Goal: Feedback & Contribution: Leave review/rating

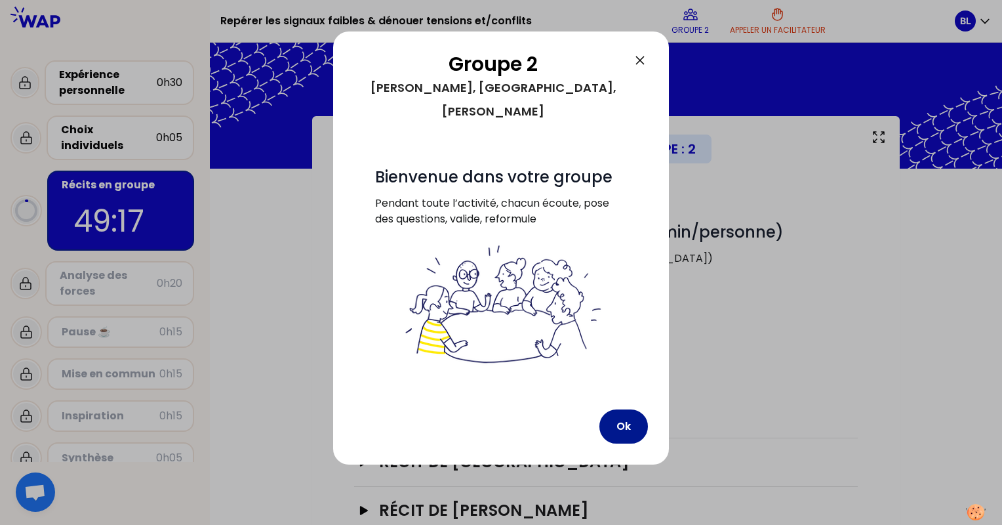
click at [630, 409] on button "Ok" at bounding box center [624, 426] width 49 height 34
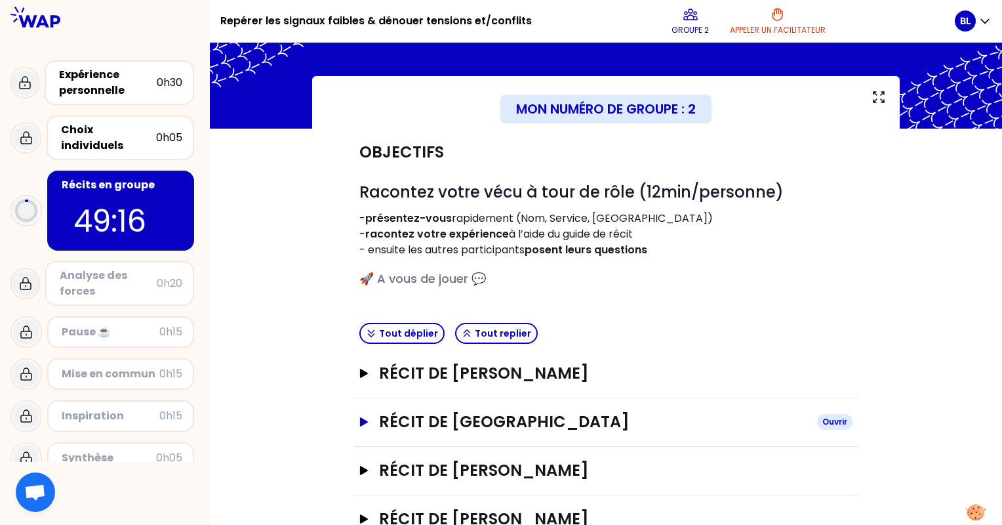
scroll to position [83, 0]
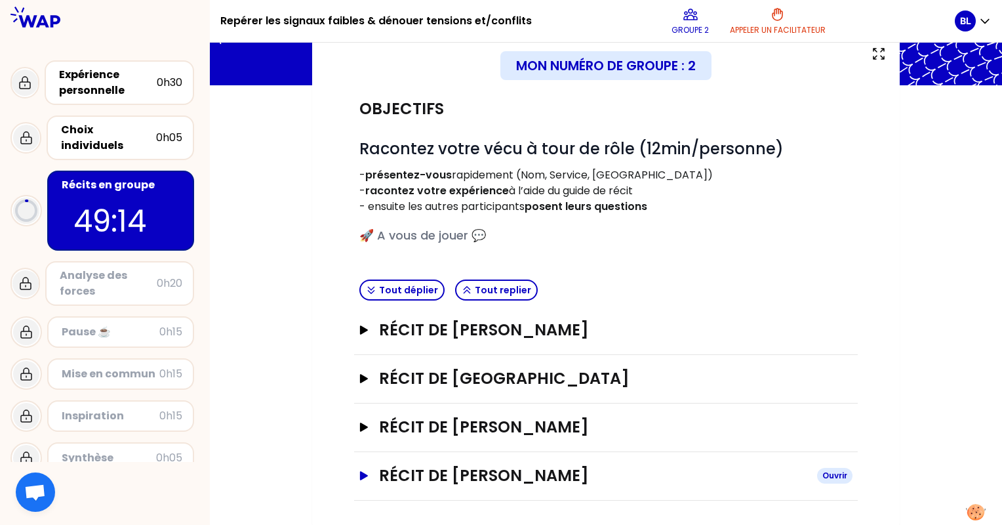
click at [359, 472] on icon "button" at bounding box center [364, 475] width 10 height 9
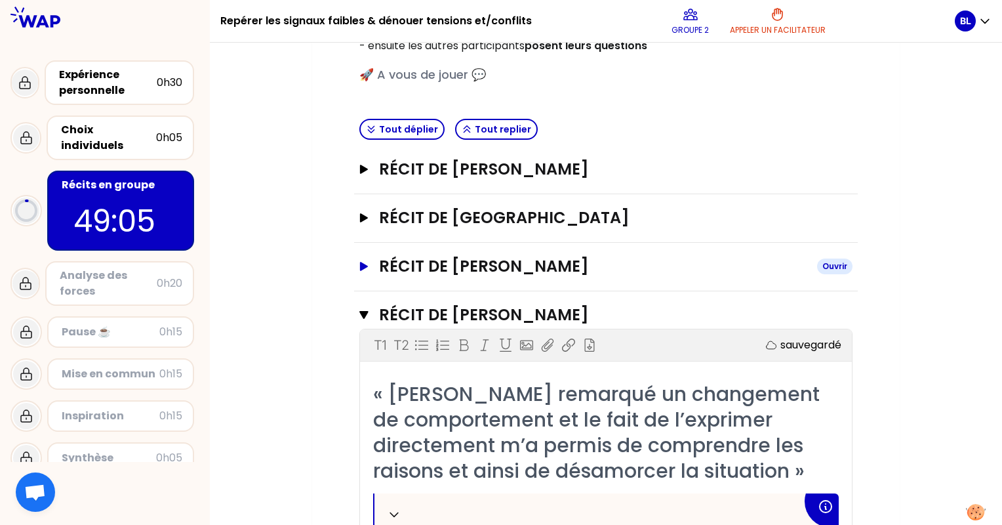
scroll to position [151, 0]
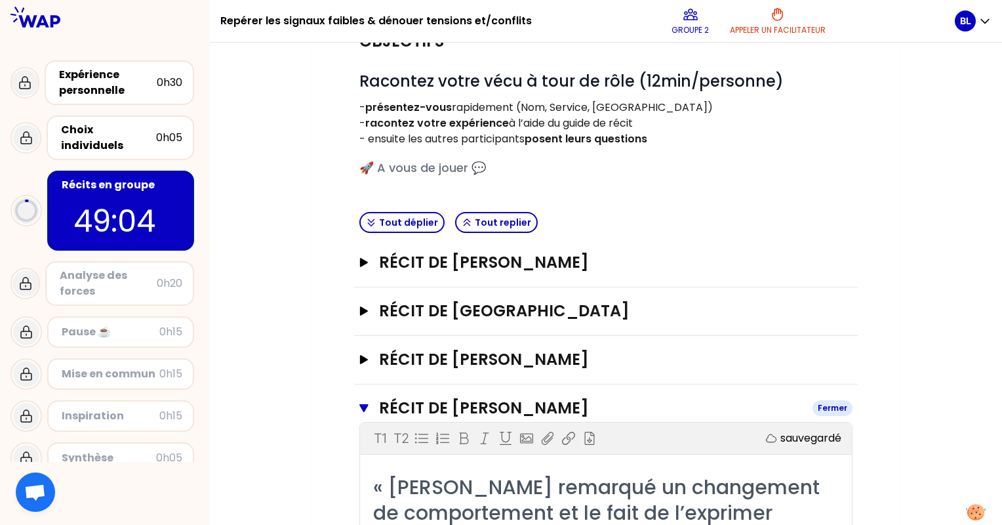
click at [366, 406] on icon "button" at bounding box center [363, 408] width 9 height 8
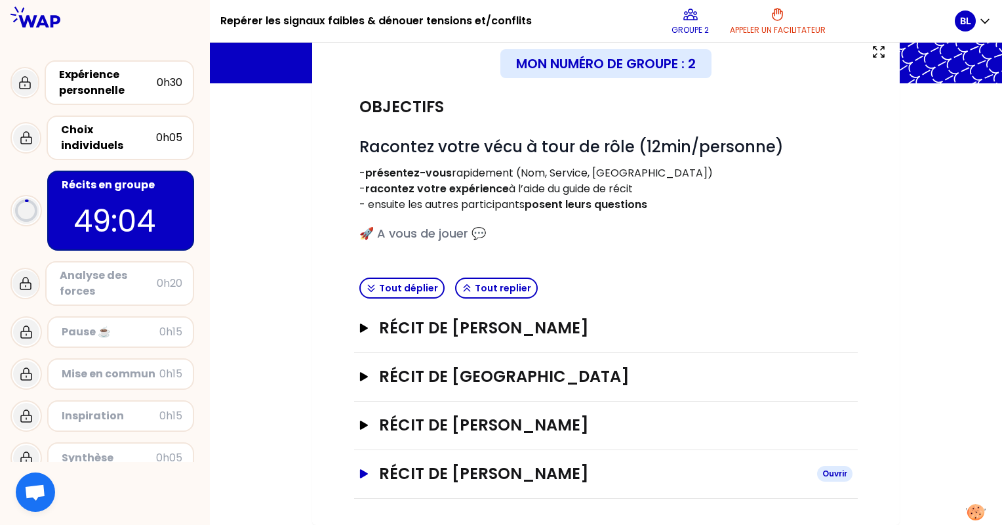
scroll to position [83, 0]
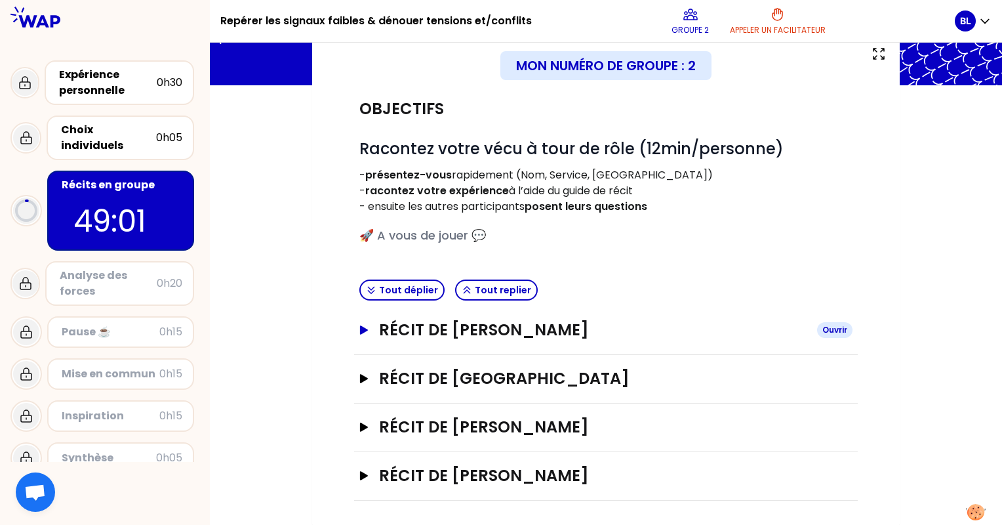
click at [369, 327] on icon "button" at bounding box center [364, 329] width 10 height 9
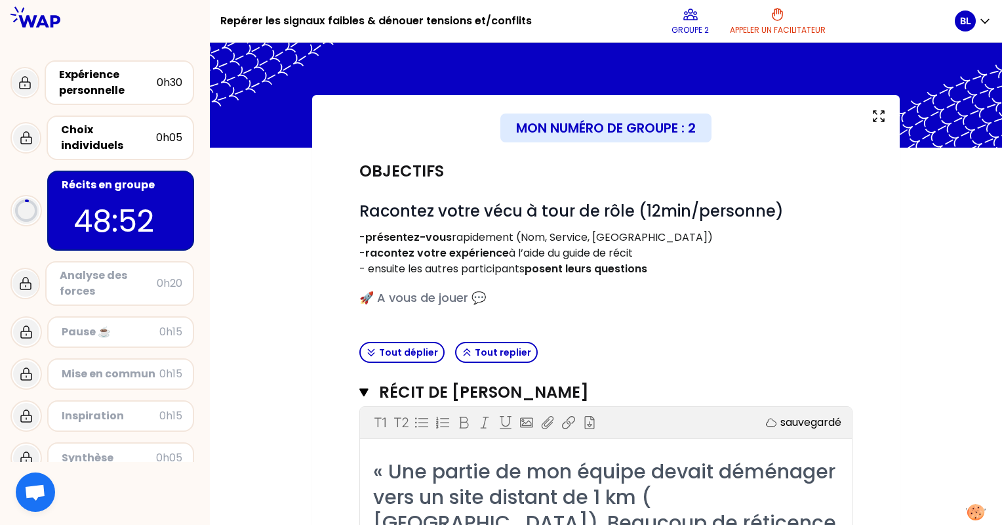
scroll to position [0, 0]
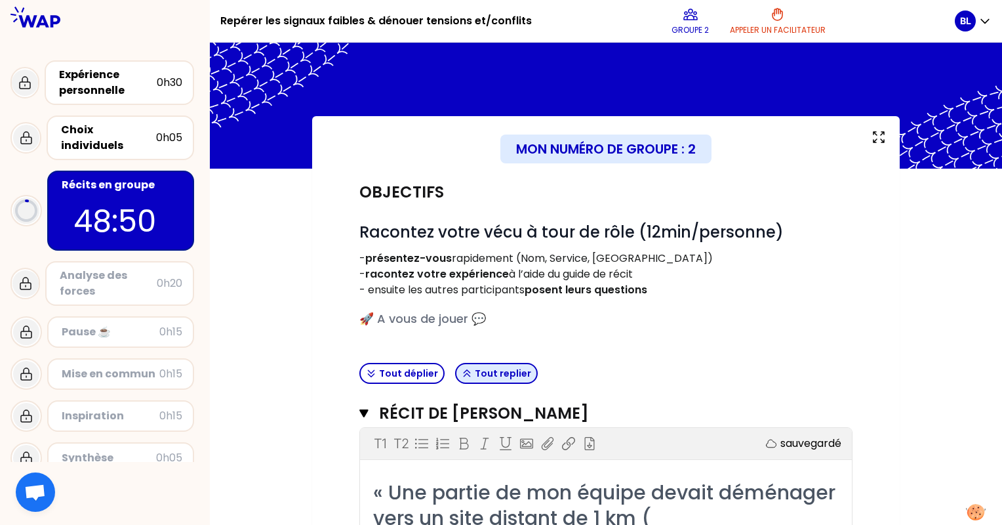
click at [478, 373] on button "Tout replier" at bounding box center [496, 373] width 83 height 21
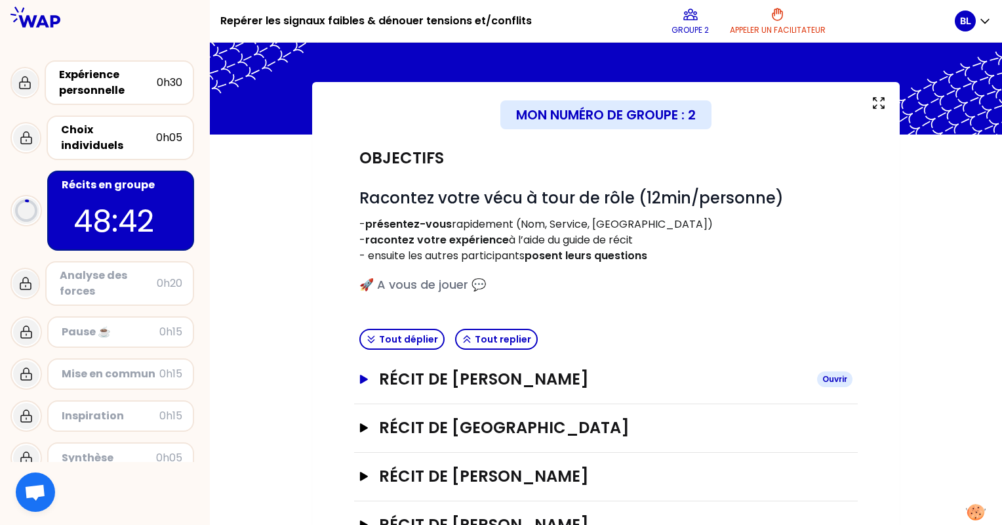
scroll to position [83, 0]
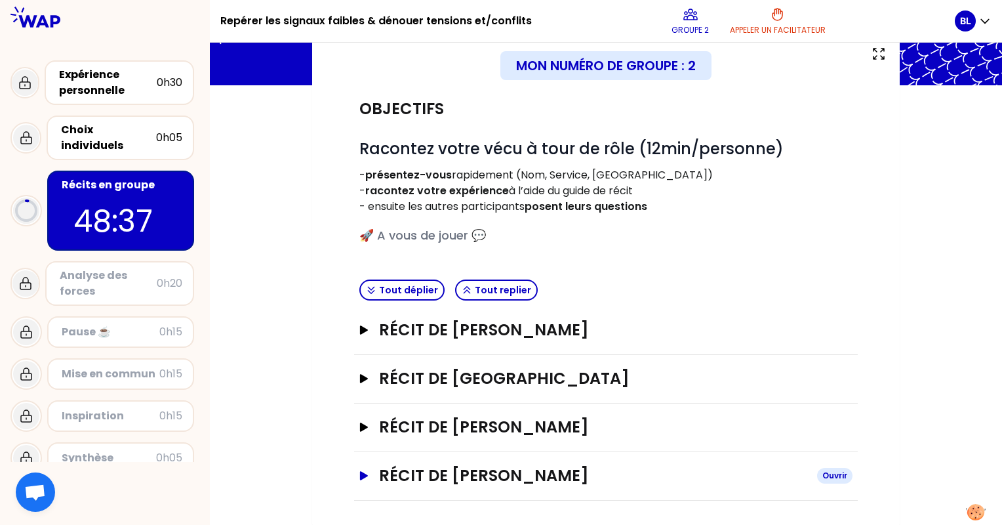
click at [464, 479] on h3 "Récit de [PERSON_NAME]" at bounding box center [593, 475] width 428 height 21
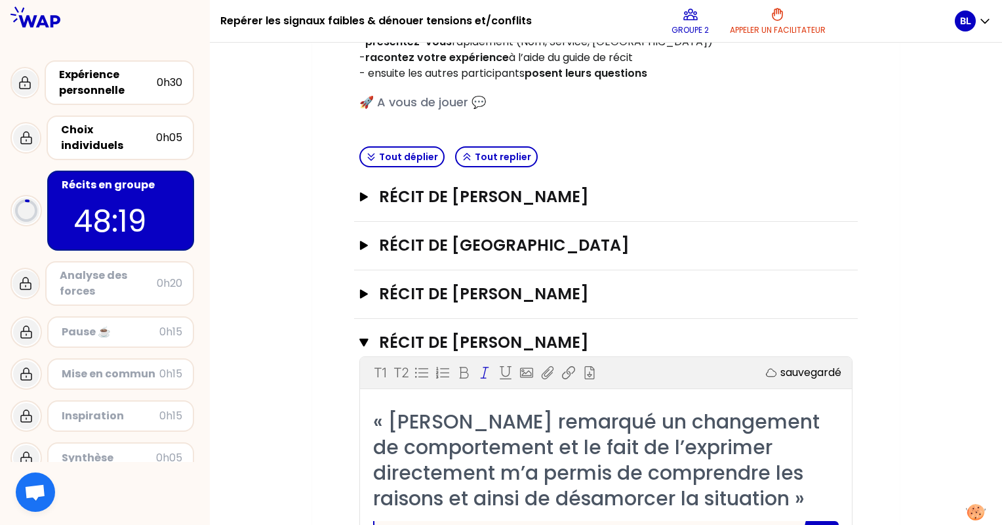
scroll to position [214, 0]
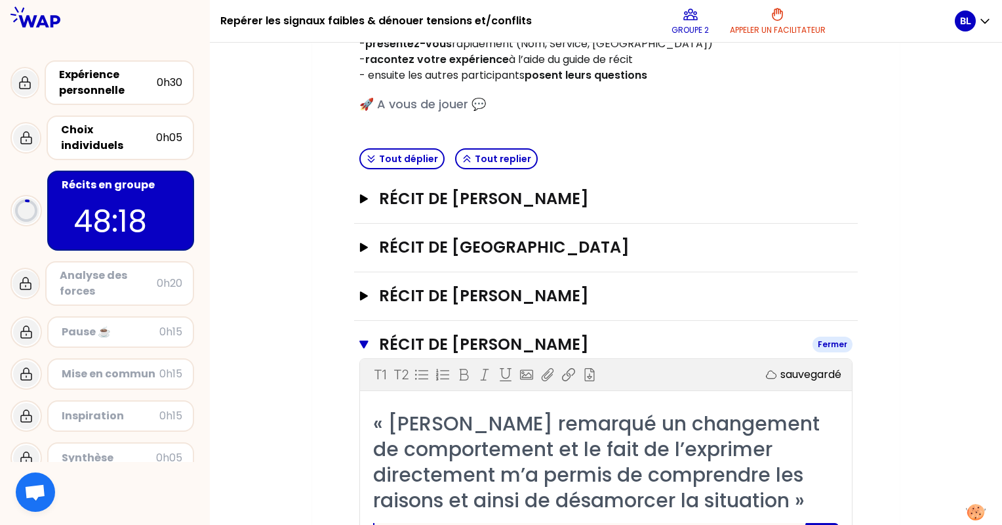
click at [368, 344] on icon "button" at bounding box center [363, 344] width 9 height 10
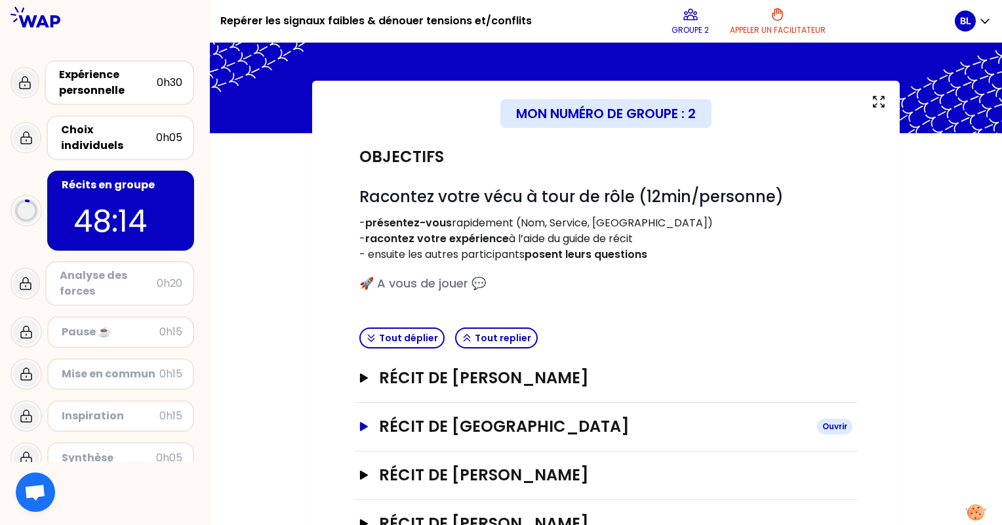
scroll to position [66, 0]
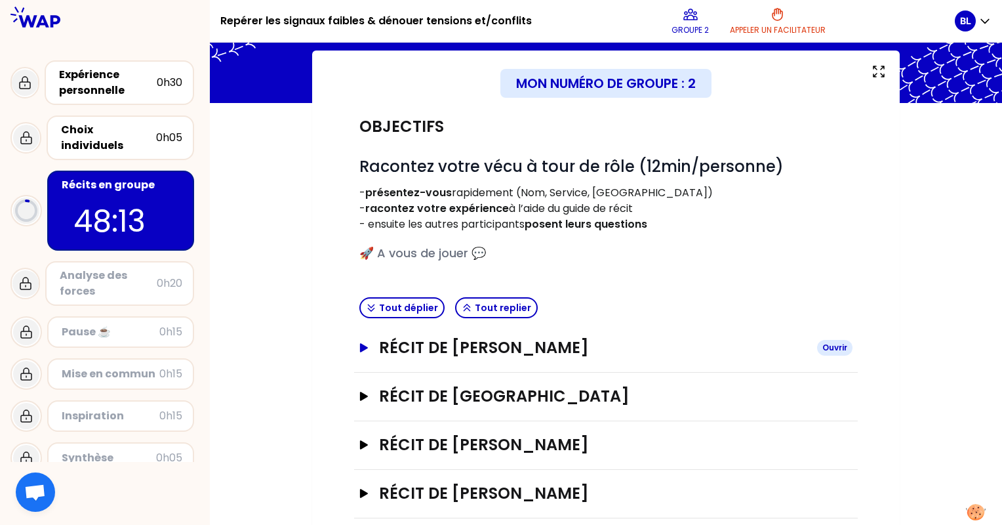
click at [365, 346] on icon "button" at bounding box center [364, 347] width 8 height 9
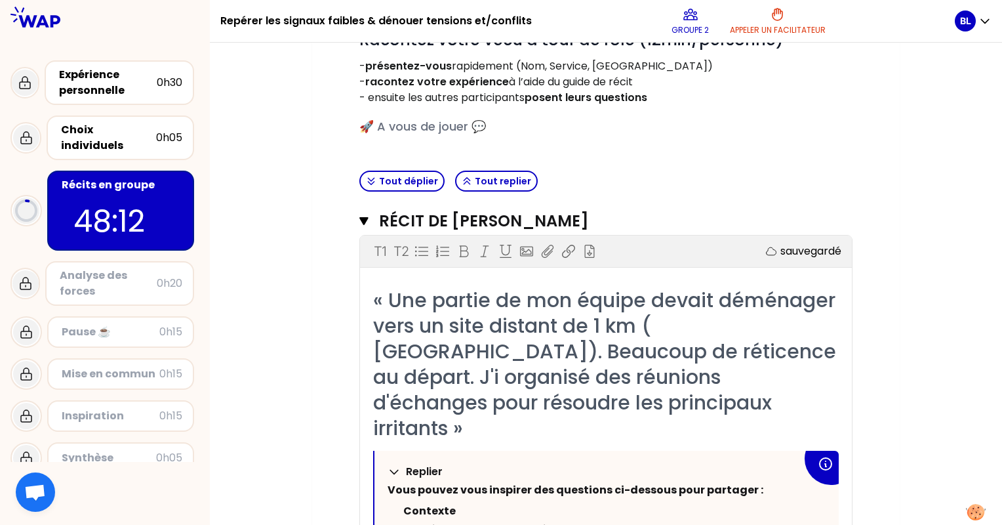
scroll to position [197, 0]
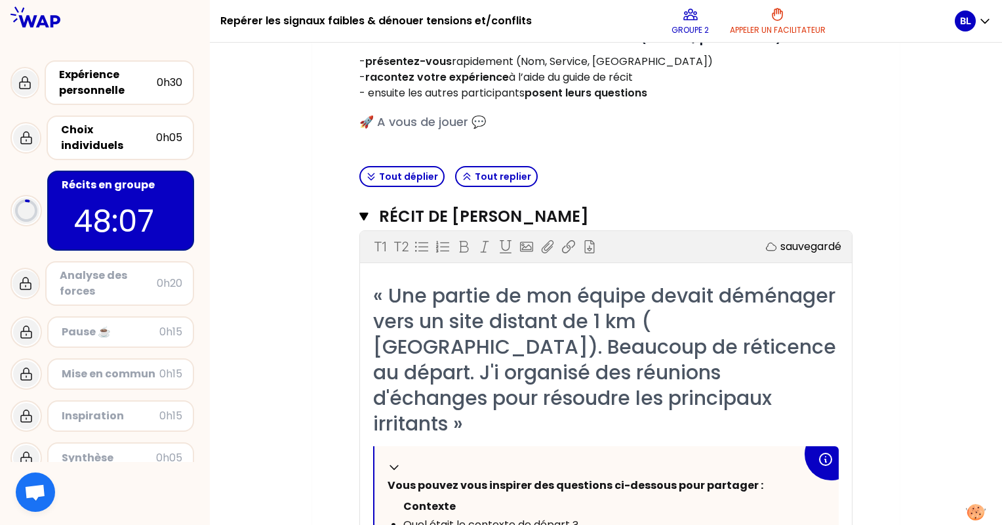
click at [361, 215] on icon "button" at bounding box center [363, 216] width 9 height 10
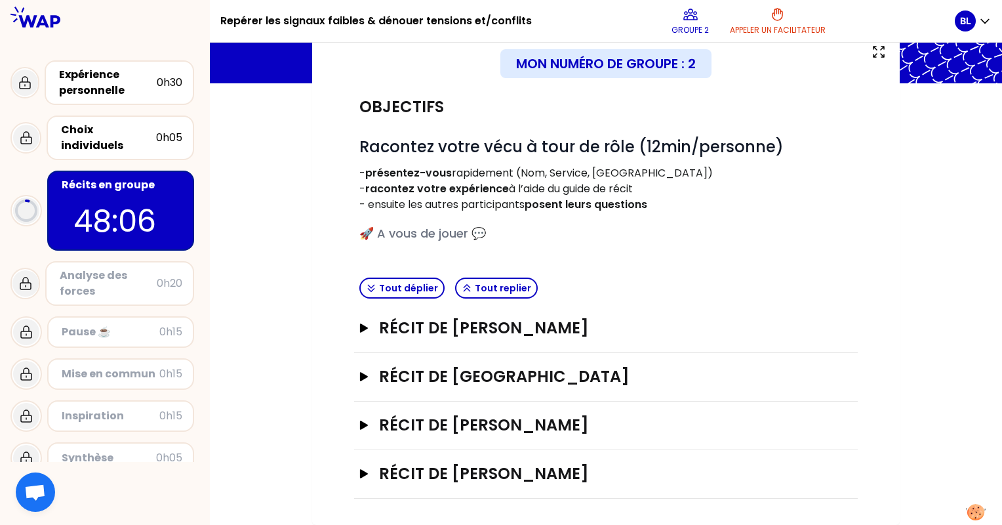
scroll to position [83, 0]
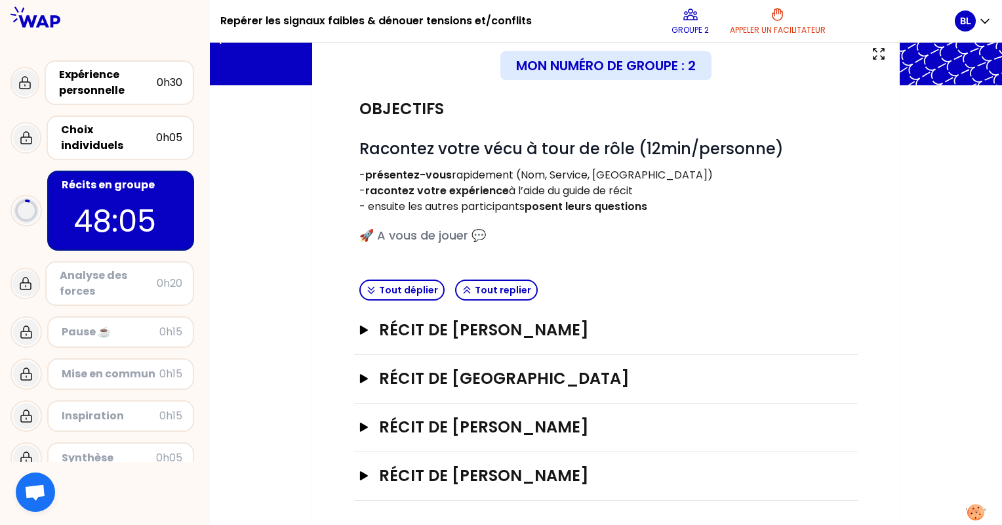
click at [462, 459] on div "Récit de [PERSON_NAME]" at bounding box center [606, 476] width 504 height 49
click at [462, 475] on h3 "Récit de [PERSON_NAME]" at bounding box center [593, 475] width 428 height 21
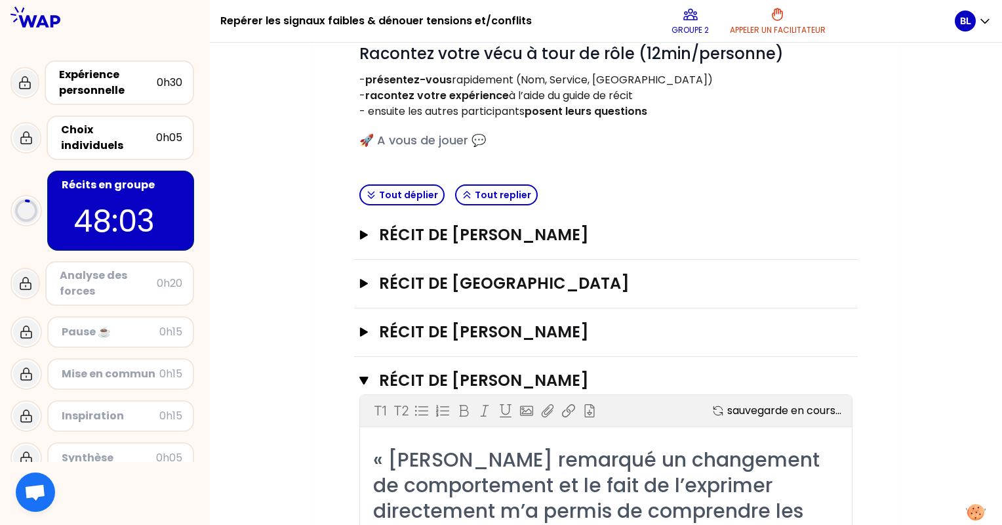
scroll to position [280, 0]
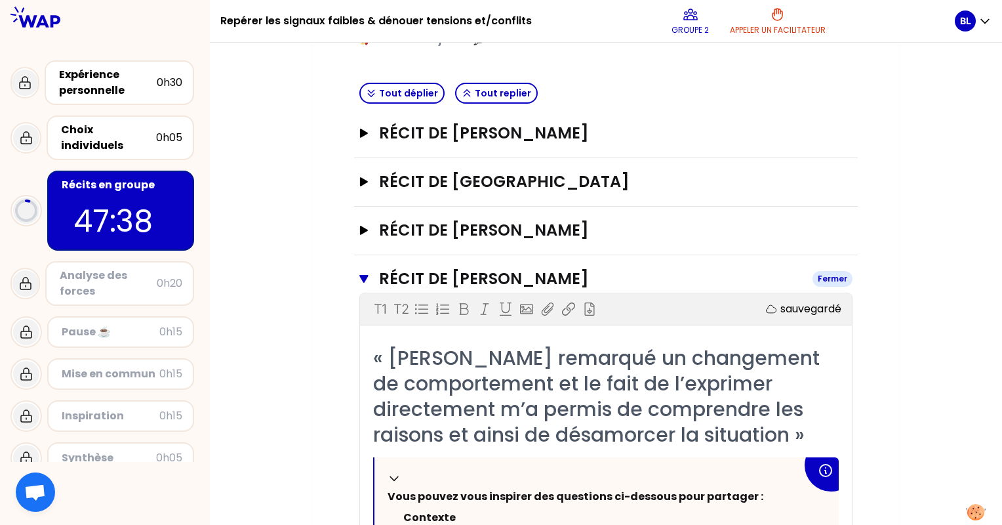
click at [363, 275] on icon "button" at bounding box center [363, 279] width 9 height 8
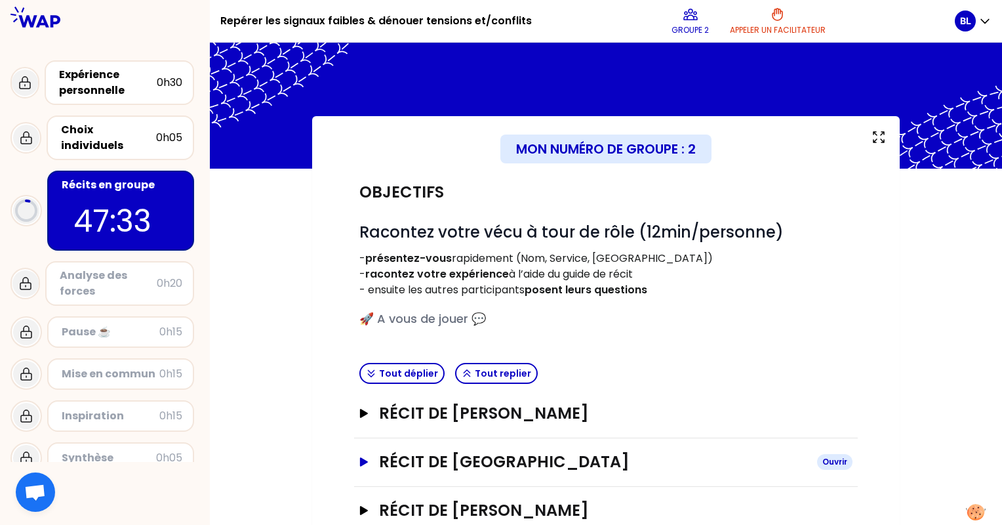
scroll to position [83, 0]
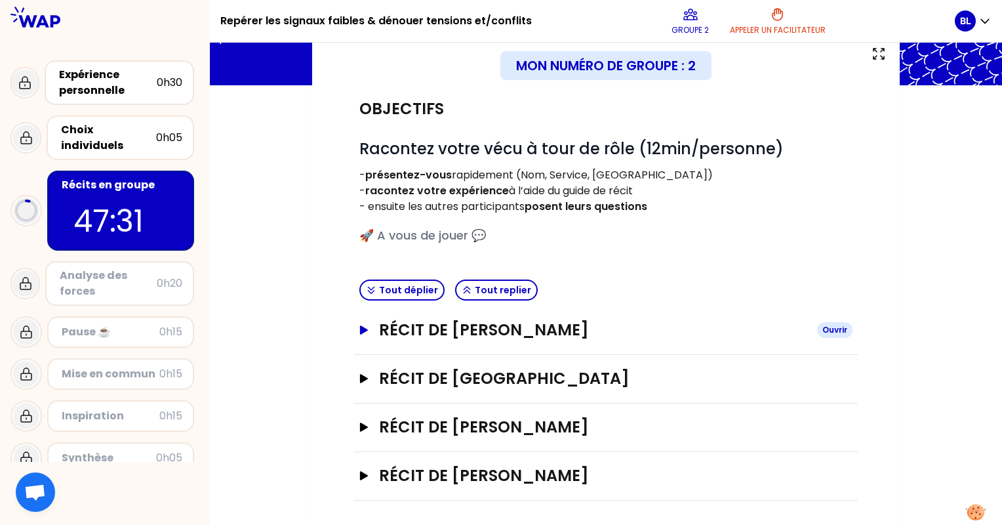
click at [367, 334] on button "Récit de [PERSON_NAME]" at bounding box center [605, 329] width 493 height 21
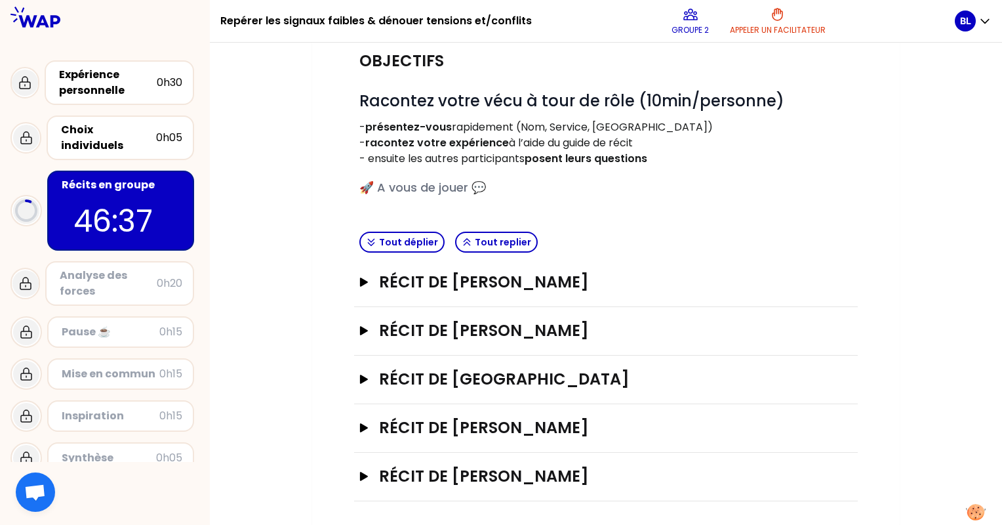
scroll to position [131, 0]
click at [133, 203] on p "46:32" at bounding box center [120, 221] width 94 height 46
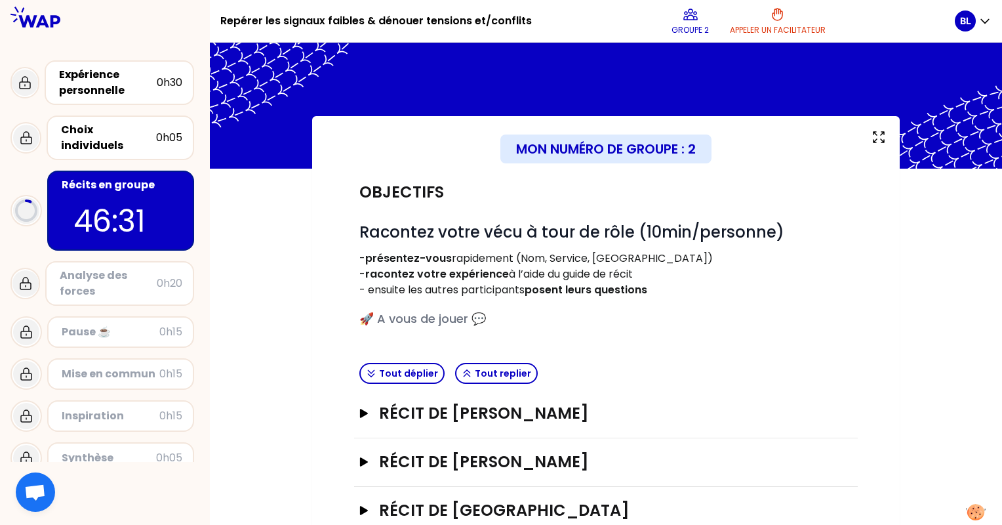
click at [133, 203] on p "46:31" at bounding box center [120, 221] width 94 height 46
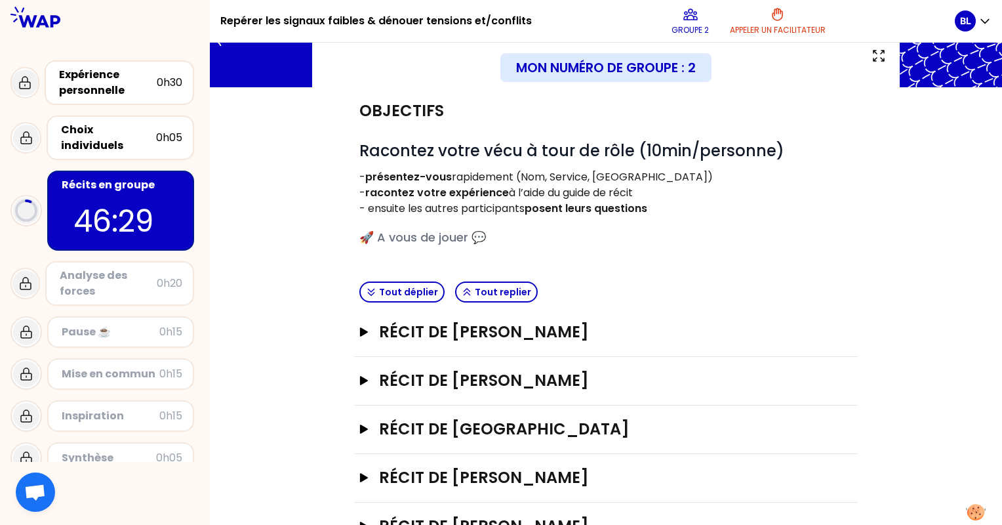
scroll to position [131, 0]
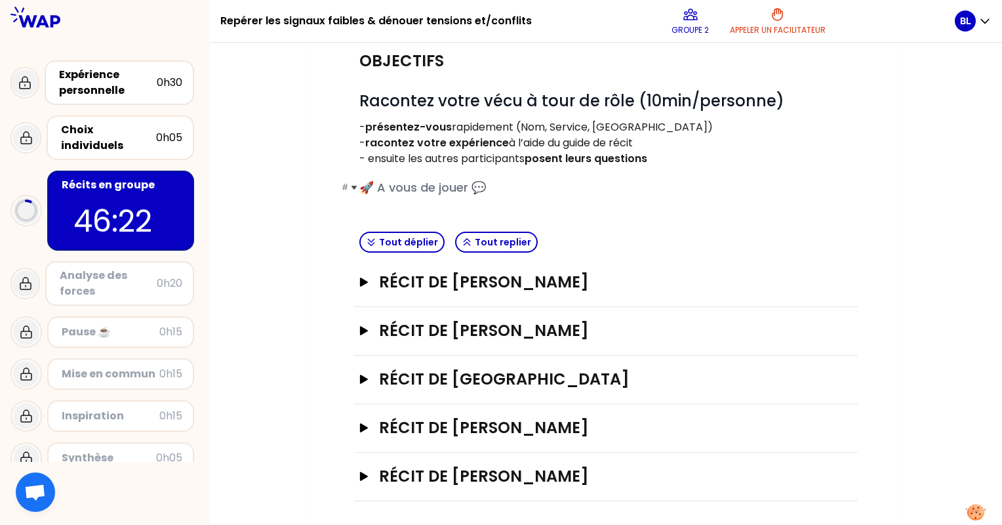
click at [483, 192] on span "🚀 A vous de jouer 💬" at bounding box center [422, 187] width 127 height 16
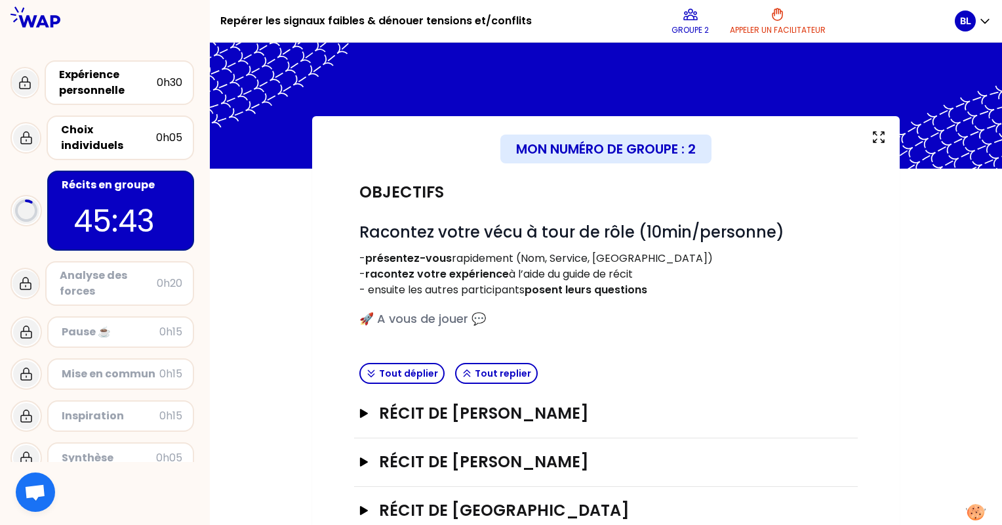
scroll to position [0, 0]
click at [510, 418] on h3 "Récit de [PERSON_NAME]" at bounding box center [593, 413] width 428 height 21
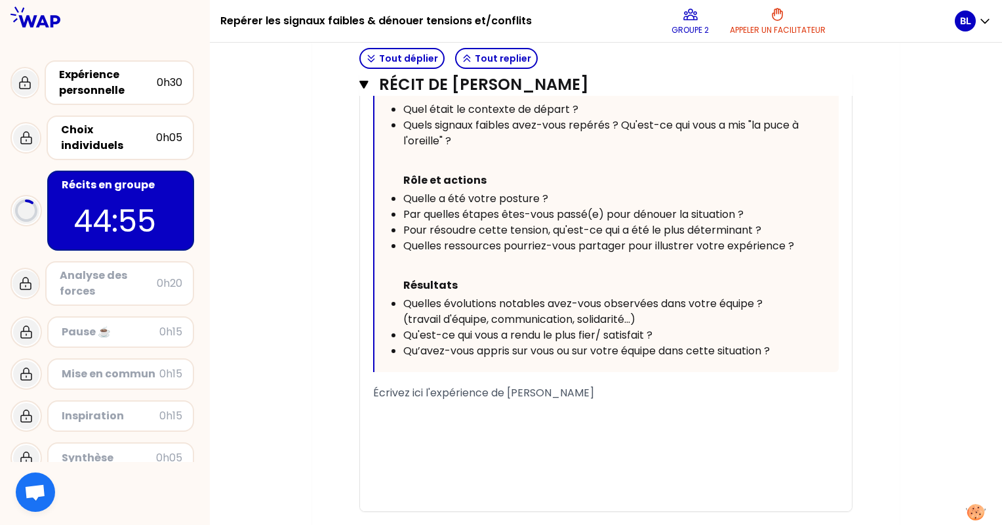
scroll to position [722, 0]
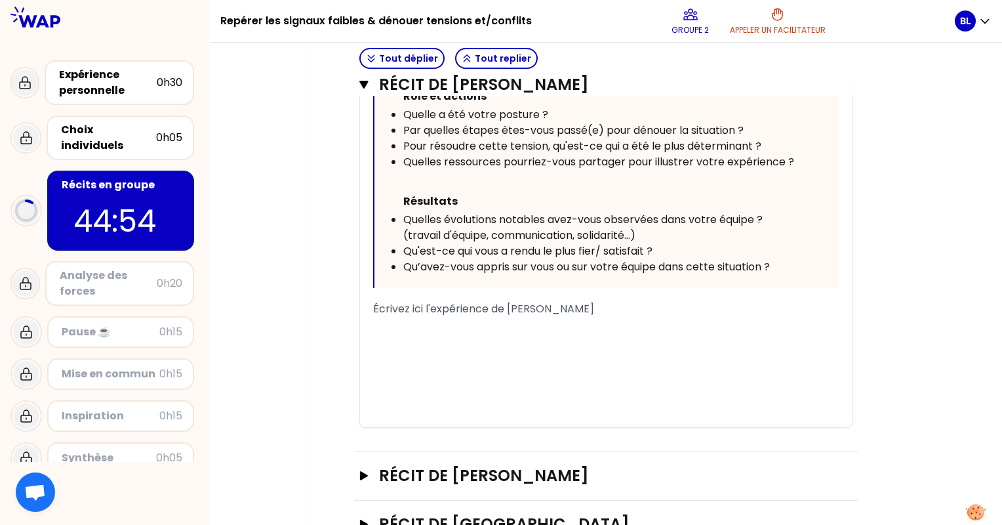
click at [419, 310] on span "Écrivez ici l'expérience de [PERSON_NAME]" at bounding box center [483, 308] width 221 height 15
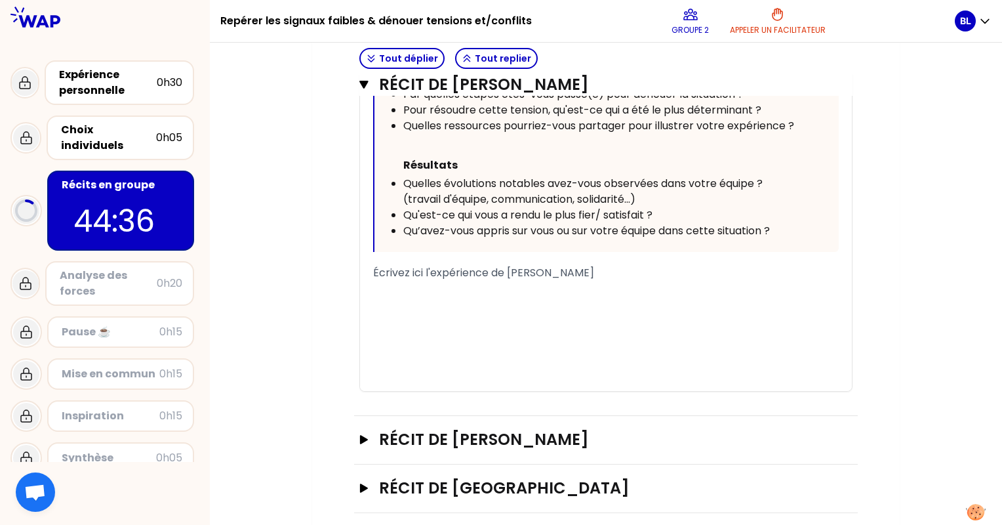
scroll to position [787, 0]
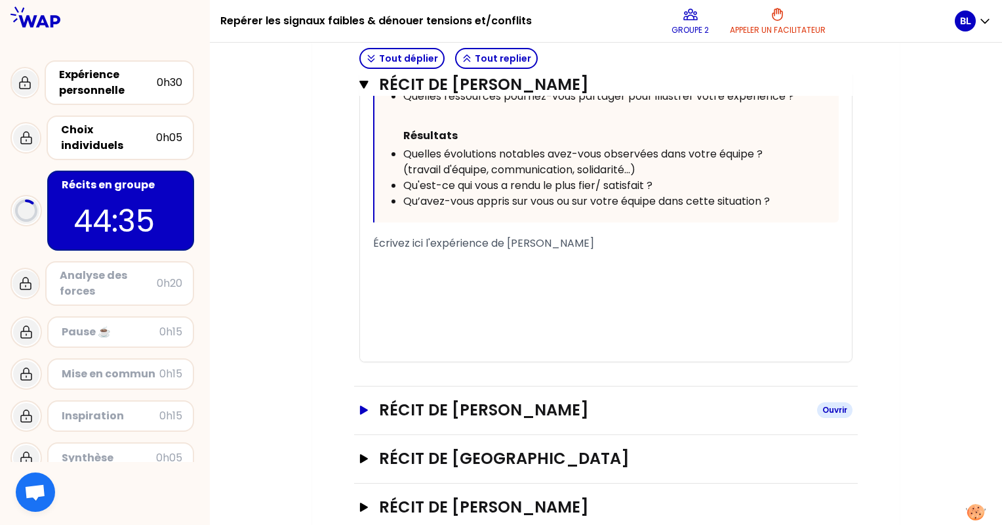
click at [550, 408] on h3 "Récit de [PERSON_NAME]" at bounding box center [593, 409] width 428 height 21
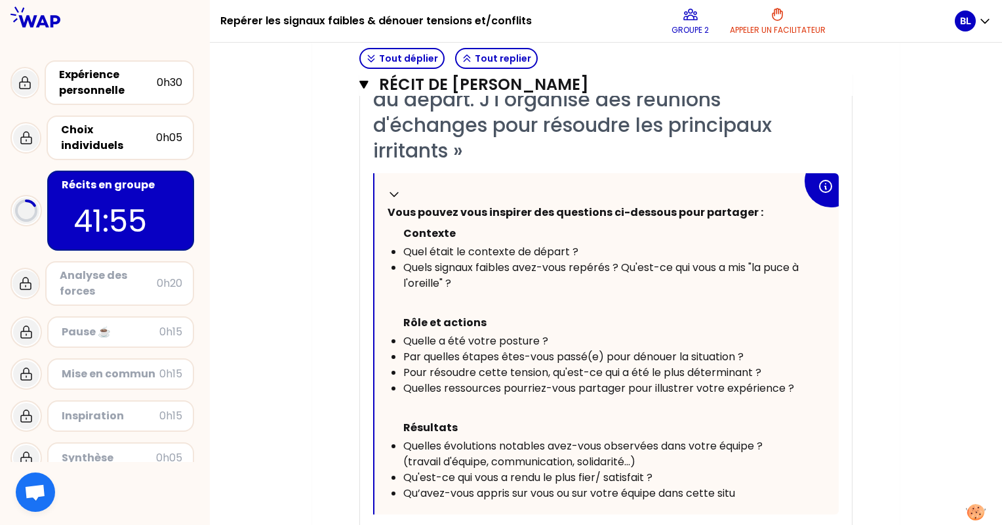
scroll to position [1581, 0]
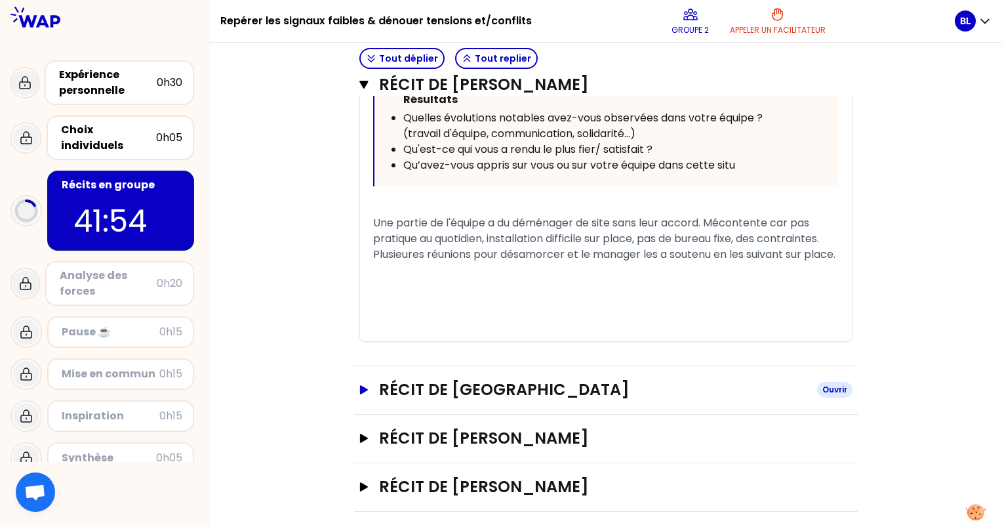
click at [409, 383] on h3 "Récit de [GEOGRAPHIC_DATA]" at bounding box center [593, 389] width 428 height 21
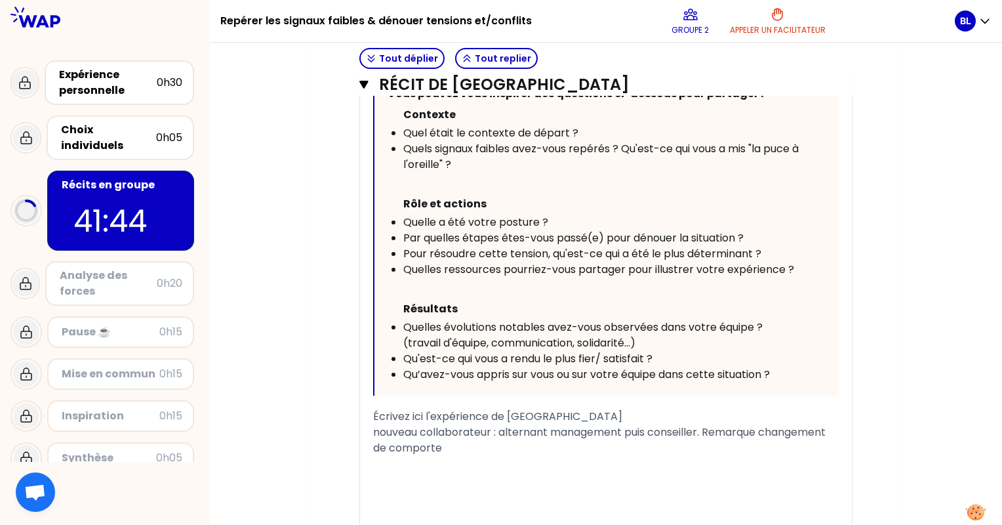
scroll to position [2237, 0]
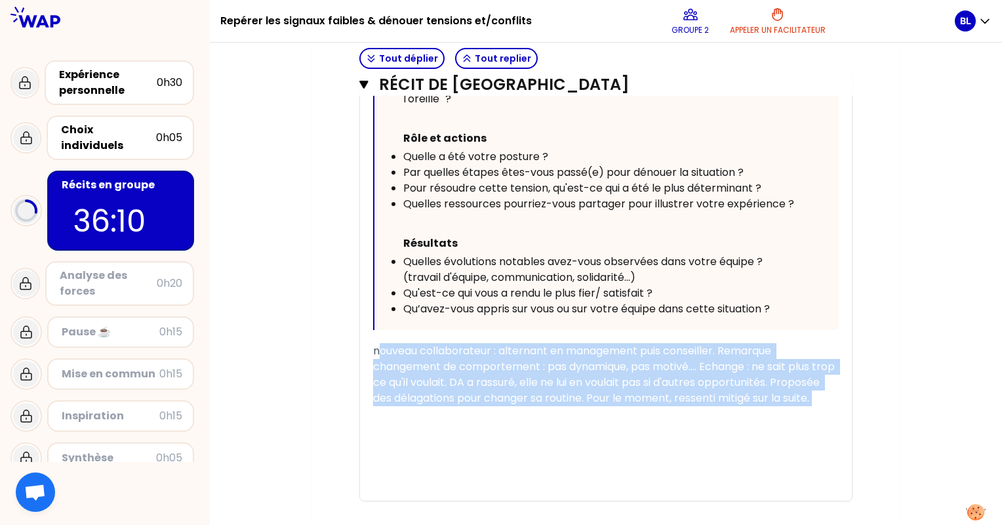
drag, startPoint x: 377, startPoint y: 341, endPoint x: 536, endPoint y: 409, distance: 173.4
click at [536, 409] on div "« J'ai remarqué une démotivation d'un collaborateur qui semblait s'éteindre et …" at bounding box center [606, 150] width 466 height 701
click at [449, 387] on span "nouveau collaborateur : alternant en management puis conseiller. Remarque chang…" at bounding box center [605, 374] width 464 height 62
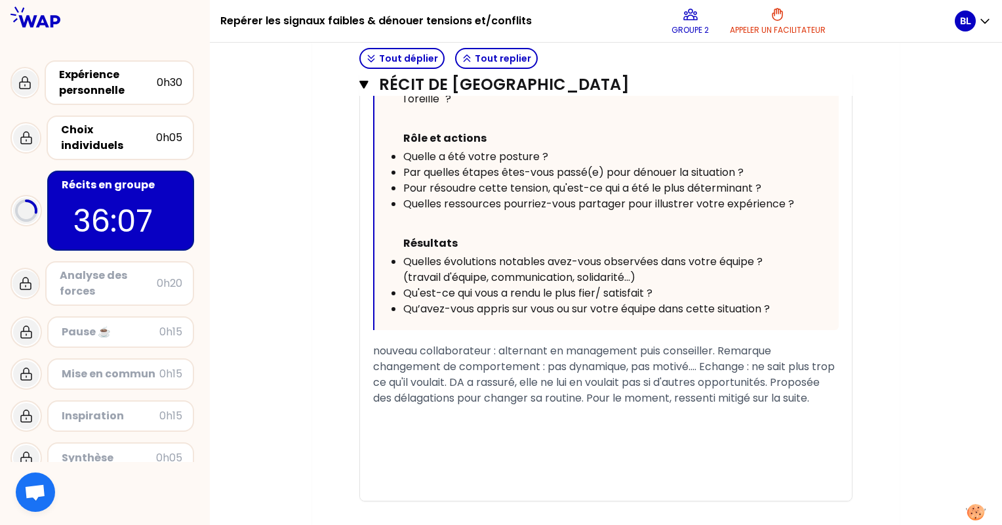
drag, startPoint x: 371, startPoint y: 336, endPoint x: 426, endPoint y: 360, distance: 60.2
click at [426, 360] on div "« J'ai remarqué une démotivation d'un collaborateur qui semblait s'éteindre et …" at bounding box center [606, 150] width 492 height 701
click at [401, 362] on span "nouveau collaborateur : alternant en management puis conseiller. Remarque chang…" at bounding box center [605, 374] width 464 height 62
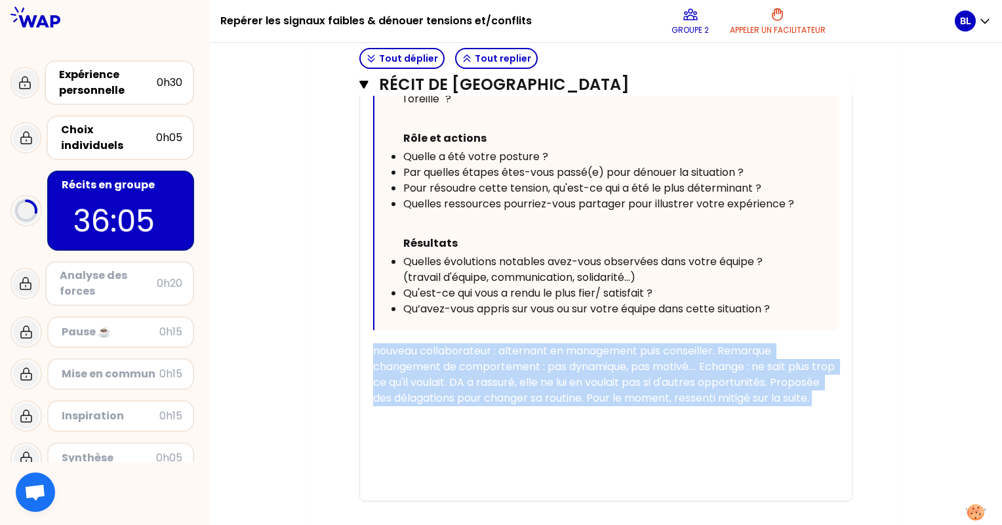
drag, startPoint x: 374, startPoint y: 340, endPoint x: 482, endPoint y: 409, distance: 128.6
click at [482, 409] on div "« J'ai remarqué une démotivation d'un collaborateur qui semblait s'éteindre et …" at bounding box center [606, 150] width 466 height 701
copy div "nouveau collaborateur : alternant en management puis conseiller. Remarque chang…"
click at [640, 254] on span "Quelles évolutions notables avez-vous observées dans votre équipe ? (travail d'…" at bounding box center [584, 269] width 362 height 31
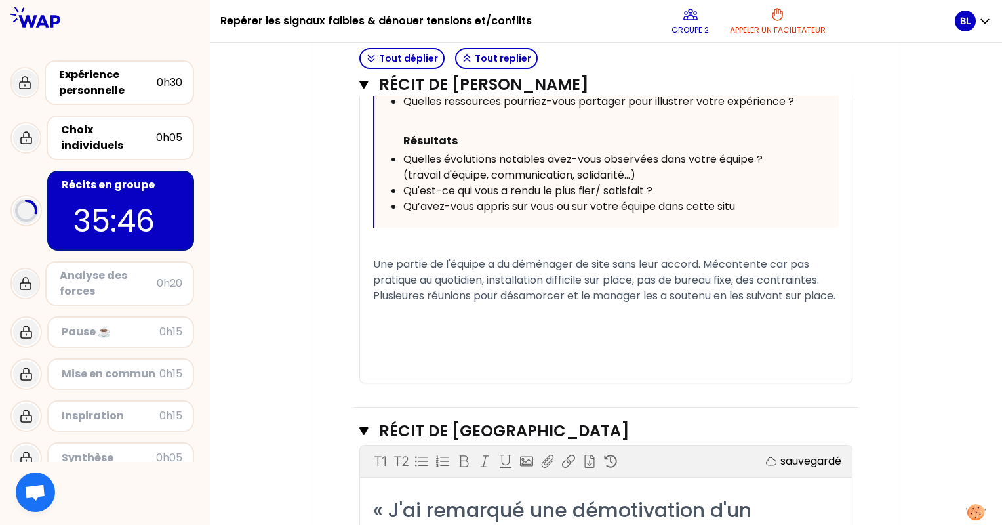
scroll to position [1516, 0]
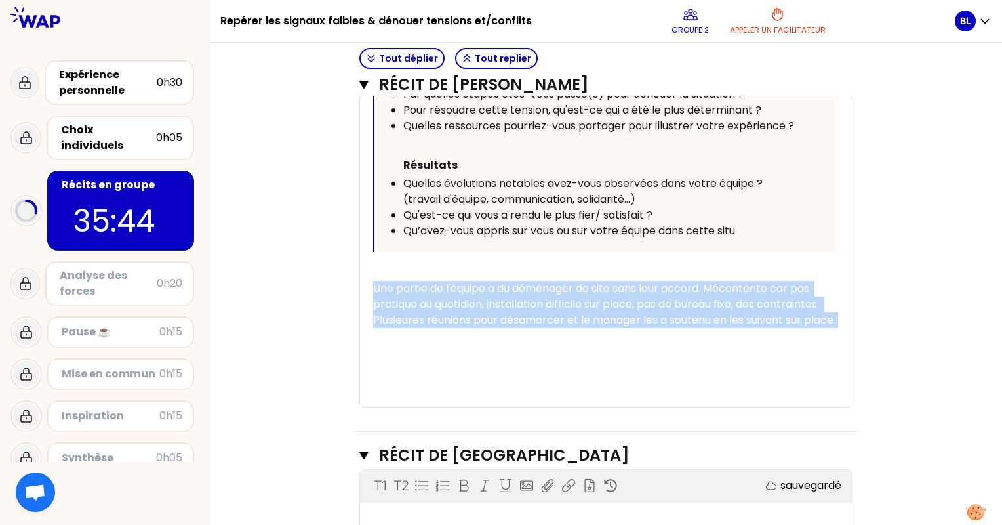
drag, startPoint x: 376, startPoint y: 260, endPoint x: 471, endPoint y: 317, distance: 110.6
click at [471, 317] on div "« Une partie de mon équipe devait déménager vers un site distant de 1 km ( [GEO…" at bounding box center [606, 76] width 466 height 659
copy div "Une partie de l'équipe a du déménager de site sans leur accord. Mécontente car …"
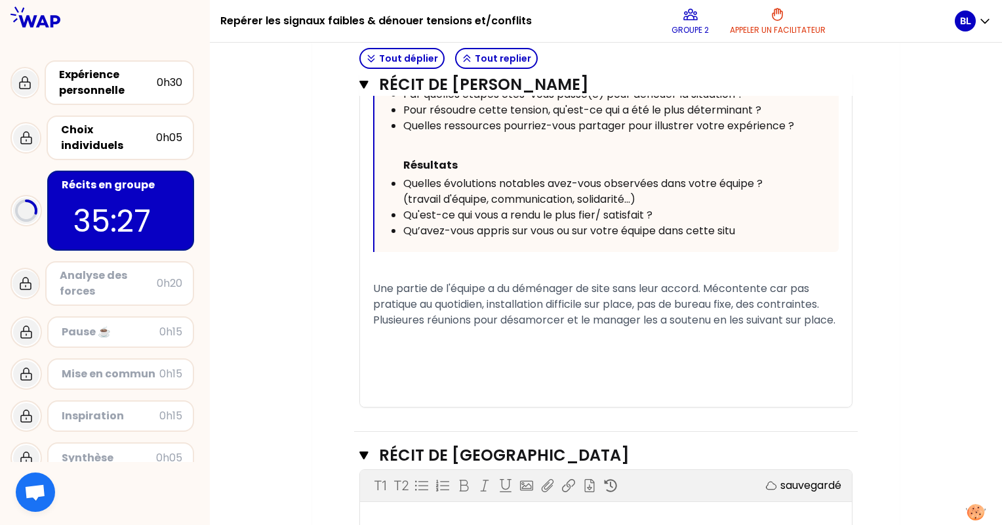
drag, startPoint x: 514, startPoint y: 344, endPoint x: 470, endPoint y: 339, distance: 44.8
click at [514, 344] on div "﻿" at bounding box center [606, 352] width 466 height 16
click at [365, 85] on icon "button" at bounding box center [363, 85] width 9 height 8
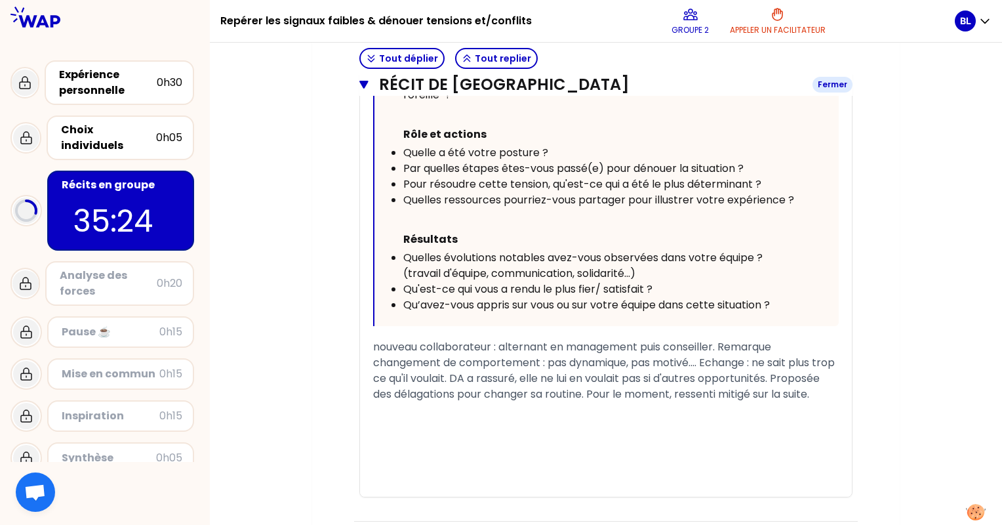
click at [362, 82] on icon "button" at bounding box center [363, 85] width 9 height 8
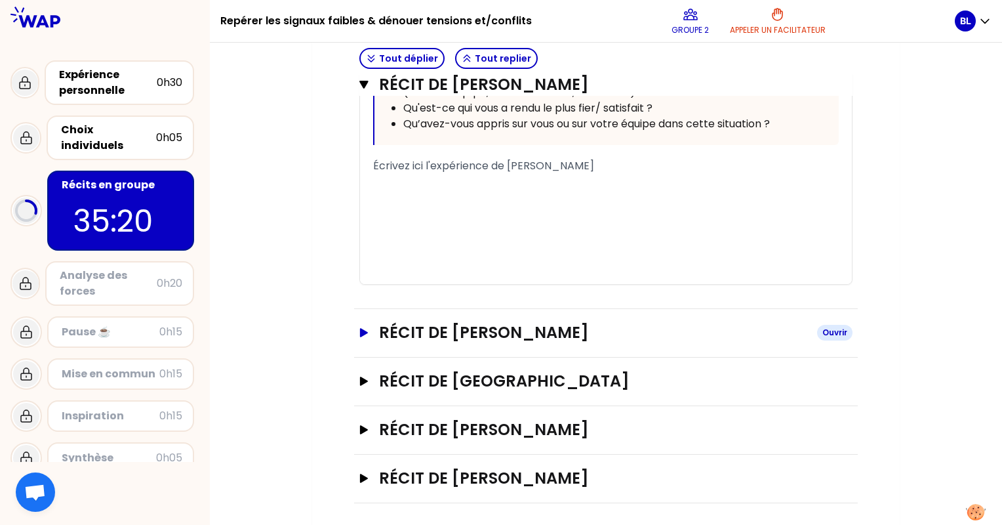
scroll to position [866, 0]
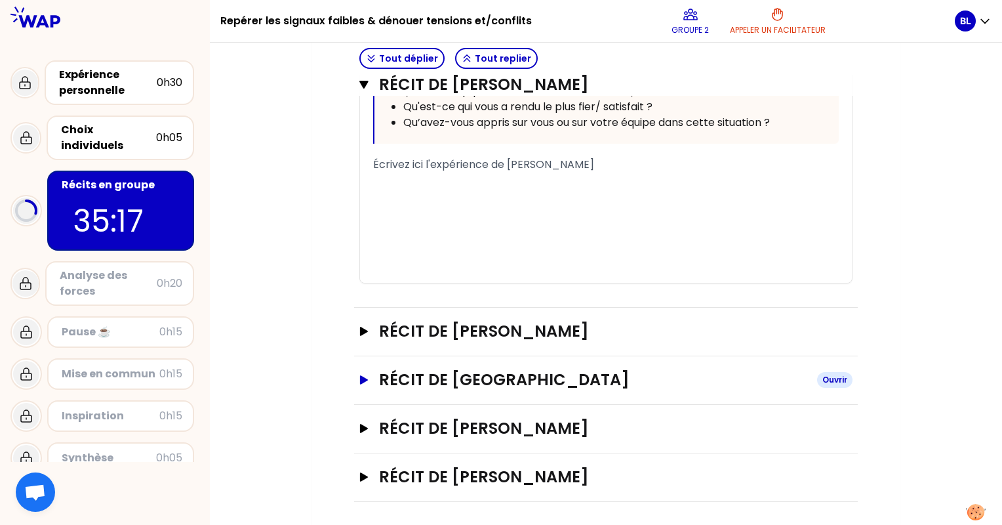
click at [365, 375] on icon "button" at bounding box center [364, 379] width 8 height 9
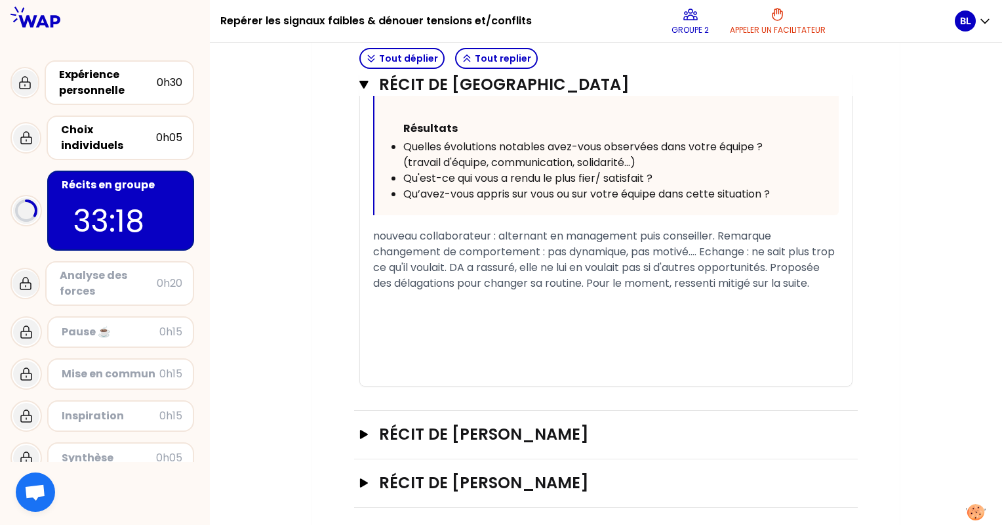
scroll to position [1648, 0]
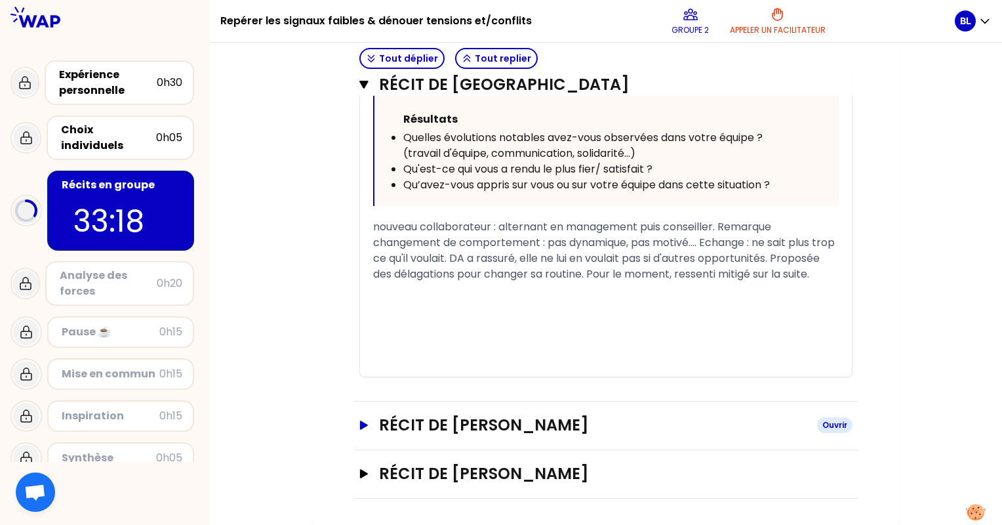
click at [409, 423] on h3 "Récit de [PERSON_NAME]" at bounding box center [593, 425] width 428 height 21
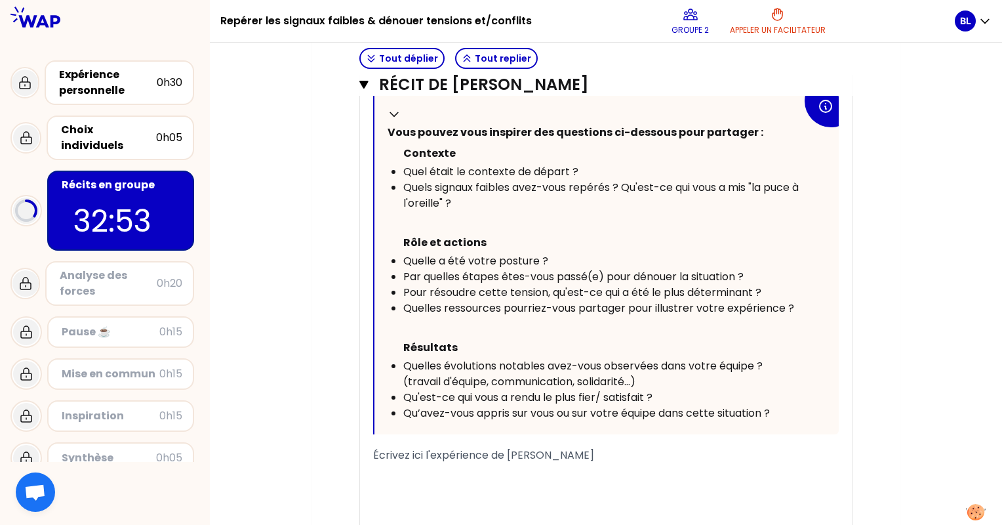
scroll to position [2289, 0]
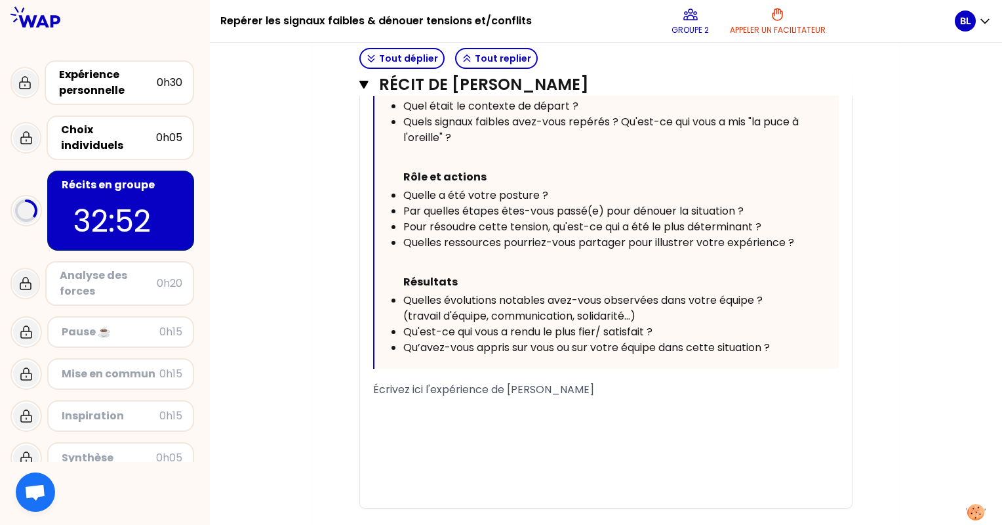
click at [445, 397] on span "Écrivez ici l'expérience de [PERSON_NAME]" at bounding box center [483, 389] width 221 height 15
click at [582, 397] on span "Écrivez ici l'expérience de [PERSON_NAME]" at bounding box center [483, 389] width 221 height 15
drag, startPoint x: 598, startPoint y: 400, endPoint x: 356, endPoint y: 382, distance: 243.4
click at [564, 413] on div "﻿" at bounding box center [606, 405] width 466 height 16
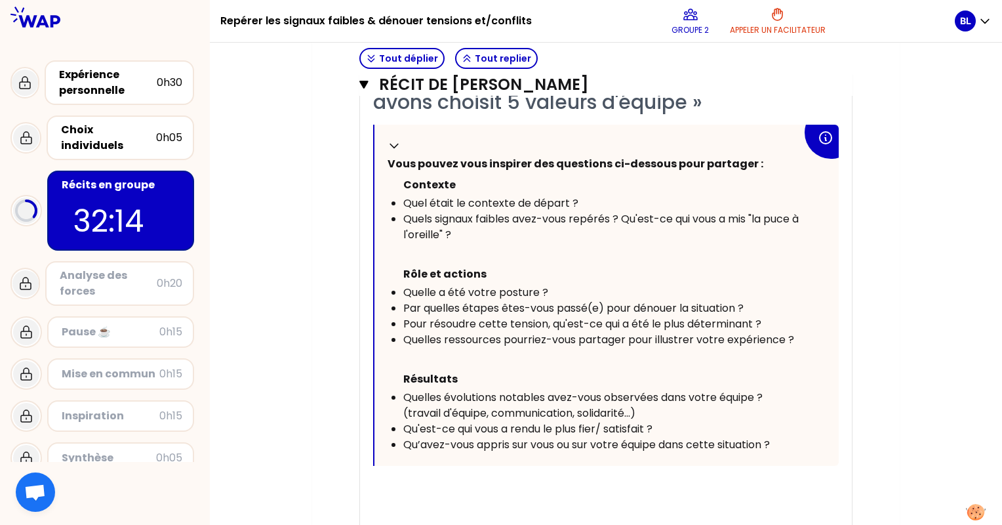
scroll to position [2223, 0]
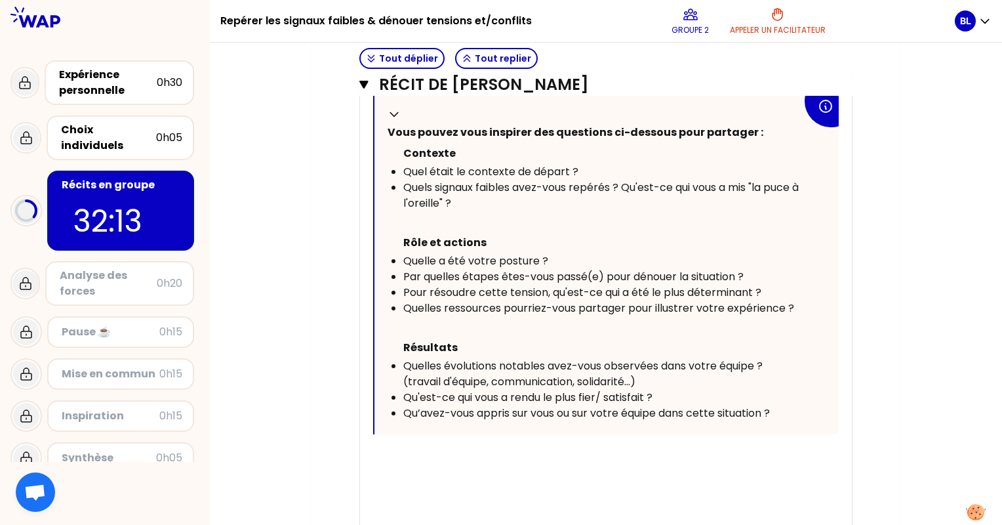
click at [443, 463] on div "﻿" at bounding box center [606, 455] width 466 height 16
click at [427, 463] on div "﻿" at bounding box center [606, 455] width 466 height 16
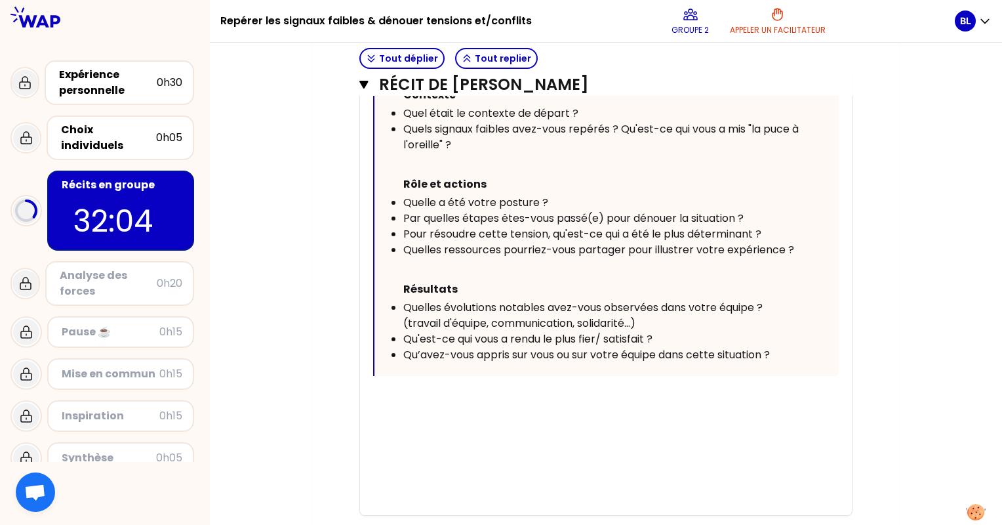
scroll to position [2354, 0]
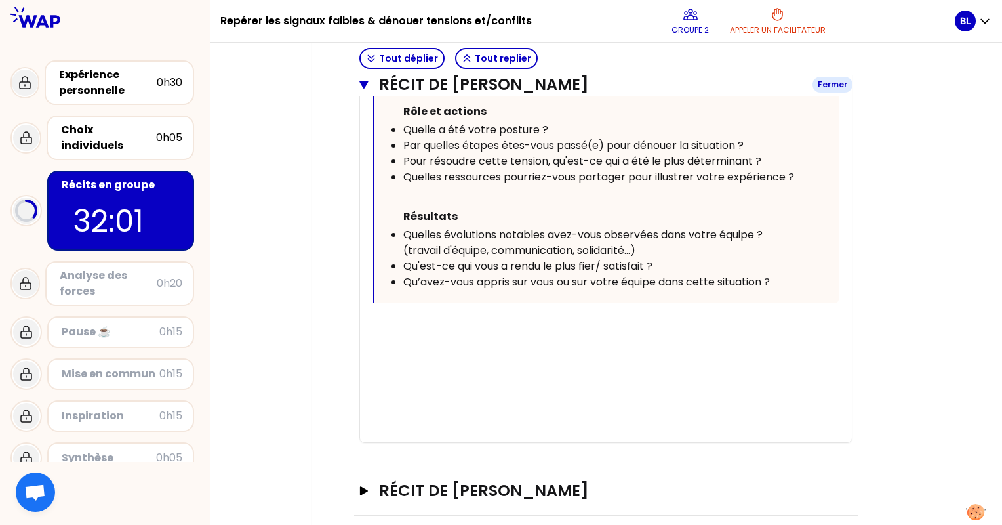
click at [365, 83] on icon "button" at bounding box center [363, 85] width 9 height 8
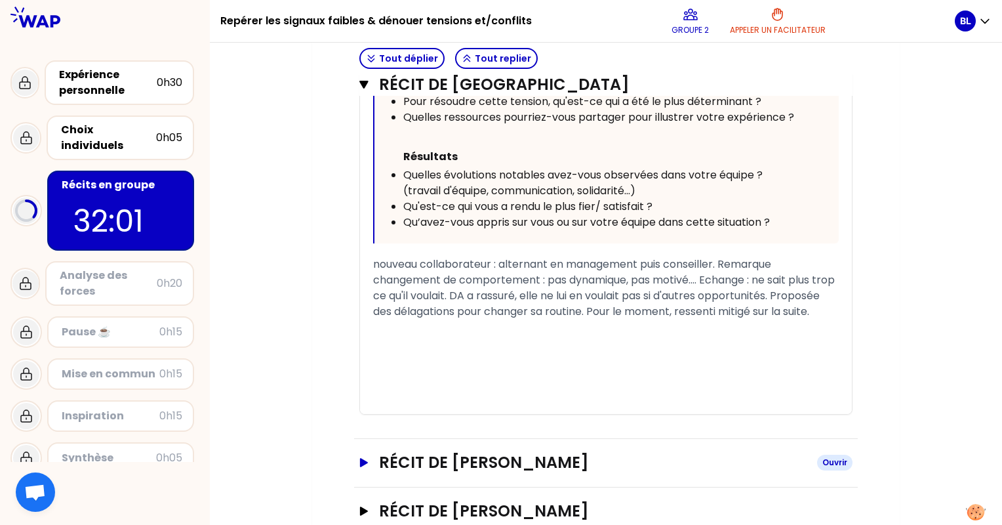
click at [365, 83] on icon "button" at bounding box center [363, 85] width 9 height 8
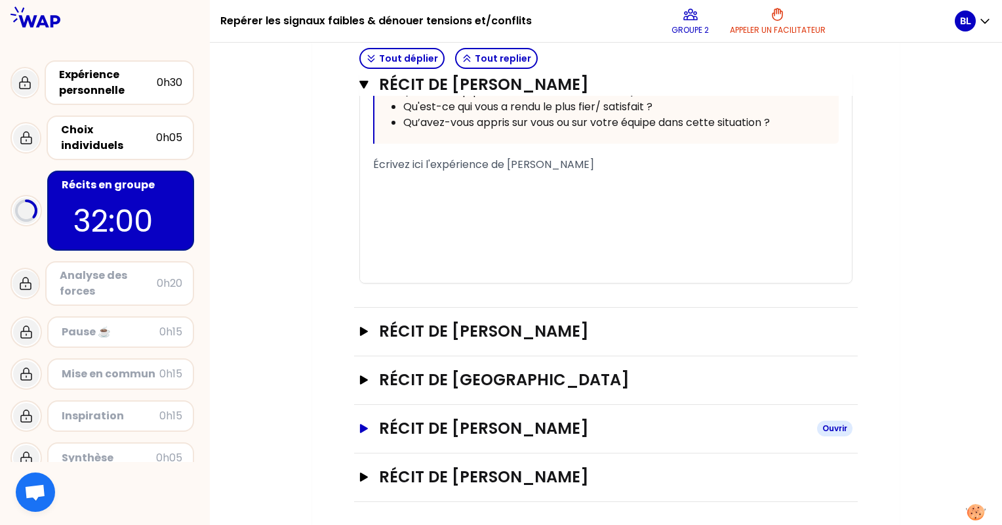
click at [365, 83] on icon "button" at bounding box center [363, 85] width 9 height 8
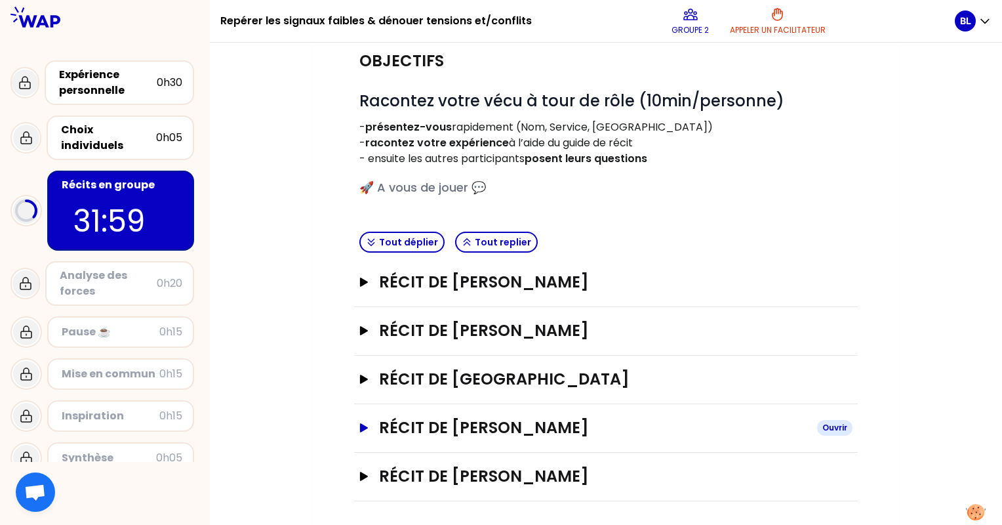
click at [365, 83] on div "# Racontez votre vécu à tour de rôle (10min/personne) - présentez-vous rapideme…" at bounding box center [605, 139] width 493 height 128
click at [366, 425] on icon "button" at bounding box center [364, 427] width 8 height 9
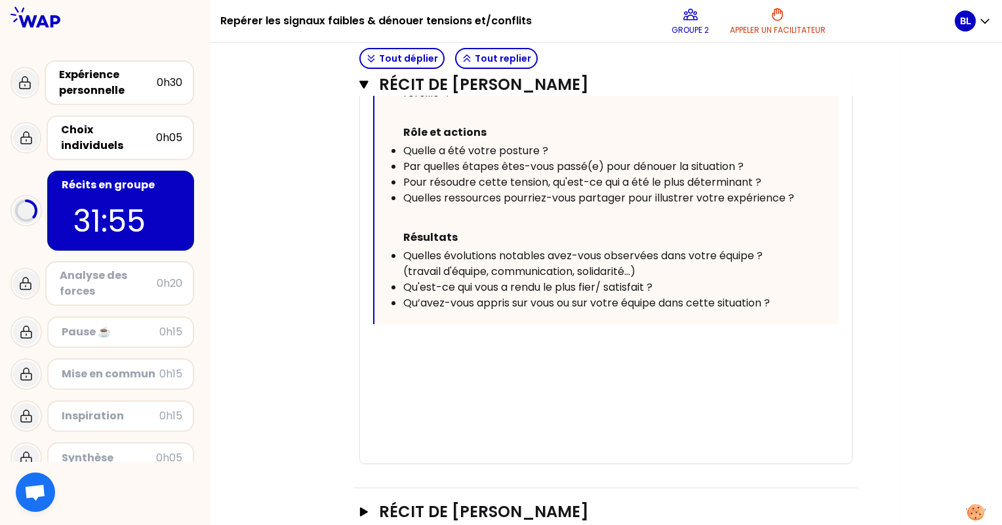
scroll to position [853, 0]
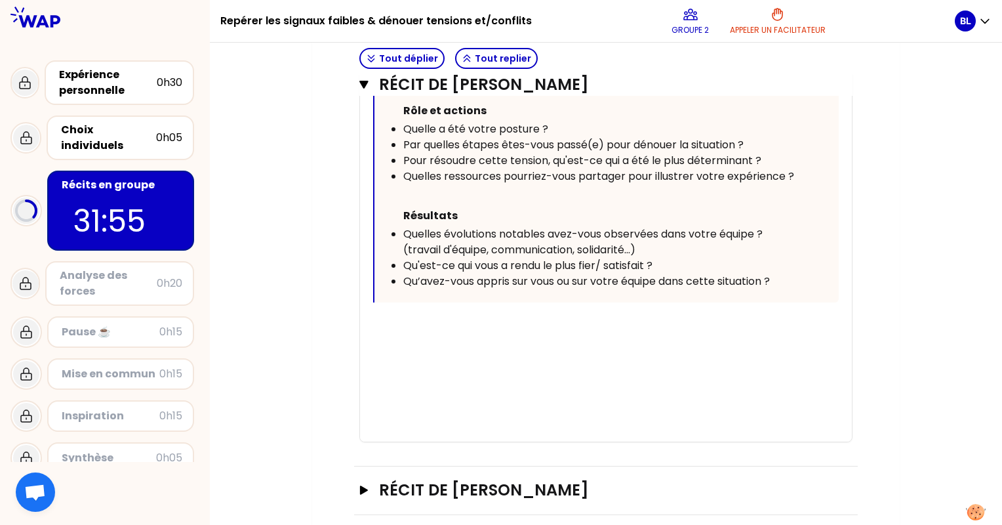
click at [440, 333] on div "﻿" at bounding box center [606, 339] width 466 height 16
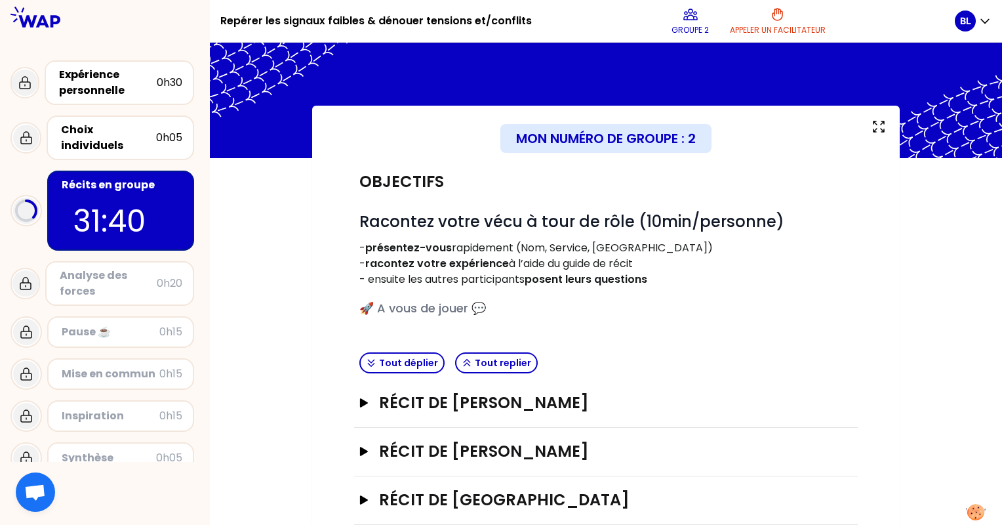
scroll to position [0, 0]
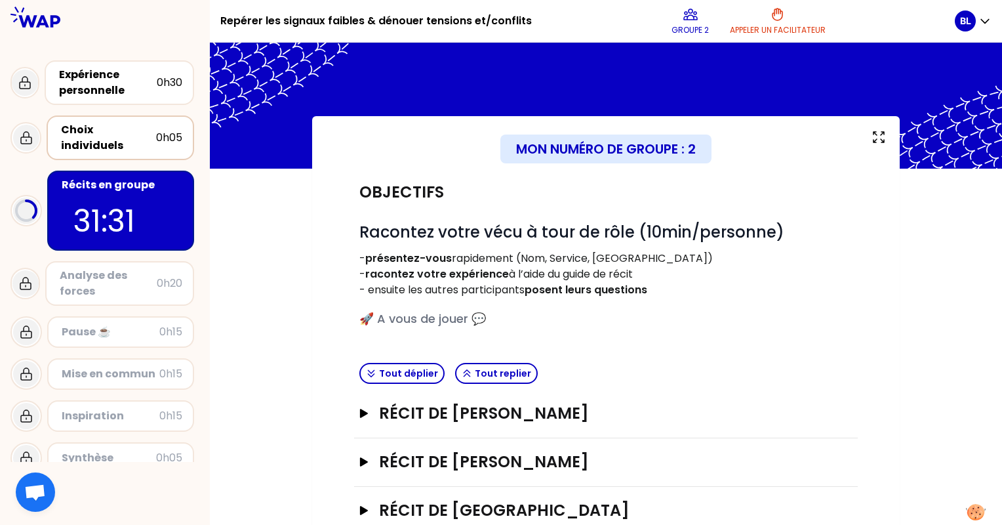
click at [133, 134] on div "Choix individuels" at bounding box center [108, 137] width 95 height 31
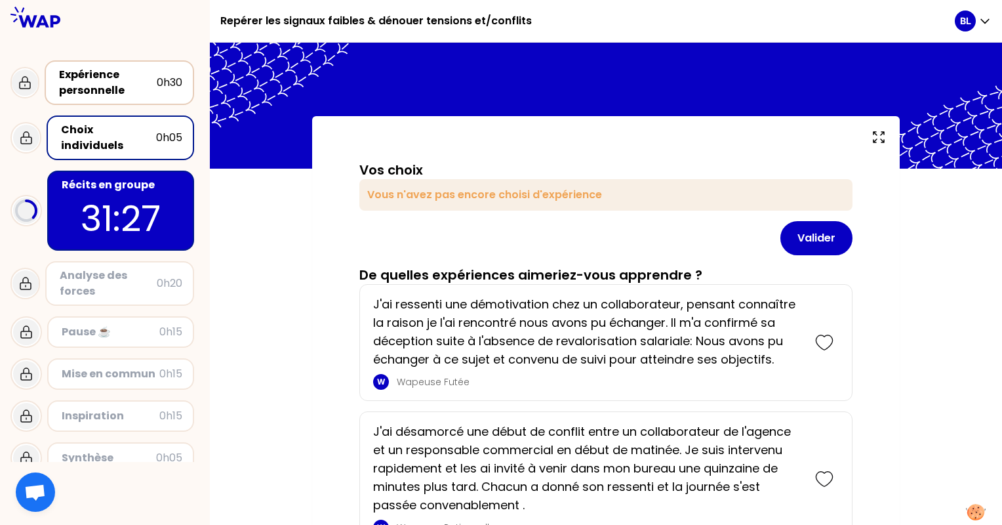
click at [142, 82] on div "Expérience personnelle" at bounding box center [108, 82] width 98 height 31
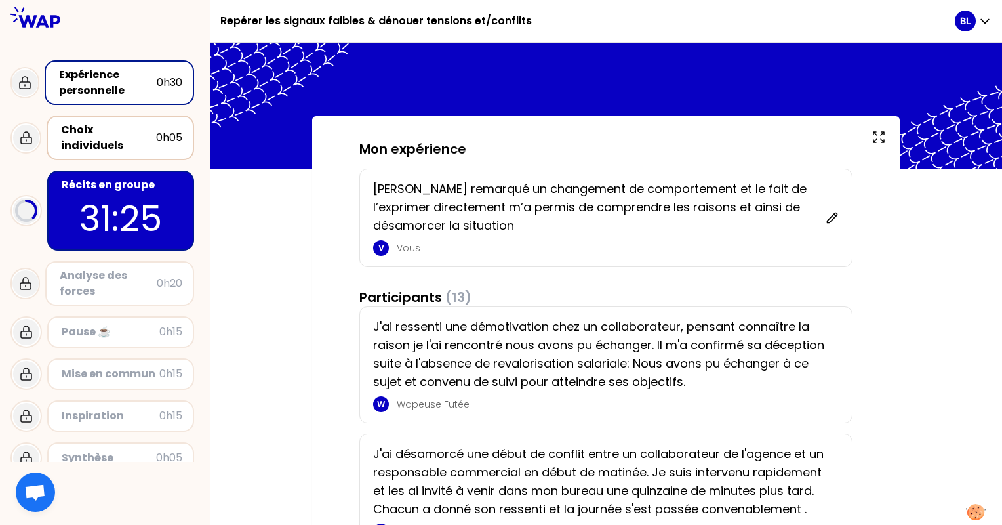
click at [138, 122] on div "Choix individuels 0h05" at bounding box center [120, 137] width 124 height 31
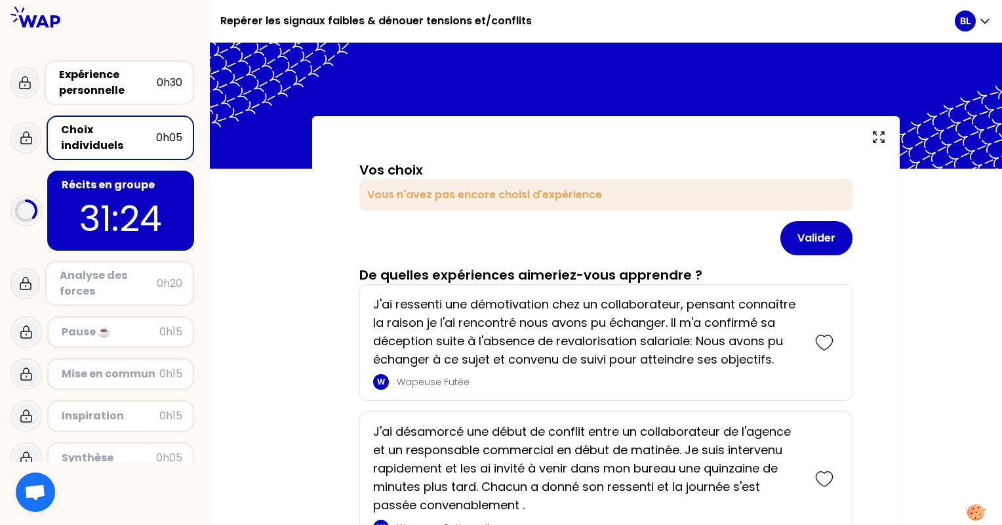
click at [117, 178] on div "Récits en groupe" at bounding box center [122, 185] width 121 height 16
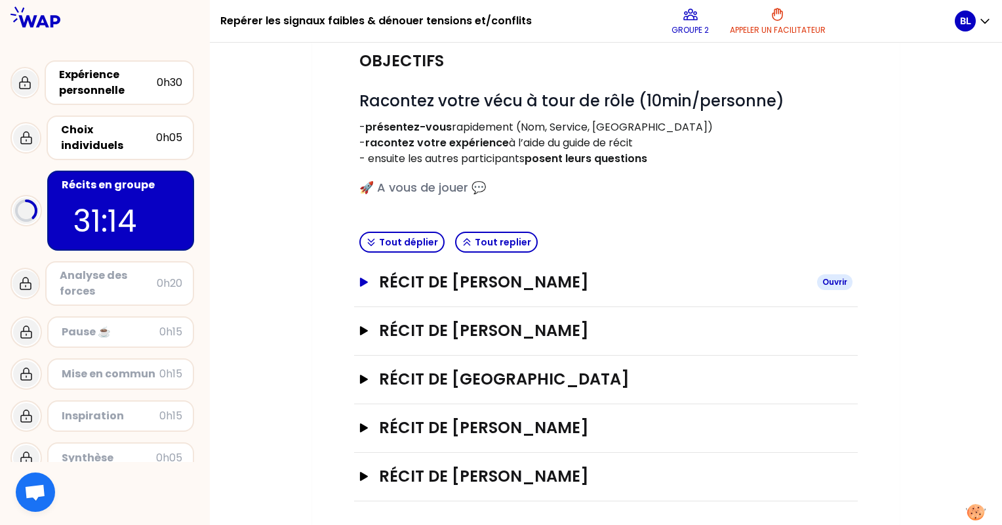
scroll to position [131, 0]
click at [450, 430] on h3 "Récit de [PERSON_NAME]" at bounding box center [593, 427] width 428 height 21
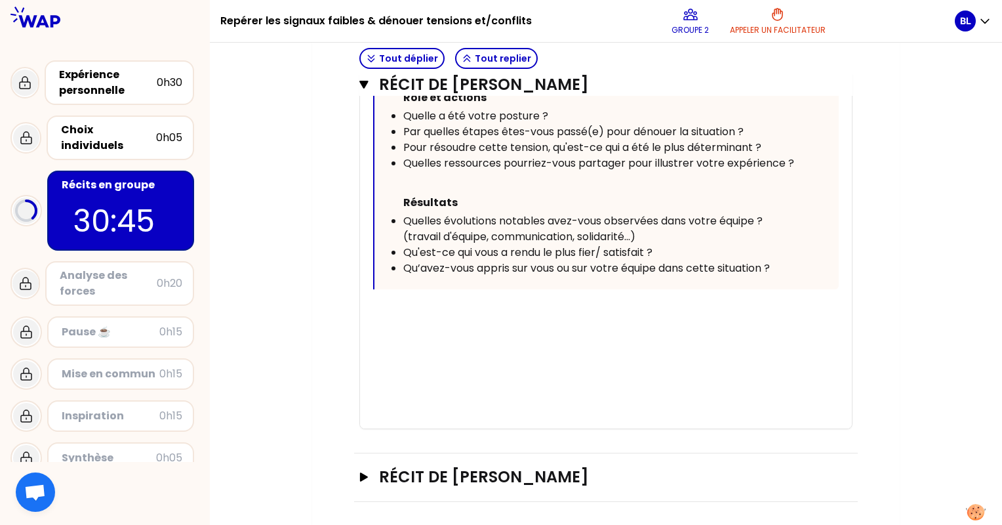
scroll to position [866, 0]
click at [422, 304] on div "﻿" at bounding box center [606, 310] width 466 height 16
click at [428, 302] on div "﻿" at bounding box center [606, 310] width 466 height 16
click at [432, 302] on div "﻿" at bounding box center [606, 310] width 466 height 16
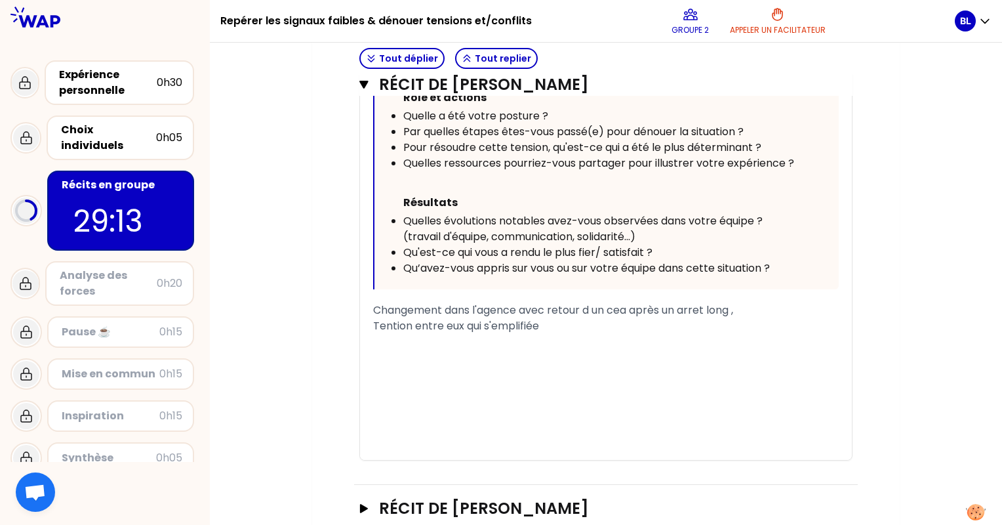
drag, startPoint x: 548, startPoint y: 323, endPoint x: 367, endPoint y: 300, distance: 183.1
click at [367, 300] on div "« J'ai ressenti des tensions dans l'équipe. J'ai discuté avec chaque membre de …" at bounding box center [606, 109] width 492 height 701
copy div "Changement dans l'agence avec retour d un cea après un arret long , Tention ent…"
click at [404, 342] on div "﻿" at bounding box center [606, 342] width 466 height 16
click at [397, 325] on span "Tention entre eux qui s'emplifiée" at bounding box center [456, 325] width 166 height 15
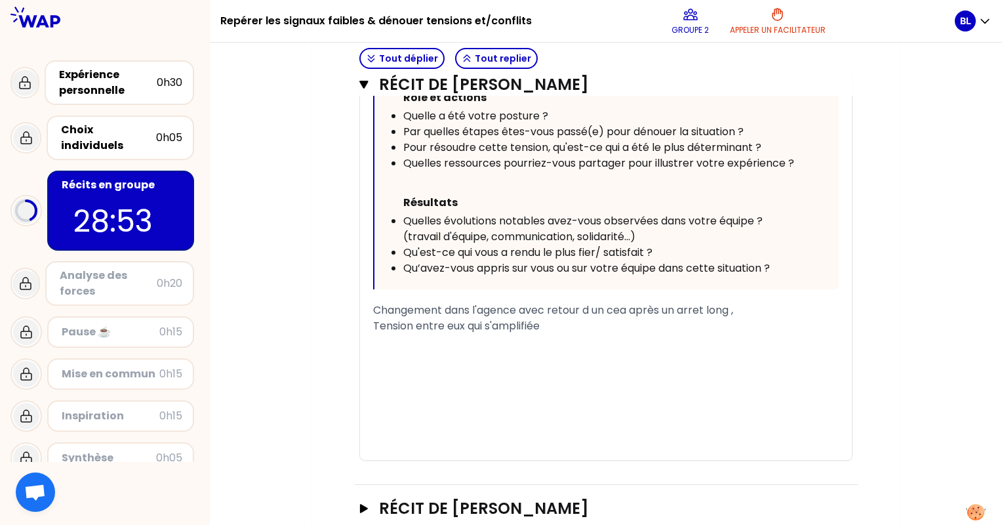
click at [573, 334] on div "﻿" at bounding box center [606, 342] width 466 height 16
click at [579, 322] on div "Tension entre eux qui s'amplifiée" at bounding box center [606, 326] width 466 height 16
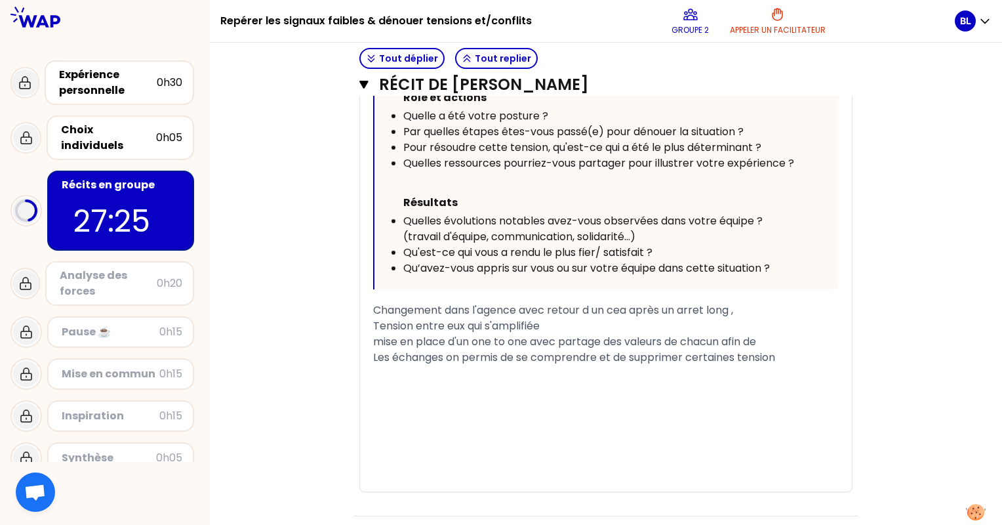
click at [773, 338] on div "mise en place d'un one to one avec partage des valeurs de chacun afin de" at bounding box center [606, 342] width 466 height 16
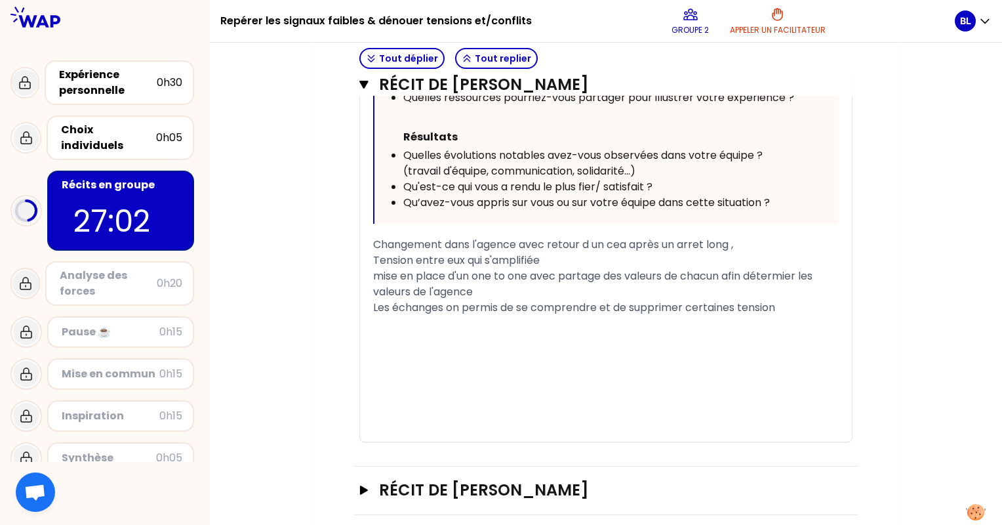
scroll to position [931, 0]
click at [785, 304] on div "Les échanges on permis de se comprendre et de supprimer certaines tension" at bounding box center [606, 308] width 466 height 16
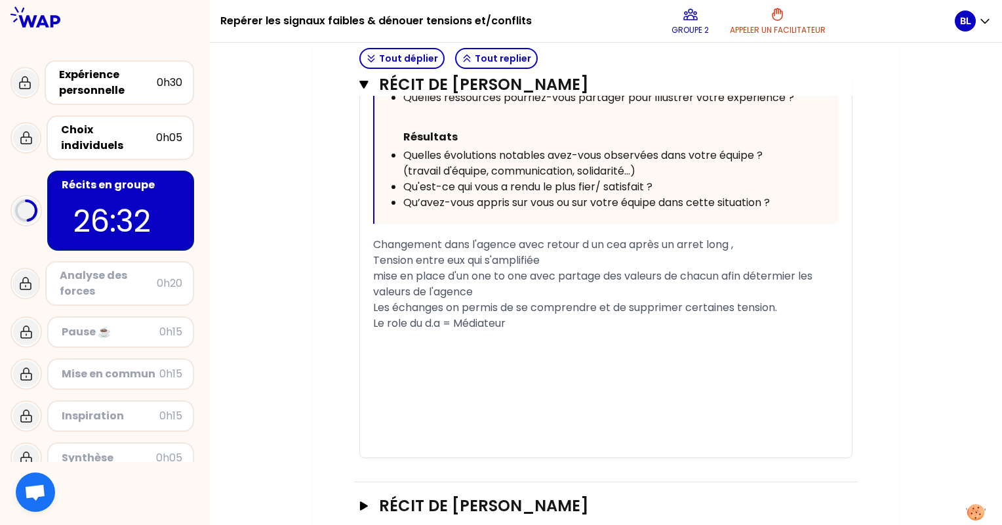
click at [539, 363] on div "﻿" at bounding box center [606, 371] width 466 height 16
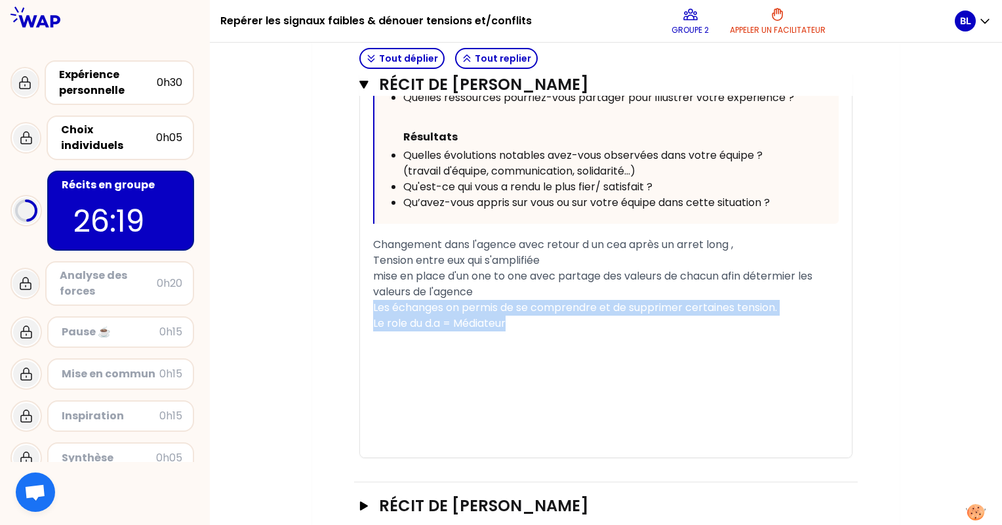
drag, startPoint x: 509, startPoint y: 315, endPoint x: 365, endPoint y: 298, distance: 145.3
click at [365, 298] on div "« J'ai ressenti des tensions dans l'équipe. J'ai discuté avec chaque membre de …" at bounding box center [606, 76] width 492 height 764
copy div "Les échanges on permis de se comprendre et de supprimer certaines tension. Le r…"
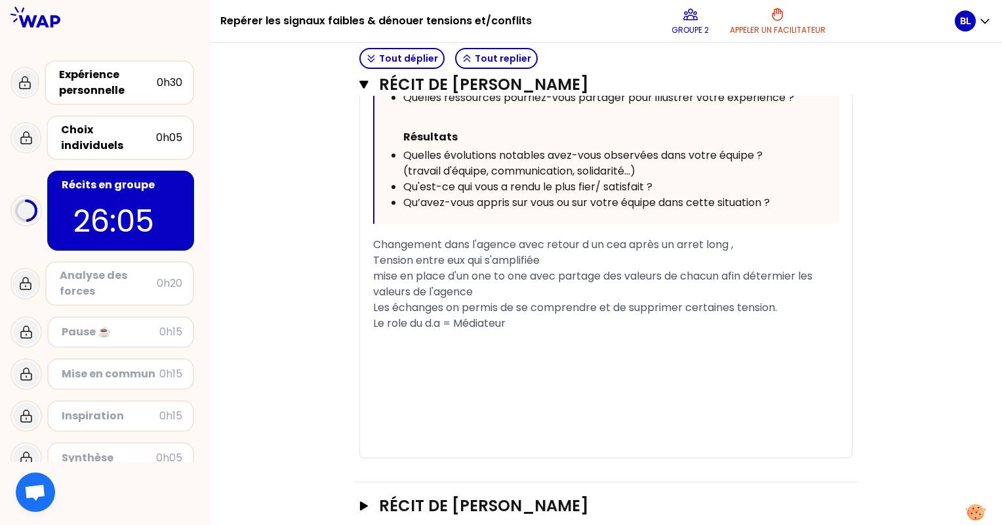
click at [704, 319] on div "Le role du d.a = Médiateur" at bounding box center [606, 324] width 466 height 16
drag, startPoint x: 779, startPoint y: 304, endPoint x: 788, endPoint y: 304, distance: 9.2
click at [777, 304] on span "Les échanges on permis de se comprendre et de supprimer certaines tension." at bounding box center [575, 307] width 404 height 15
click at [750, 347] on div "﻿" at bounding box center [606, 355] width 466 height 16
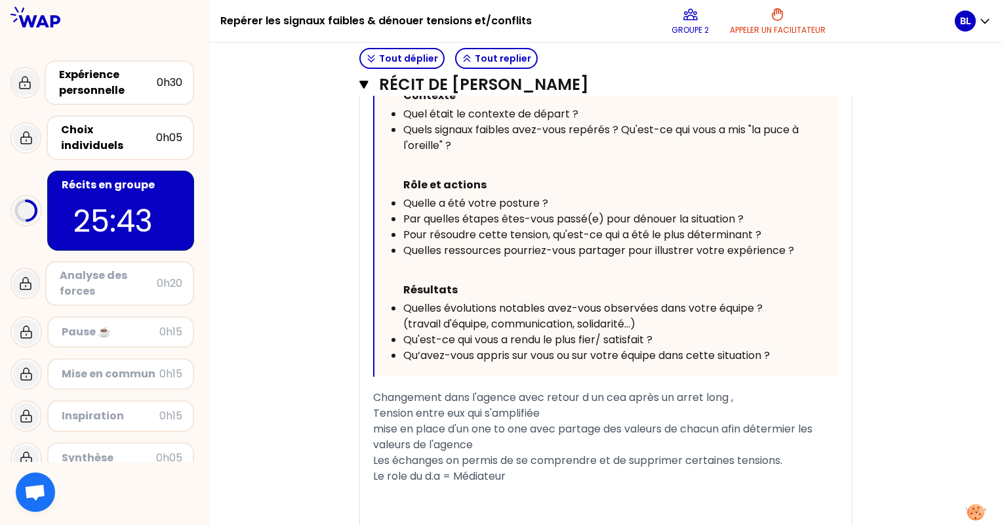
scroll to position [800, 0]
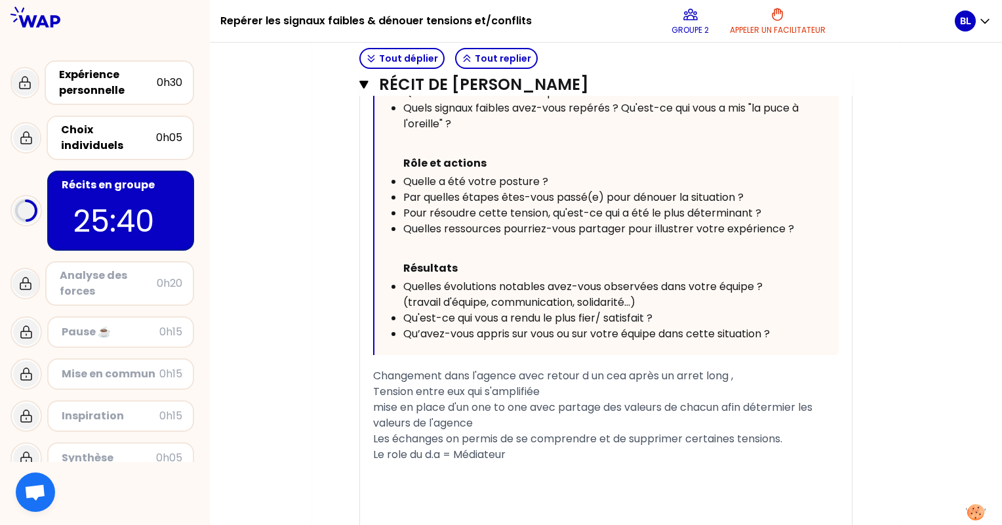
click at [491, 420] on div "mise en place d'un one to one avec partage des valeurs de chacun afin détermier…" at bounding box center [606, 414] width 466 height 31
click at [561, 451] on div "Le role du d.a = Médiateur" at bounding box center [606, 455] width 466 height 16
click at [523, 384] on span "Tension entre eux qui s'amplifiée" at bounding box center [456, 391] width 167 height 15
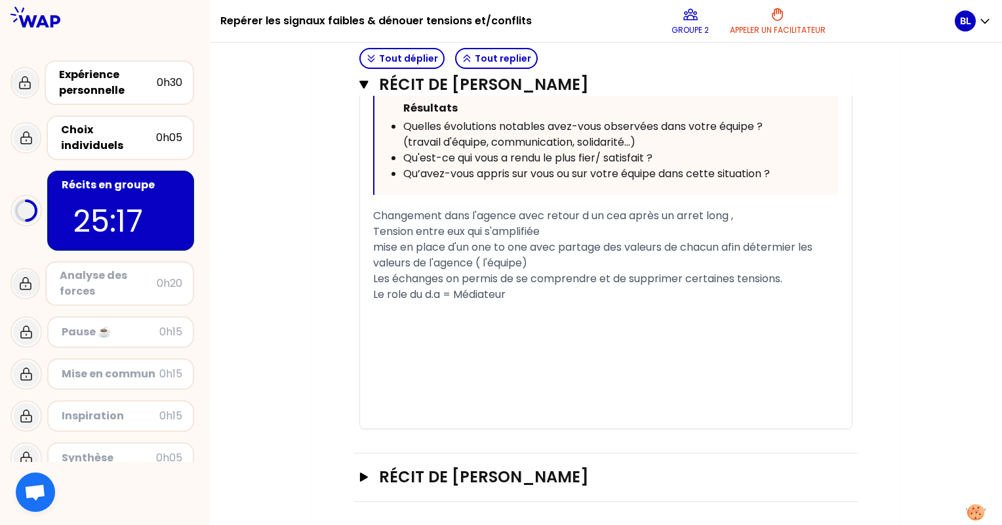
scroll to position [960, 0]
click at [528, 302] on div "﻿" at bounding box center [606, 310] width 466 height 16
click at [708, 211] on span "Changement dans l'agence avec retour d un cea après un arret long ," at bounding box center [553, 215] width 360 height 15
click at [546, 233] on div "Tension entre eux qui s'amplifiée" at bounding box center [606, 232] width 466 height 16
click at [600, 260] on div "mise en place d'un one to one avec partage des valeurs de chacun afin détermier…" at bounding box center [606, 254] width 466 height 31
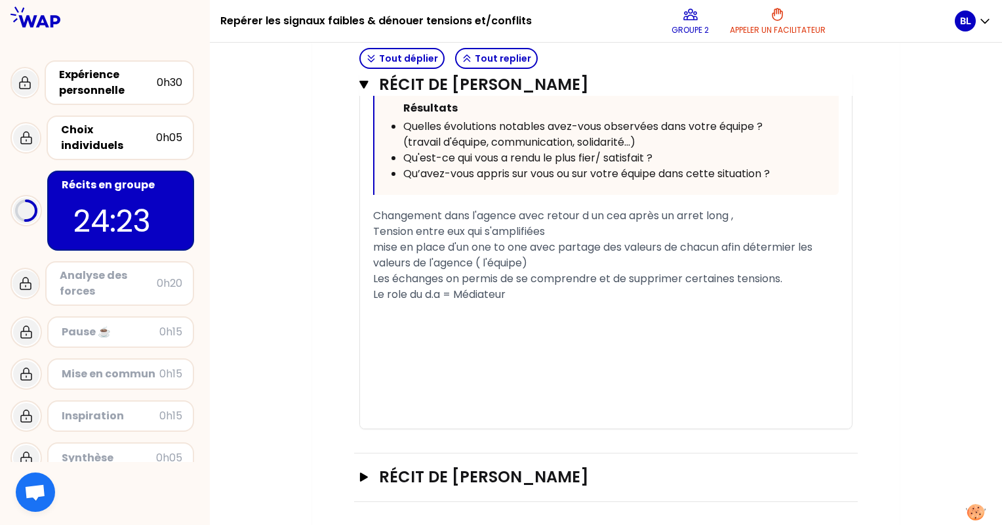
click at [548, 261] on div "mise en place d'un one to one avec partage des valeurs de chacun afin détermier…" at bounding box center [606, 254] width 466 height 31
click at [645, 260] on span "mise en place d'un one to one avec partage des valeurs de chacun afin détermier…" at bounding box center [594, 254] width 442 height 31
click at [375, 275] on span "Les échanges on permis de se comprendre et de supprimer certaines tensions." at bounding box center [577, 278] width 409 height 15
click at [733, 211] on span "Changement dans l'agence avec retour d un cea après un arret long ," at bounding box center [553, 215] width 360 height 15
click at [547, 260] on span "mise en place d'un one to one avec partage des valeurs de chacun afin détermier…" at bounding box center [594, 254] width 442 height 31
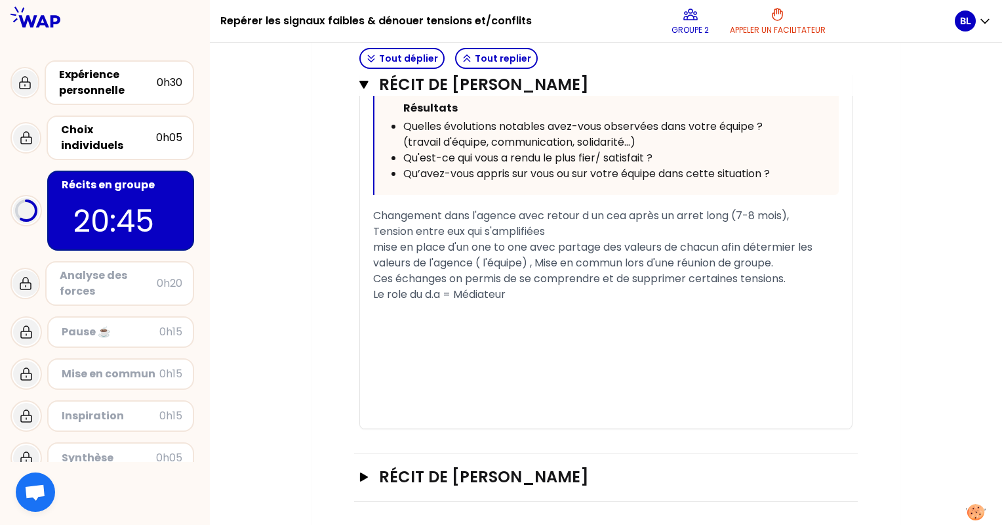
click at [566, 229] on div "Tension entre eux qui s'amplifiées" at bounding box center [606, 232] width 466 height 16
click at [380, 246] on span "mise en place d'un one to one avec partage des valeurs de chacun afin détermier…" at bounding box center [594, 254] width 442 height 31
click at [514, 295] on div "Le role du d.a = Médiateur" at bounding box center [606, 295] width 466 height 16
click at [362, 475] on icon "button" at bounding box center [364, 476] width 8 height 9
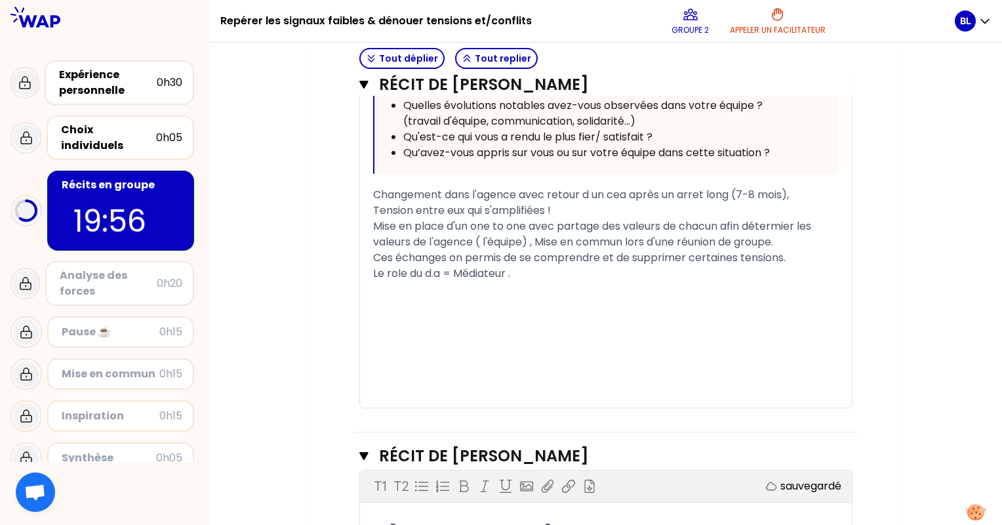
scroll to position [975, 0]
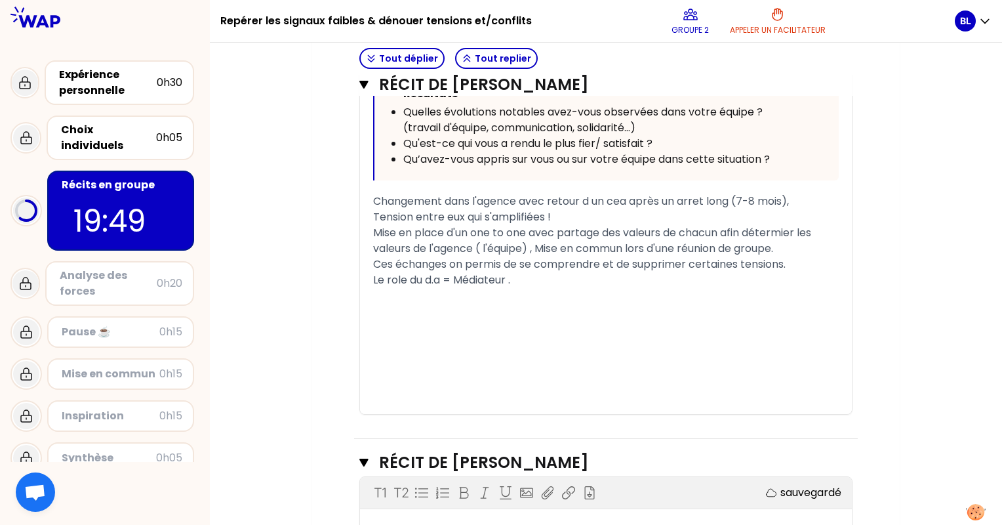
click at [540, 247] on span "Mise en place d'un one to one avec partage des valeurs de chacun afin détermier…" at bounding box center [593, 240] width 441 height 31
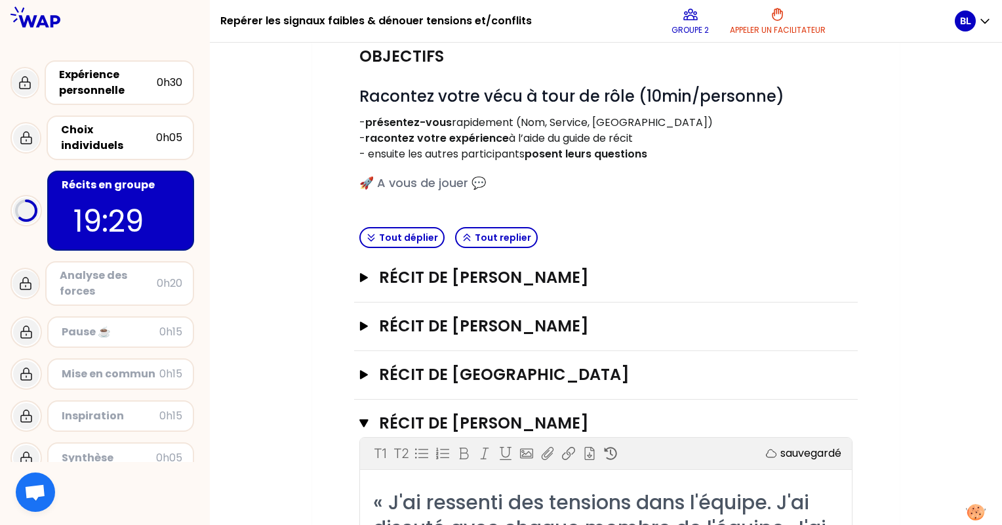
scroll to position [56, 0]
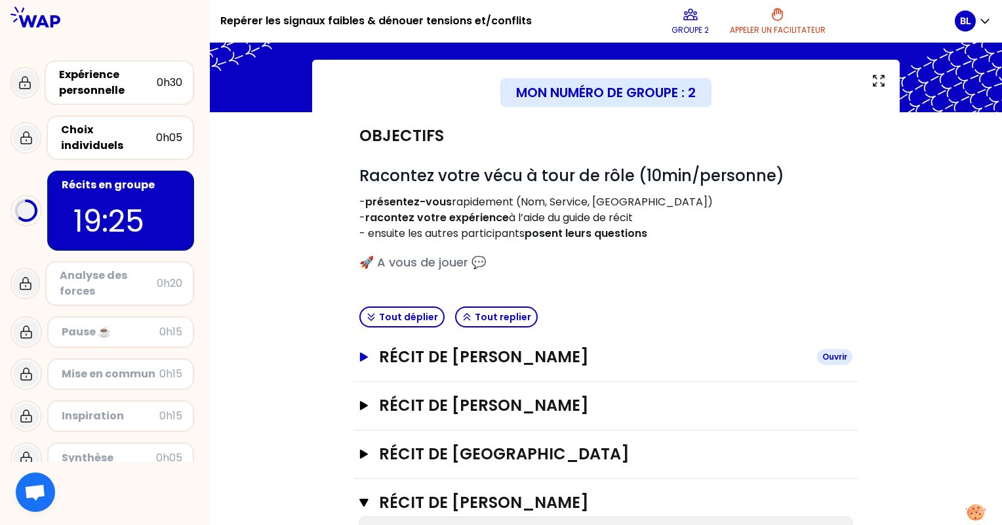
click at [603, 349] on h3 "Récit de [PERSON_NAME]" at bounding box center [593, 356] width 428 height 21
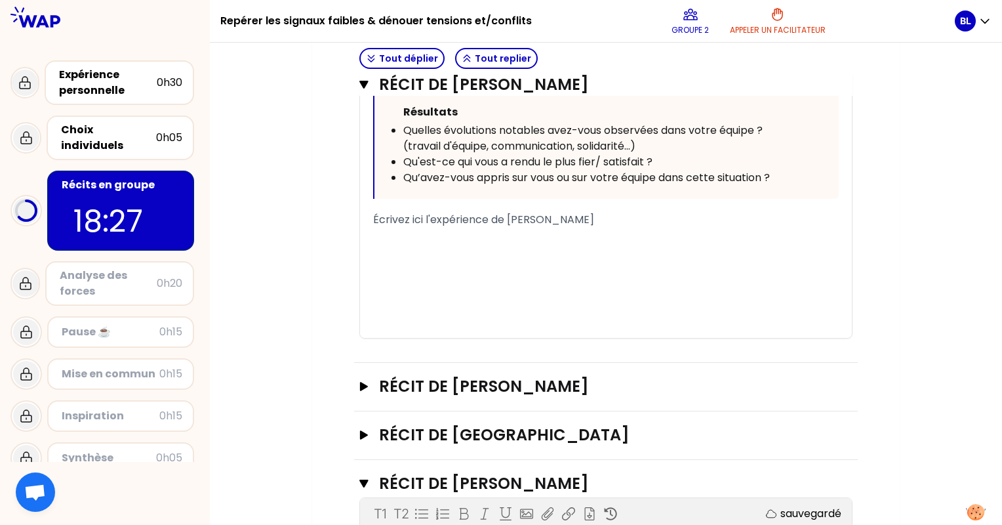
scroll to position [861, 0]
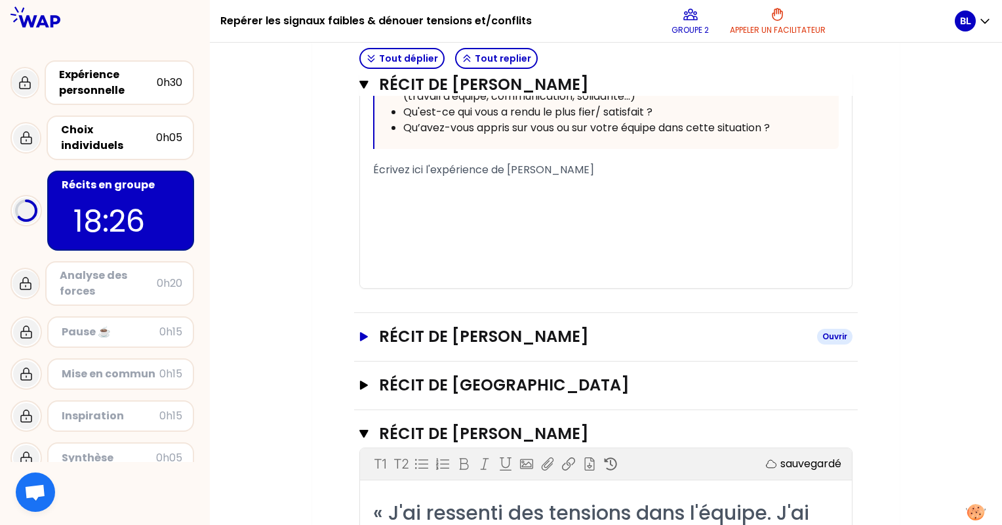
click at [539, 344] on h3 "Récit de [PERSON_NAME]" at bounding box center [593, 336] width 428 height 21
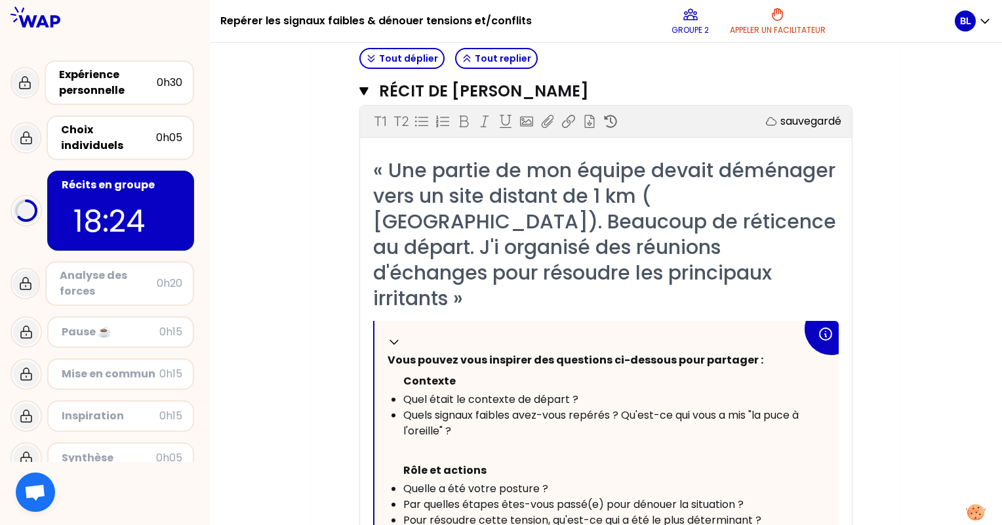
scroll to position [1189, 0]
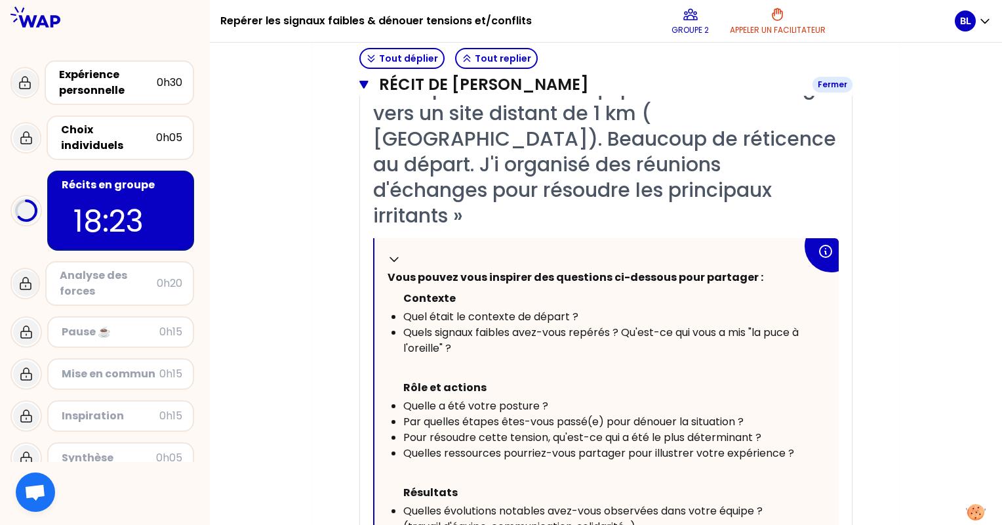
click at [365, 81] on icon "button" at bounding box center [363, 85] width 9 height 8
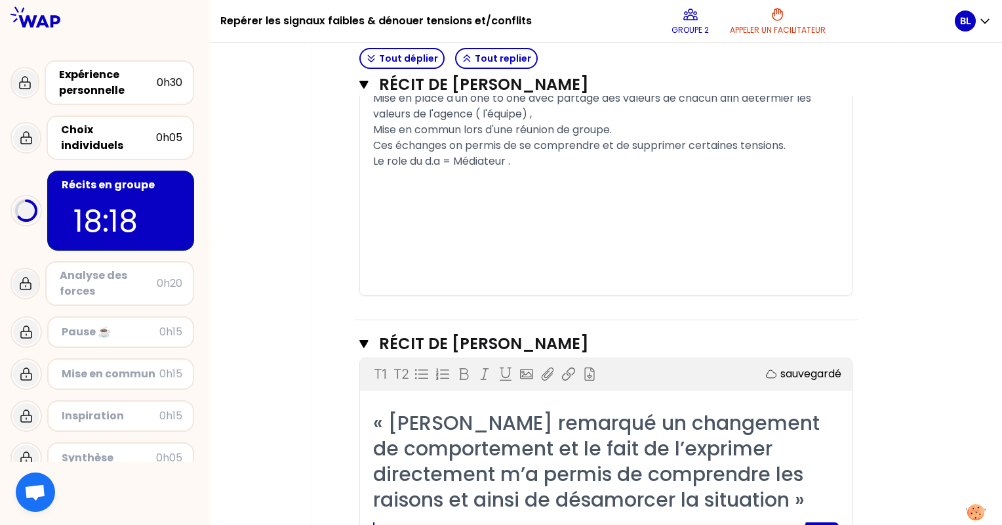
scroll to position [1713, 0]
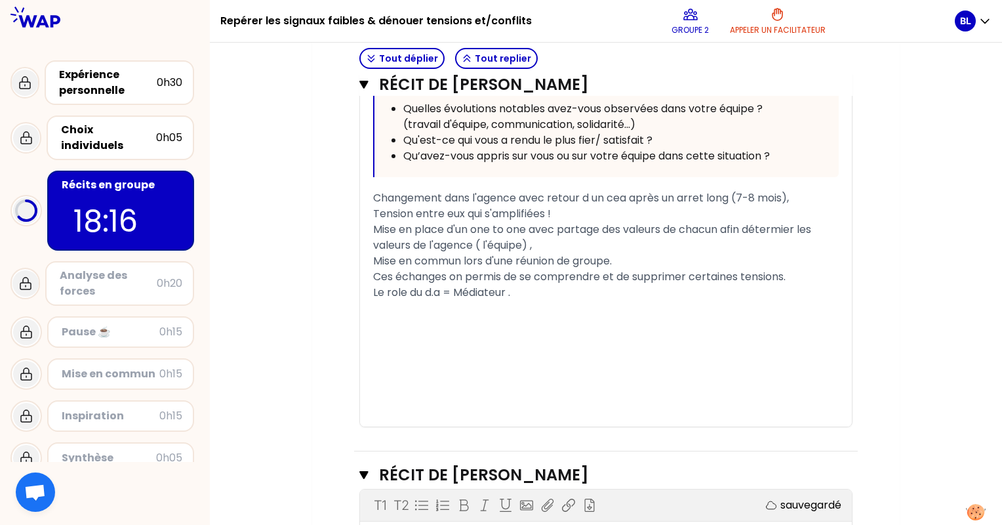
drag, startPoint x: 370, startPoint y: 191, endPoint x: 531, endPoint y: 299, distance: 194.3
click at [532, 299] on div "« J'ai ressenti des tensions dans l'équipe. J'ai discuté avec chaque membre de …" at bounding box center [606, 36] width 492 height 779
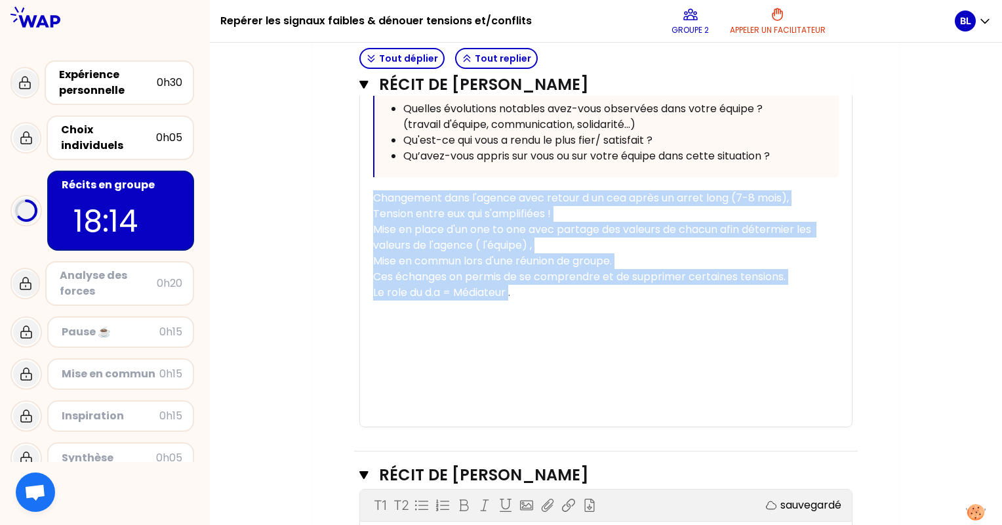
drag, startPoint x: 512, startPoint y: 289, endPoint x: 362, endPoint y: 186, distance: 182.1
click at [362, 186] on div "« J'ai ressenti des tensions dans l'équipe. J'ai discuté avec chaque membre de …" at bounding box center [606, 36] width 492 height 779
copy div "Changement dans l'agence avec retour d un cea après un arret long (7-8 mois), T…"
click at [728, 356] on div "﻿" at bounding box center [606, 356] width 466 height 16
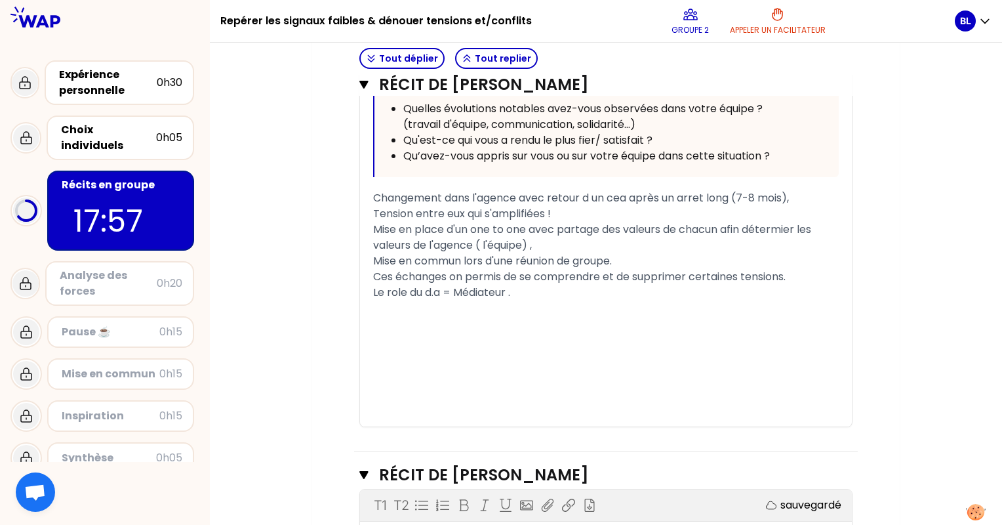
click at [747, 226] on span "Mise en place d'un one to one avec partage des valeurs de chacun afin détermier…" at bounding box center [593, 237] width 441 height 31
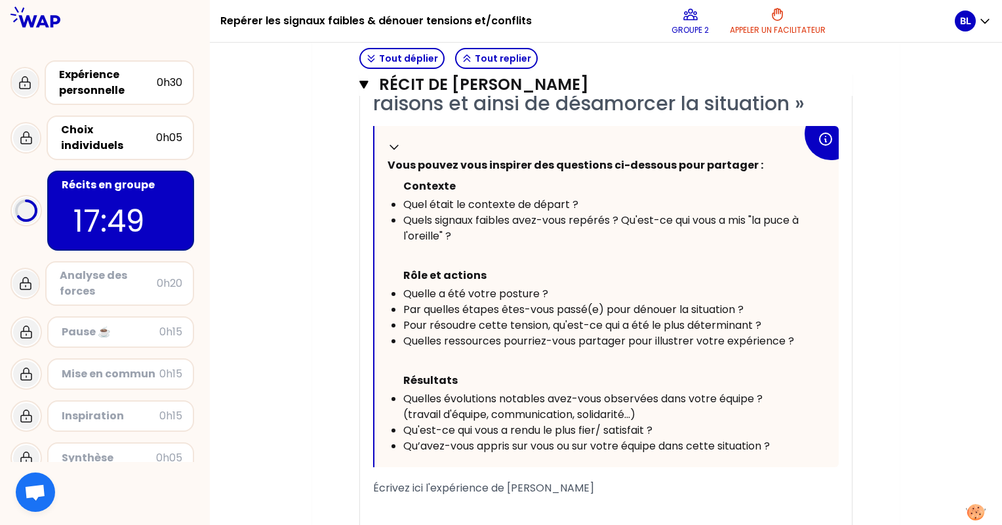
scroll to position [2238, 0]
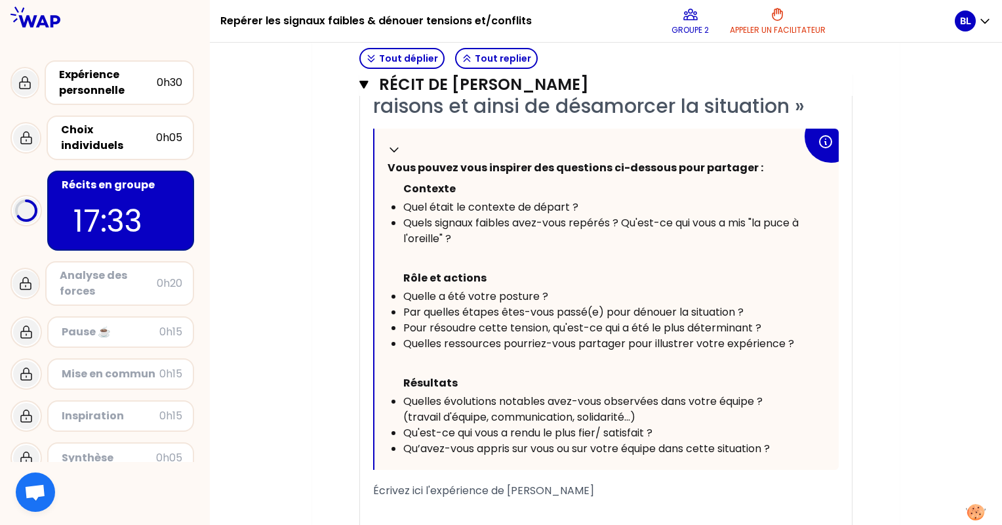
click at [441, 493] on span "Écrivez ici l'expérience de [PERSON_NAME]" at bounding box center [483, 490] width 221 height 15
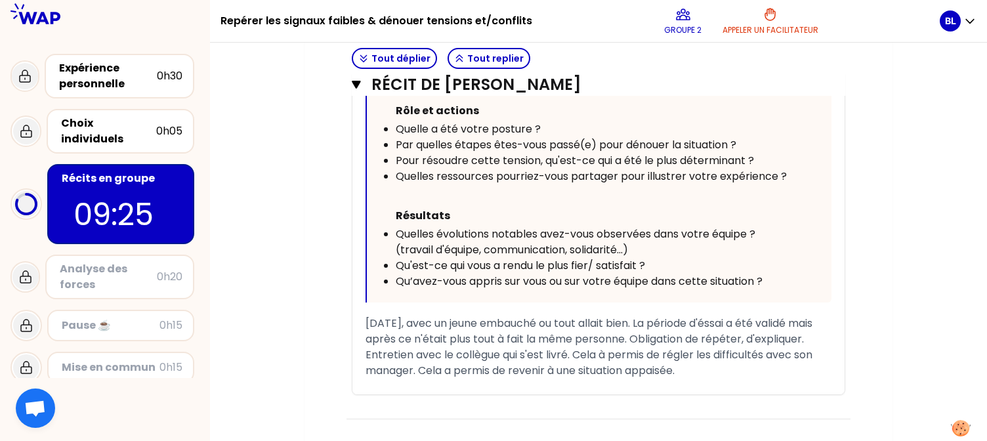
scroll to position [2406, 0]
click at [361, 82] on button "Récit de [PERSON_NAME]" at bounding box center [598, 84] width 493 height 21
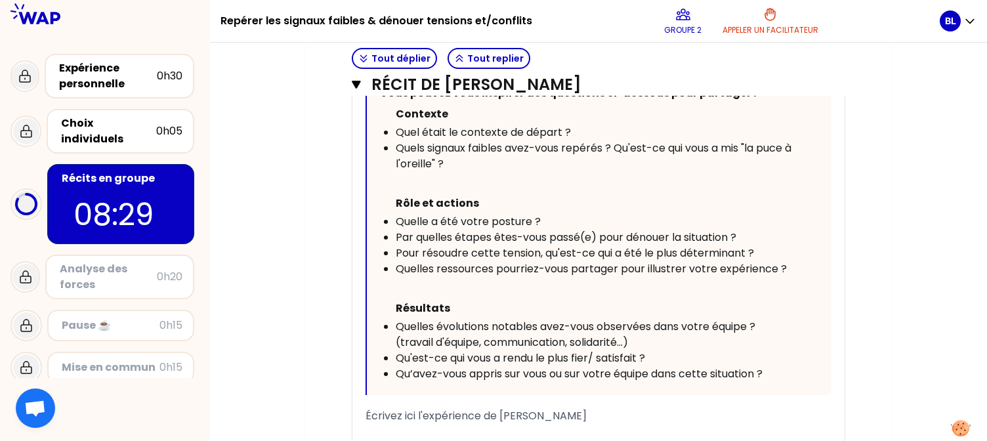
scroll to position [746, 0]
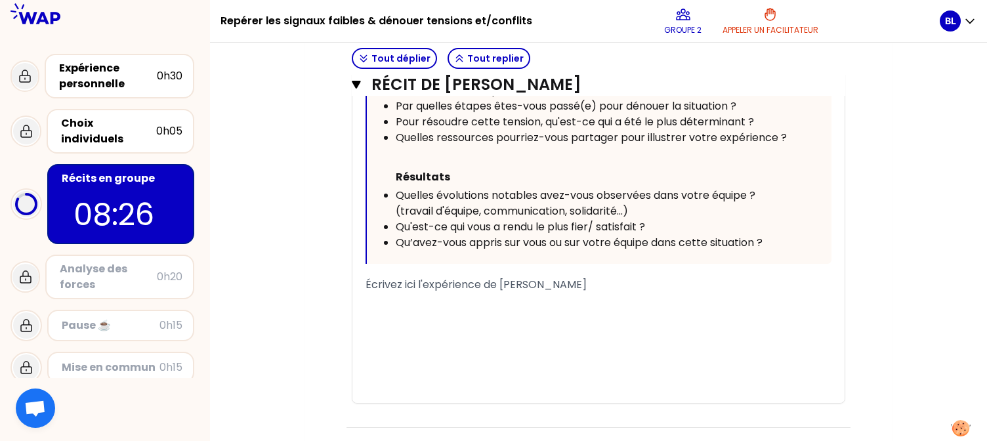
click at [540, 297] on div "﻿" at bounding box center [598, 301] width 466 height 16
click at [537, 284] on span "Écrivez ici l'expérience de [PERSON_NAME]" at bounding box center [475, 284] width 221 height 15
drag, startPoint x: 611, startPoint y: 283, endPoint x: 330, endPoint y: 275, distance: 280.8
click at [331, 276] on div "Objectifs # Racontez votre vécu à tour de rôle (10min/personne) - présentez-vou…" at bounding box center [598, 445] width 535 height 2045
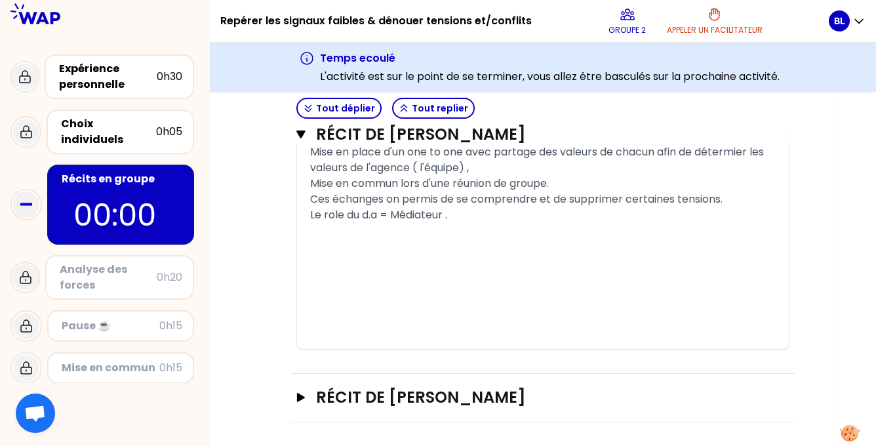
scroll to position [1934, 0]
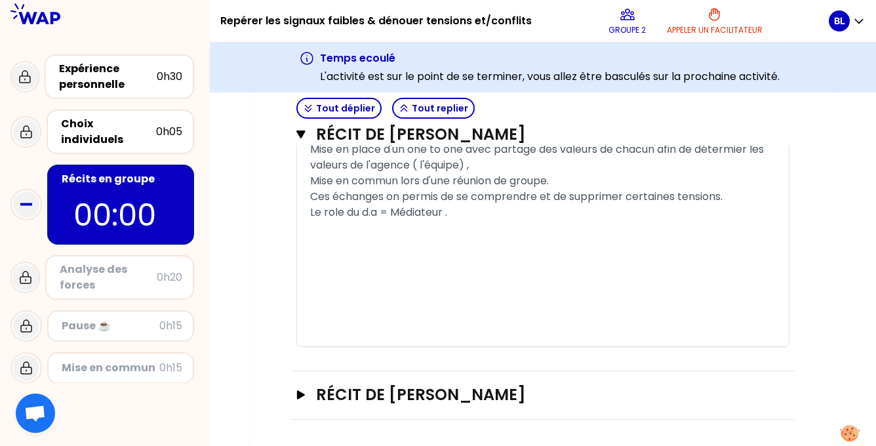
click at [389, 407] on div "Récit de [PERSON_NAME]" at bounding box center [543, 395] width 504 height 49
click at [307, 397] on button "Récit de [PERSON_NAME]" at bounding box center [542, 394] width 493 height 21
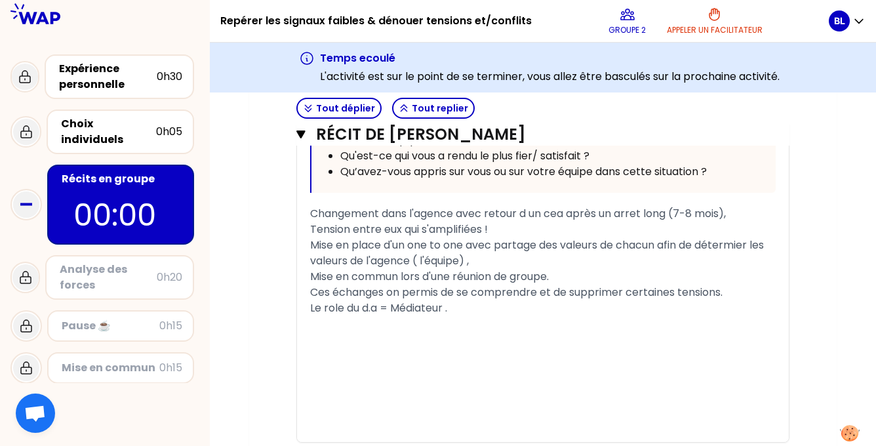
scroll to position [1823, 0]
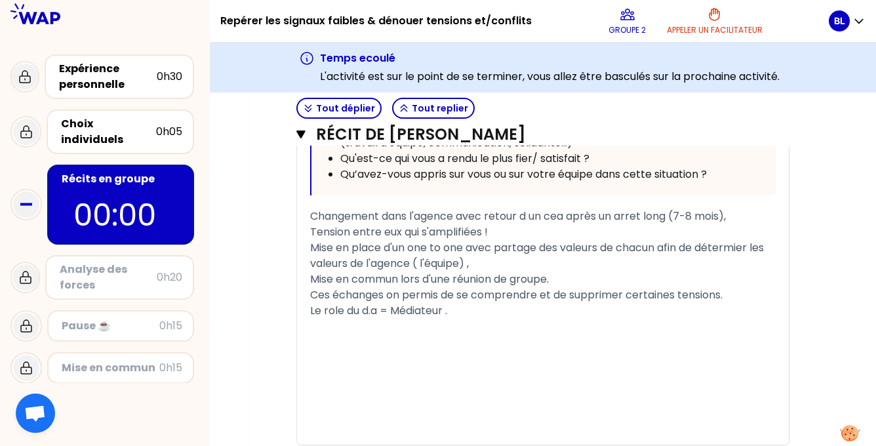
click at [398, 302] on span "Ces échanges on permis de se comprendre et de supprimer certaines tensions." at bounding box center [516, 294] width 413 height 15
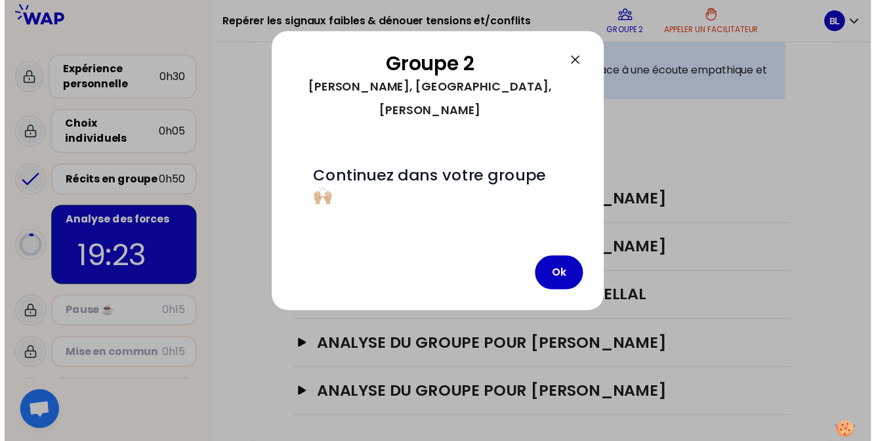
scroll to position [384, 0]
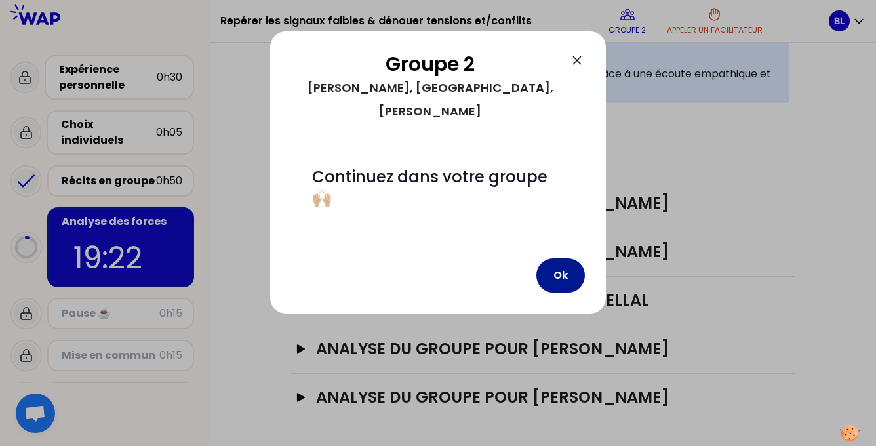
click at [567, 258] on button "Ok" at bounding box center [561, 275] width 49 height 34
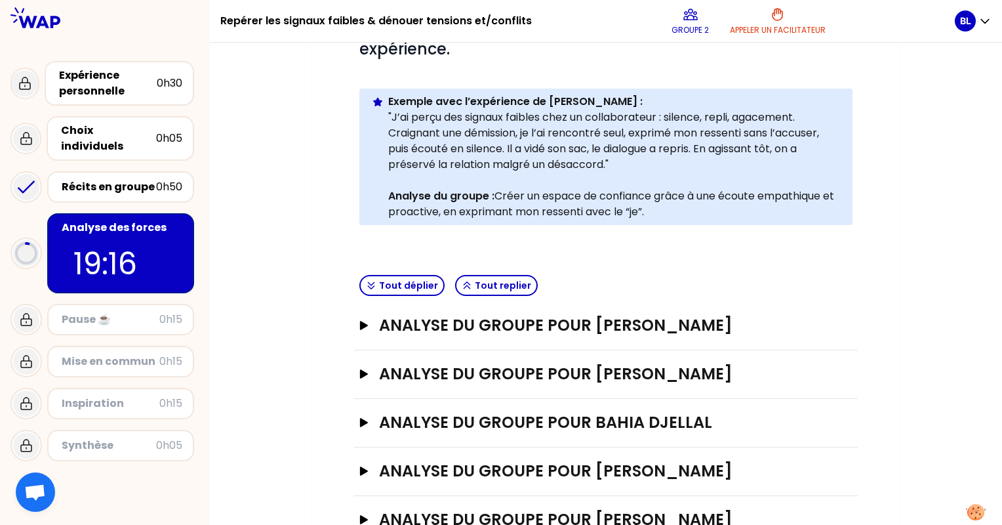
scroll to position [262, 0]
click at [483, 326] on h3 "ANALYSE DU GROUPE POUR [PERSON_NAME]" at bounding box center [593, 324] width 428 height 21
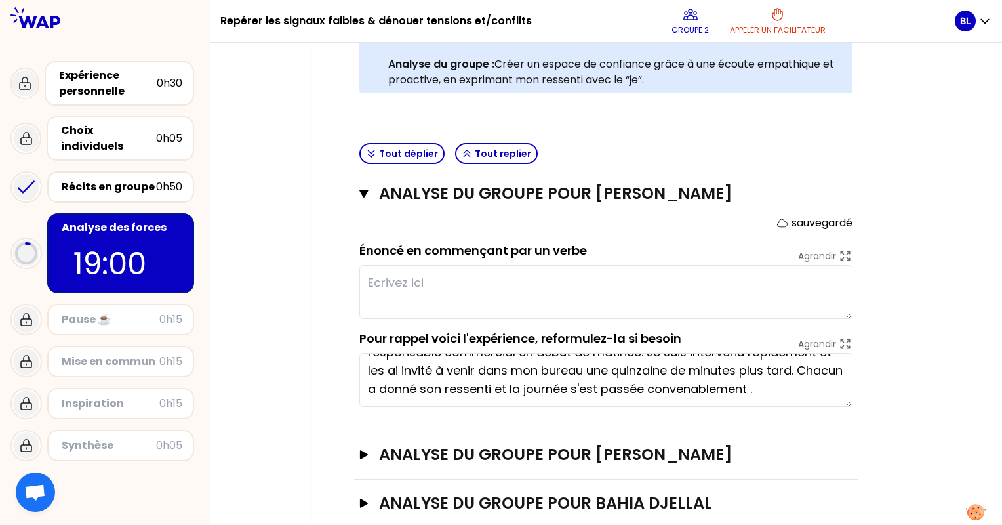
scroll to position [0, 0]
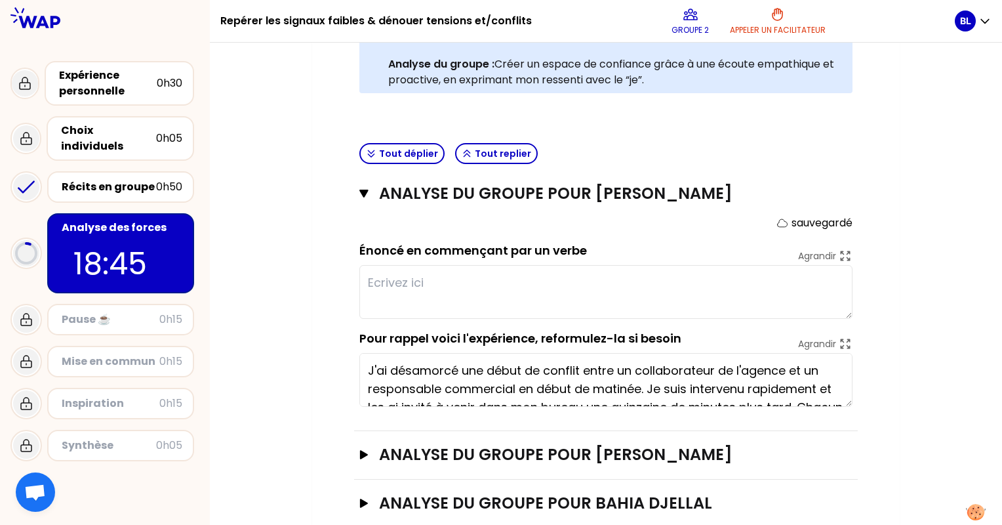
click at [552, 277] on textarea at bounding box center [605, 292] width 493 height 54
type textarea "Pouvoir recadr"
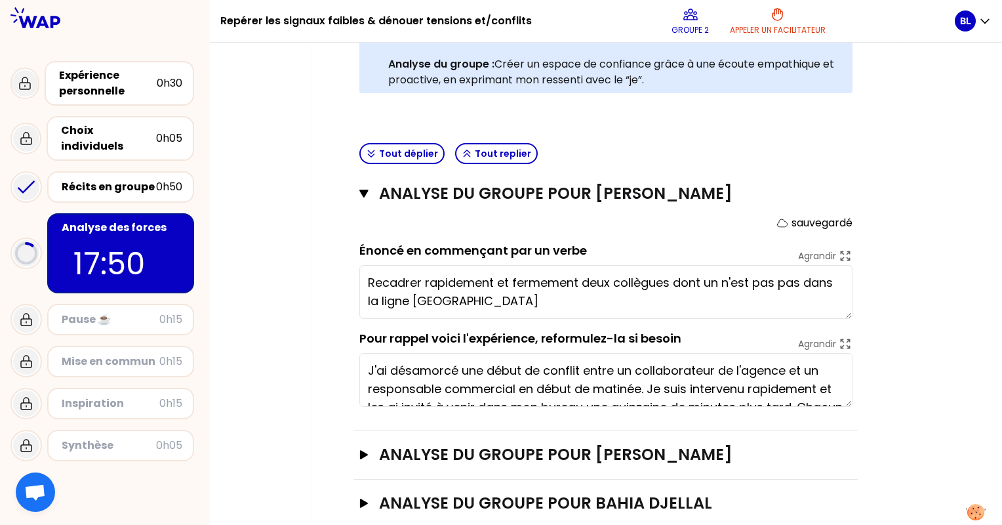
type textarea "Recadrer rapidement et fermement deux collègues dont un n'est pas pas dans la l…"
click at [653, 444] on h3 "ANALYSE DU GROUPE POUR [PERSON_NAME]" at bounding box center [593, 454] width 428 height 21
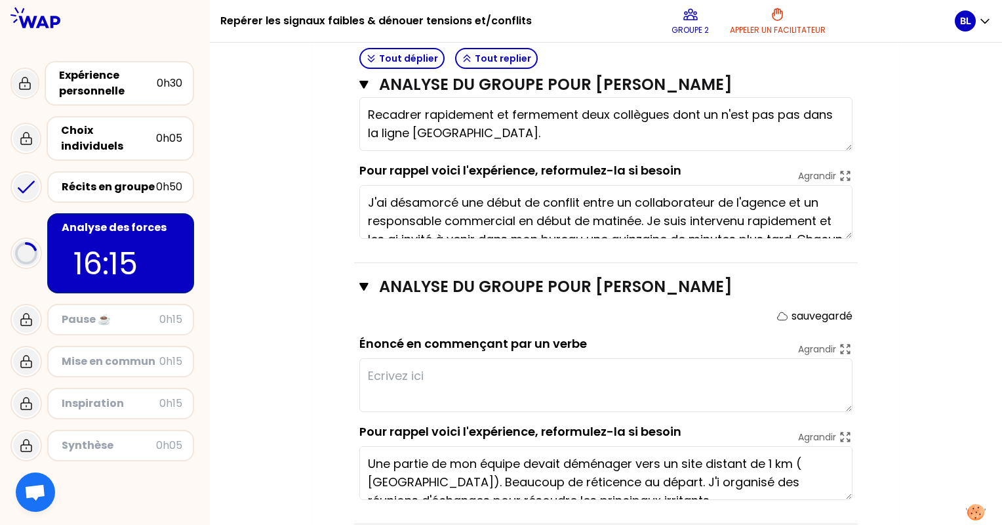
scroll to position [590, 0]
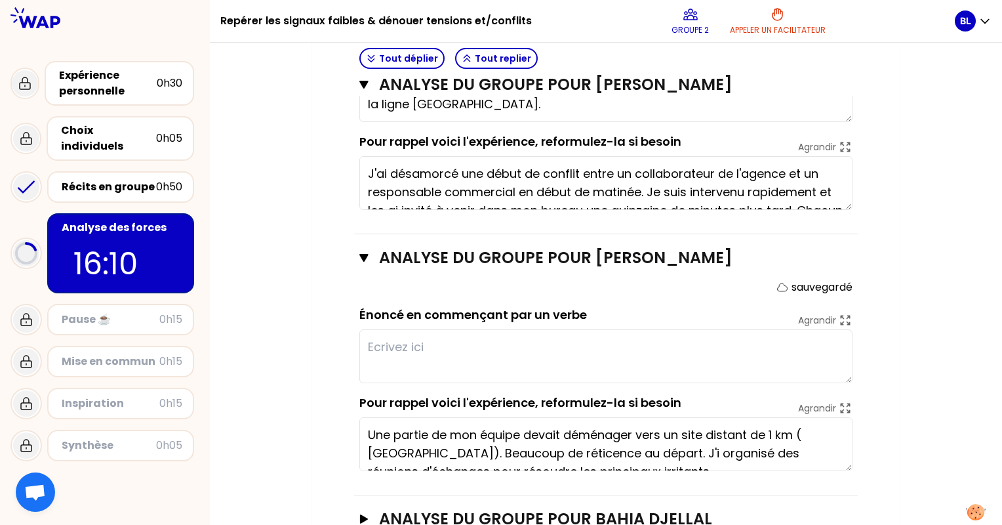
click at [466, 349] on textarea at bounding box center [605, 356] width 493 height 54
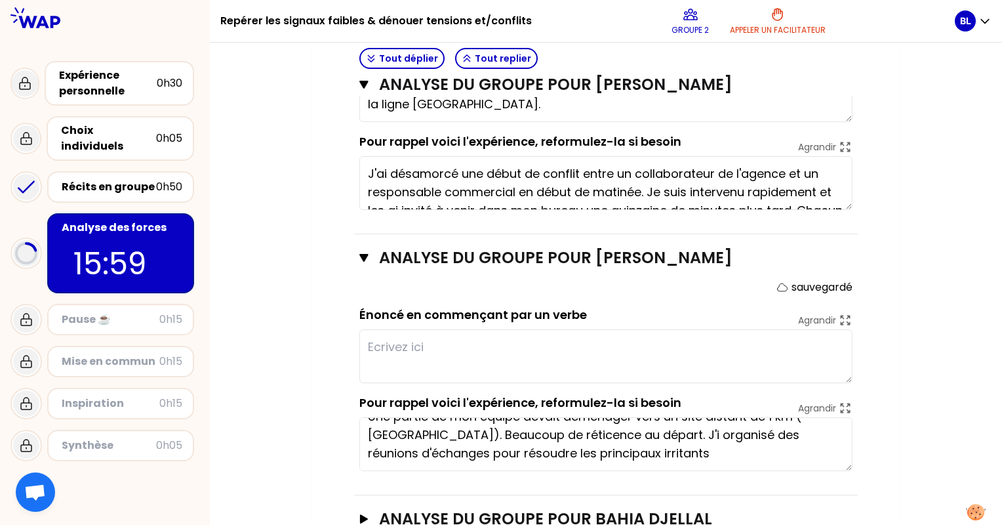
scroll to position [0, 0]
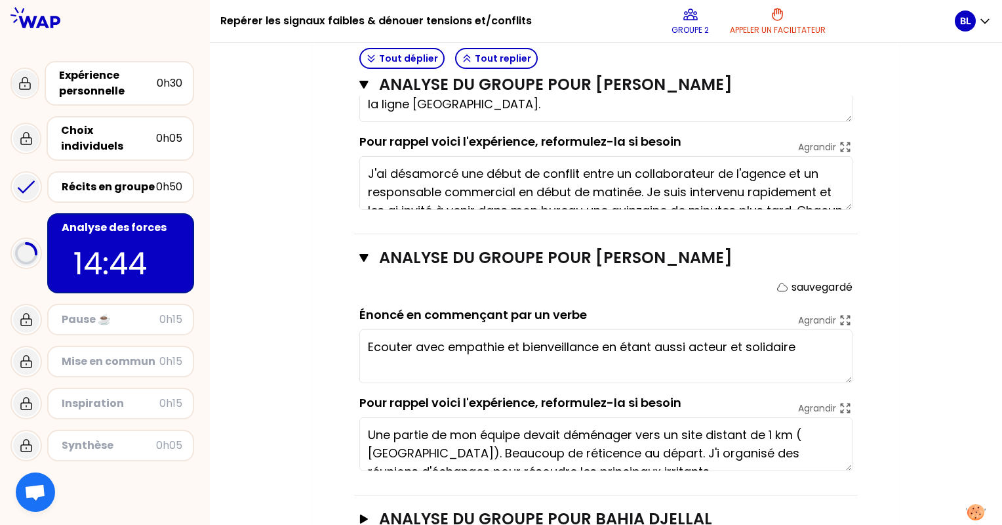
type textarea "Écouter avec empathie et bienveillance en étant aussi acteur et solidaire"
click at [121, 179] on div "Récits en groupe" at bounding box center [109, 187] width 94 height 16
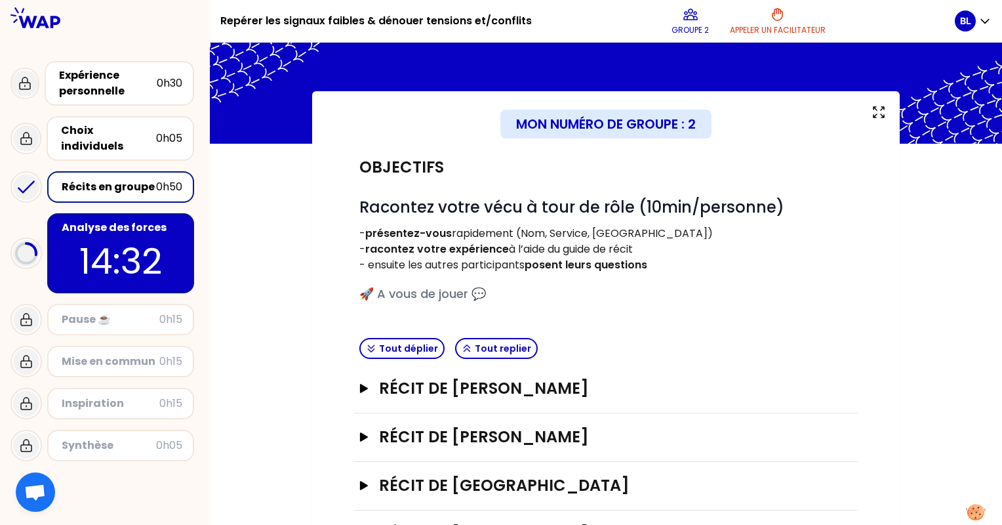
scroll to position [66, 0]
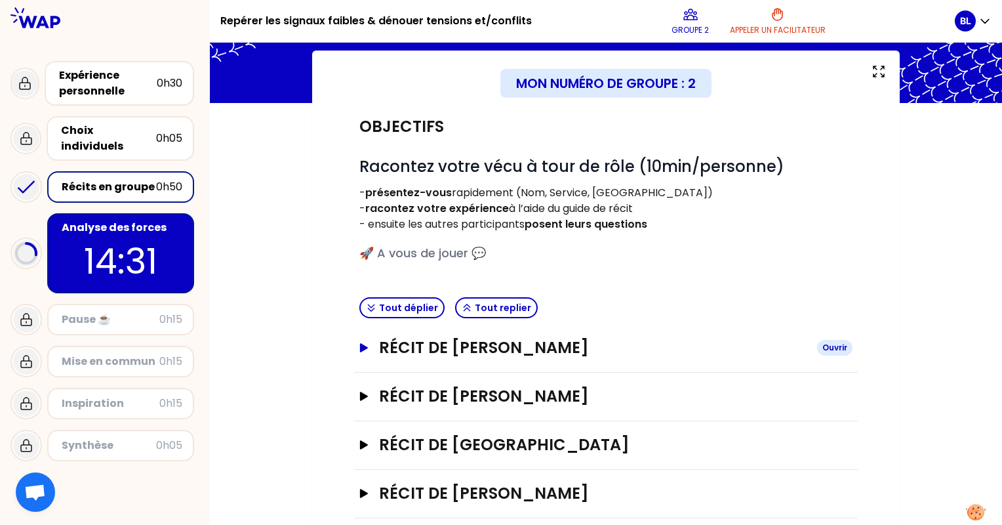
click at [472, 341] on h3 "Récit de [PERSON_NAME]" at bounding box center [593, 347] width 428 height 21
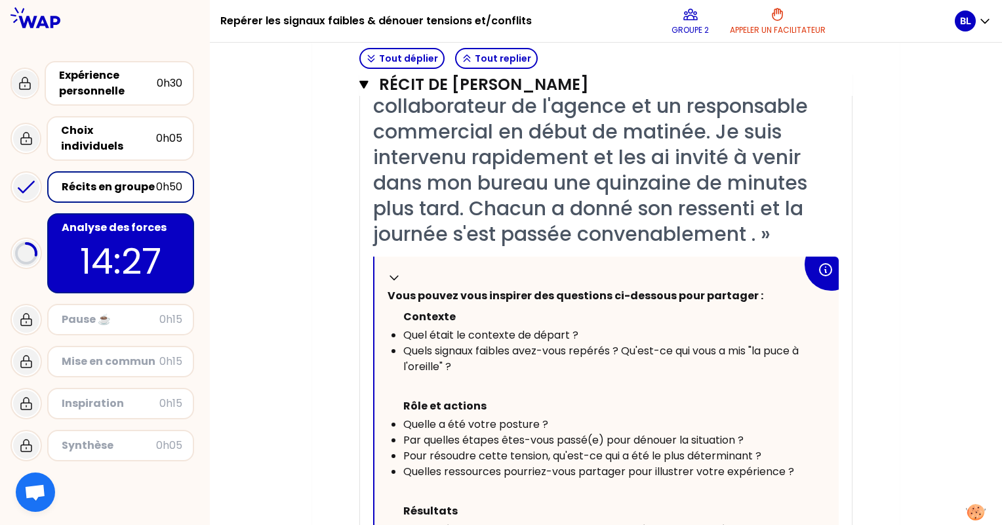
scroll to position [328, 0]
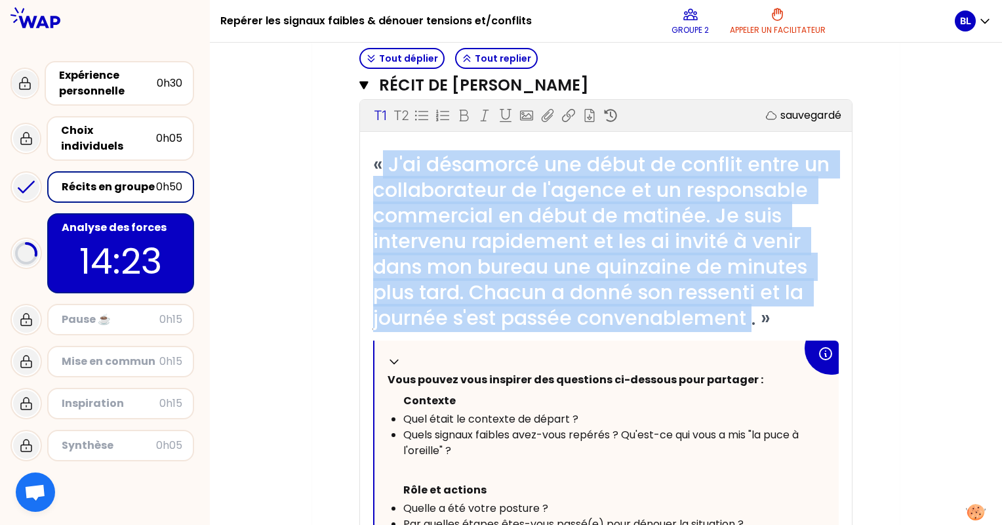
drag, startPoint x: 380, startPoint y: 161, endPoint x: 756, endPoint y: 320, distance: 407.4
click at [756, 320] on span "« J'ai désamorcé une début de conflit entre un collaborateur de l'agence et un …" at bounding box center [604, 241] width 462 height 182
copy span "J'ai désamorcé une début de conflit entre un collaborateur de l'agence et un re…"
click at [695, 354] on div "Replier" at bounding box center [592, 362] width 409 height 16
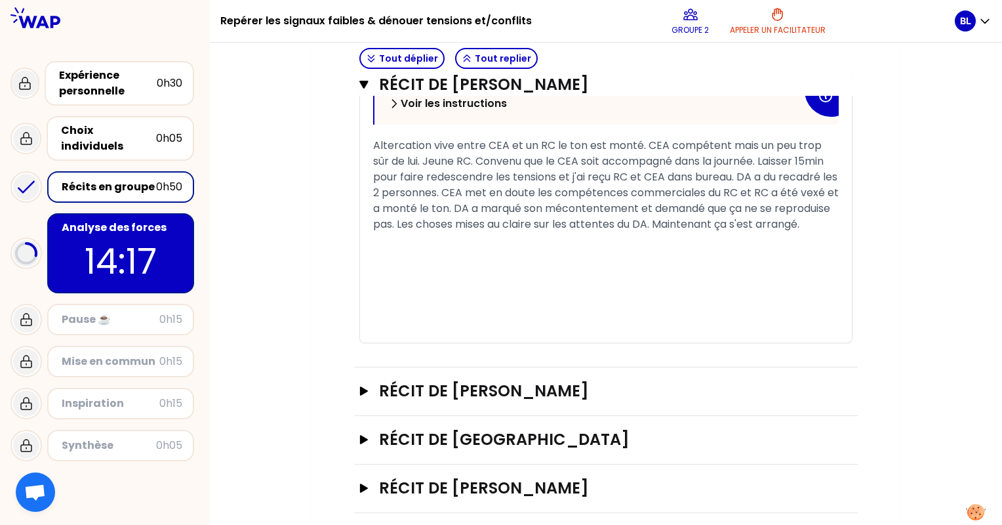
scroll to position [530, 0]
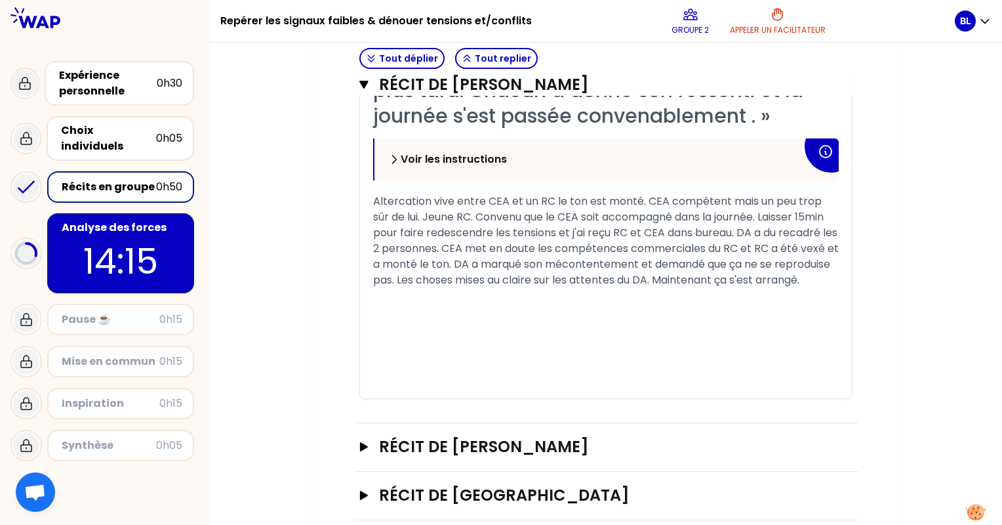
drag, startPoint x: 373, startPoint y: 195, endPoint x: 478, endPoint y: 299, distance: 148.4
click at [478, 288] on div "Altercation vive entre CEA et un RC le ton est monté. CEA compétent mais un peu…" at bounding box center [606, 240] width 466 height 94
copy span "Altercation vive entre CEA et un RC le ton est monté. CEA compétent mais un peu…"
click at [365, 82] on icon "button" at bounding box center [363, 85] width 9 height 8
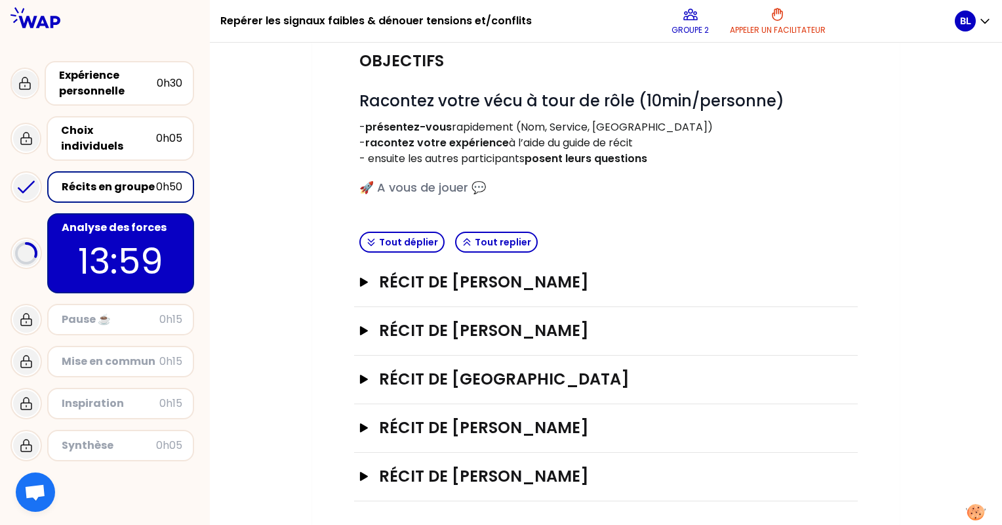
click at [150, 255] on p "13:59" at bounding box center [120, 260] width 123 height 51
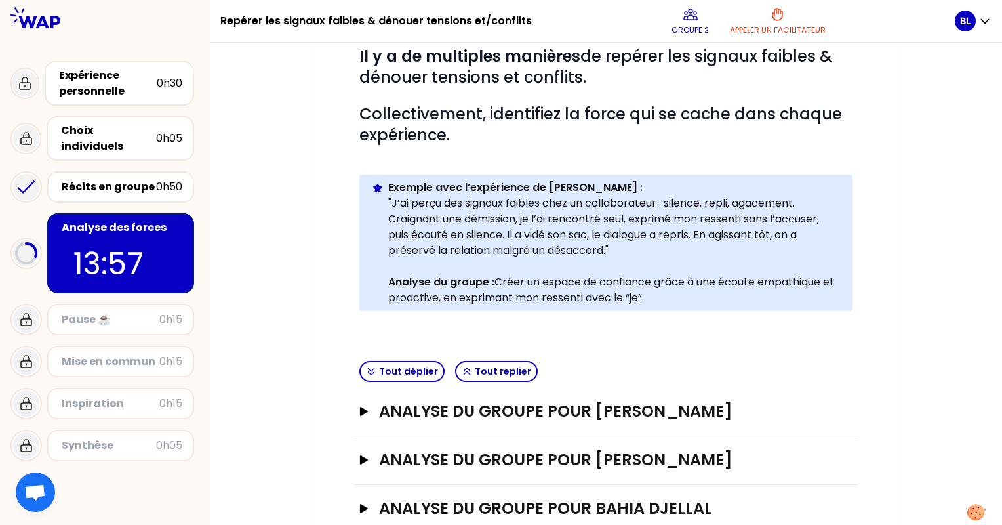
scroll to position [197, 0]
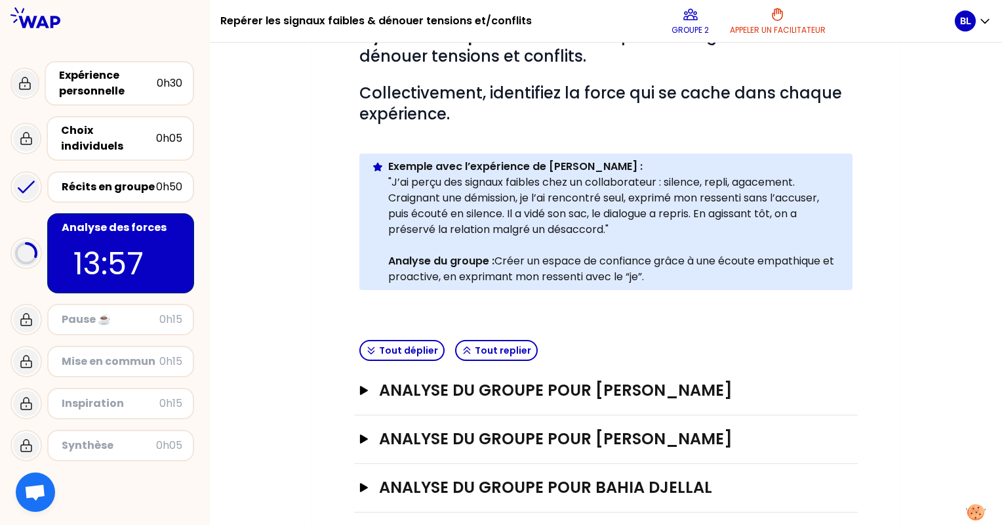
click at [504, 401] on div "ANALYSE DU GROUPE POUR [PERSON_NAME]" at bounding box center [606, 391] width 504 height 49
click at [516, 390] on h3 "ANALYSE DU GROUPE POUR [PERSON_NAME]" at bounding box center [593, 390] width 428 height 21
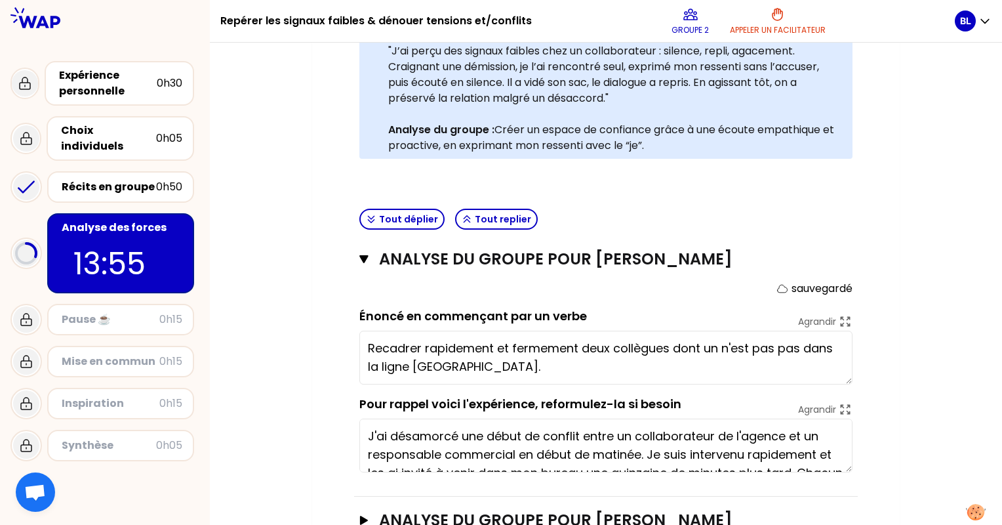
scroll to position [517, 0]
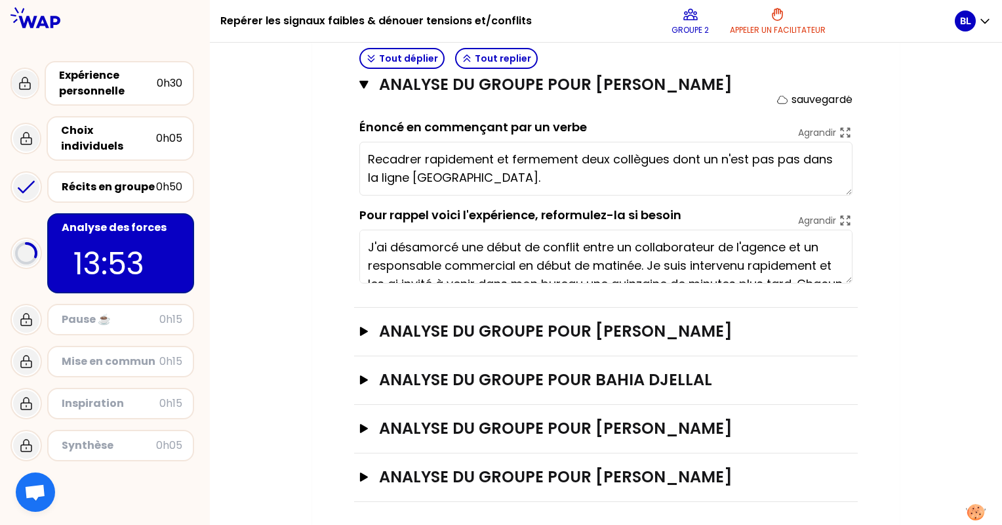
drag, startPoint x: 369, startPoint y: 157, endPoint x: 512, endPoint y: 185, distance: 145.0
click at [512, 185] on textarea "Recadrer rapidement et fermement deux collègues dont un n'est pas pas dans la l…" at bounding box center [605, 169] width 493 height 54
click at [143, 179] on div "Récits en groupe" at bounding box center [109, 187] width 94 height 16
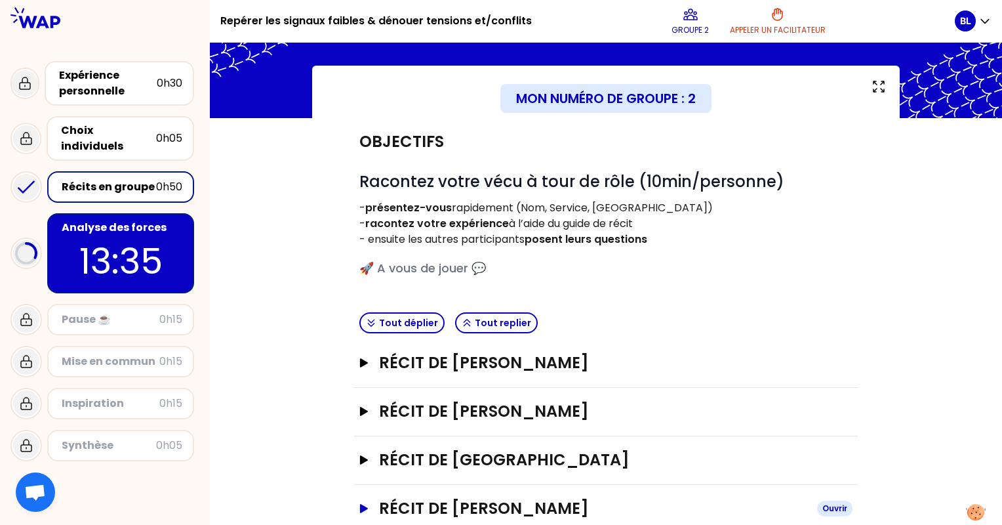
scroll to position [131, 0]
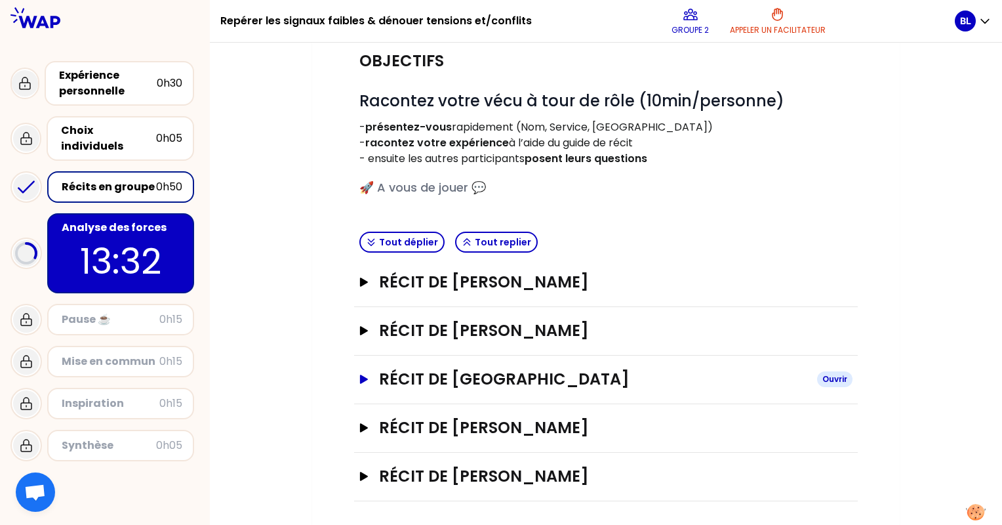
click at [457, 373] on h3 "Récit de [GEOGRAPHIC_DATA]" at bounding box center [593, 379] width 428 height 21
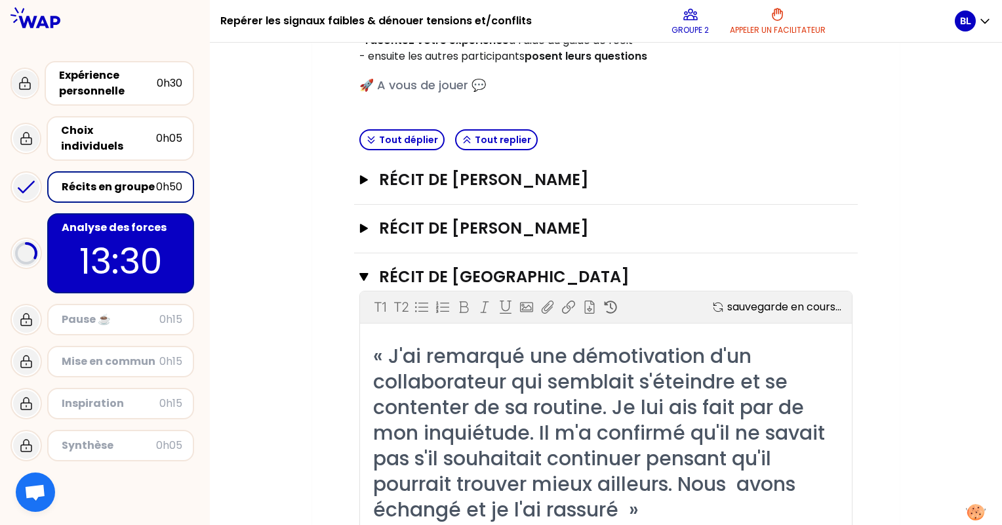
scroll to position [328, 0]
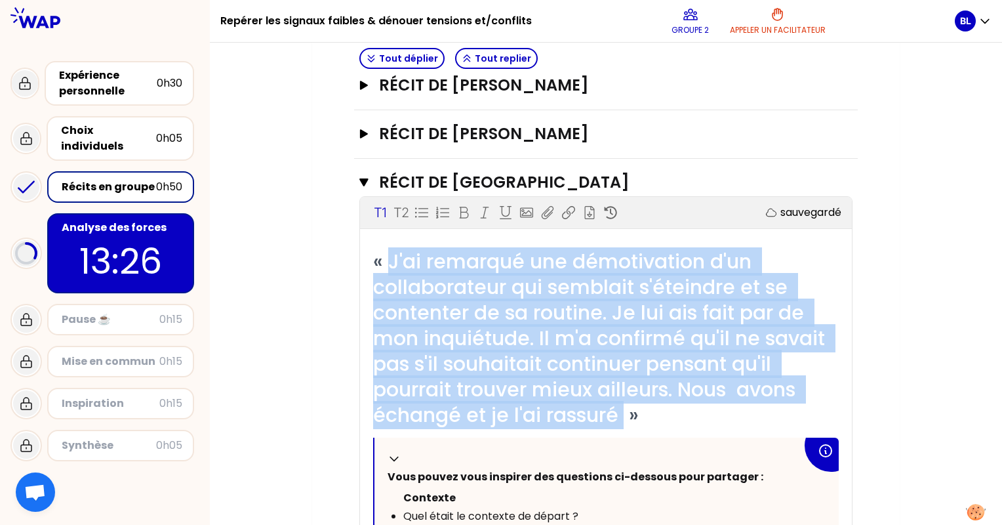
drag, startPoint x: 391, startPoint y: 256, endPoint x: 626, endPoint y: 405, distance: 278.4
click at [626, 405] on span "« J'ai remarqué une démotivation d'un collaborateur qui semblait s'éteindre et …" at bounding box center [601, 338] width 457 height 182
copy span "J'ai remarqué une démotivation d'un collaborateur qui semblait s'éteindre et se…"
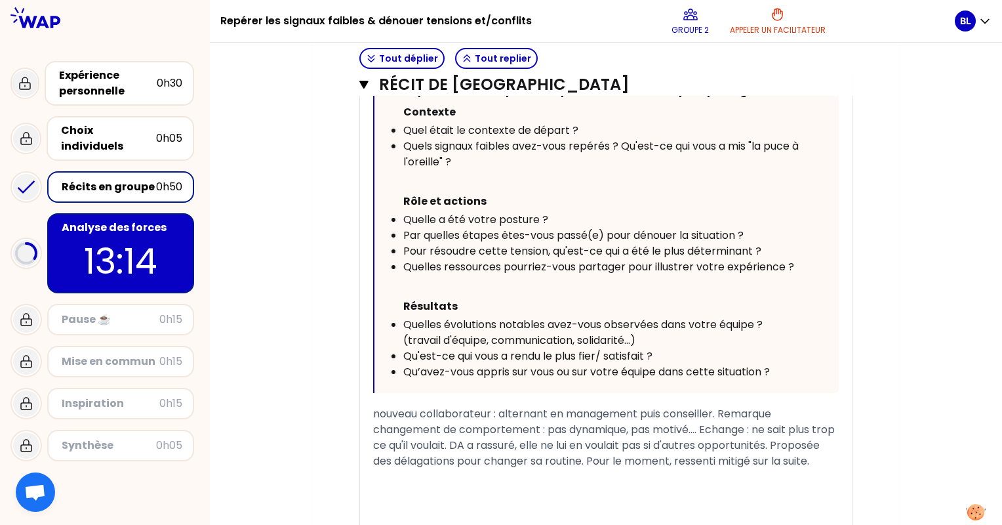
scroll to position [722, 0]
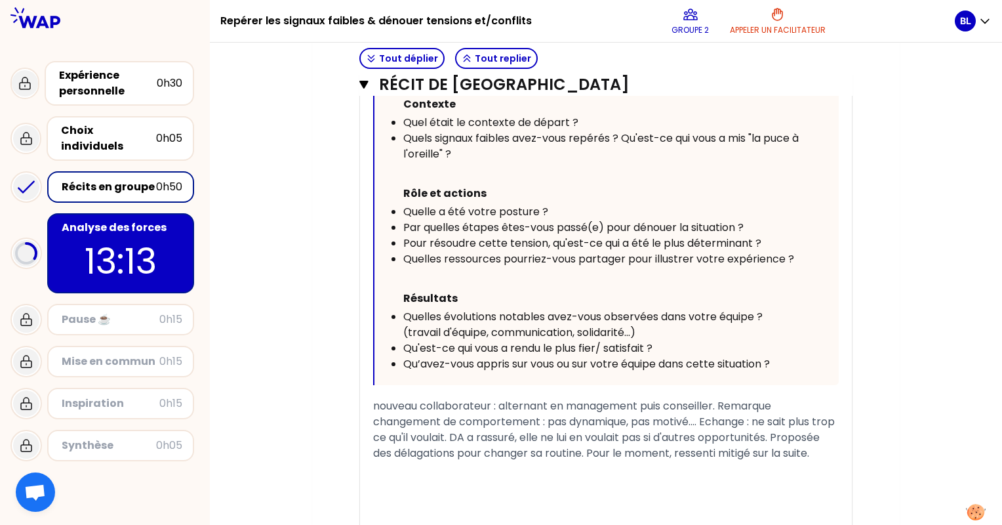
drag, startPoint x: 368, startPoint y: 402, endPoint x: 431, endPoint y: 464, distance: 88.6
click at [449, 468] on div "« J'ai remarqué une démotivation d'un collaborateur qui semblait s'éteindre et …" at bounding box center [606, 205] width 492 height 701
click at [430, 461] on div "nouveau collaborateur : alternant en management puis conseiller. Remarque chang…" at bounding box center [606, 429] width 466 height 63
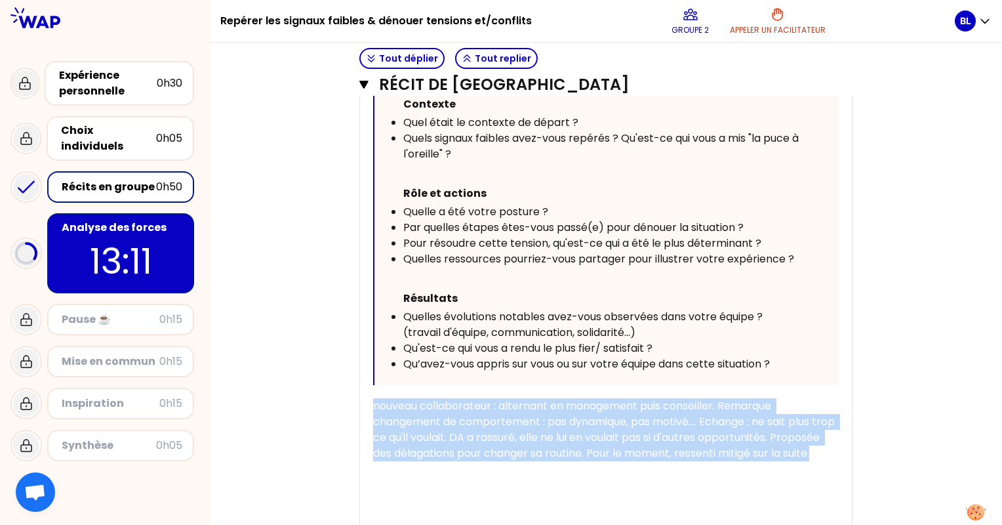
drag, startPoint x: 415, startPoint y: 463, endPoint x: 369, endPoint y: 412, distance: 68.7
click at [369, 412] on div "« J'ai remarqué une démotivation d'un collaborateur qui semblait s'éteindre et …" at bounding box center [606, 205] width 492 height 701
copy span "nouveau collaborateur : alternant en management puis conseiller. Remarque chang…"
click at [535, 461] on div "nouveau collaborateur : alternant en management puis conseiller. Remarque chang…" at bounding box center [606, 429] width 466 height 63
drag, startPoint x: 375, startPoint y: 404, endPoint x: 463, endPoint y: 466, distance: 107.4
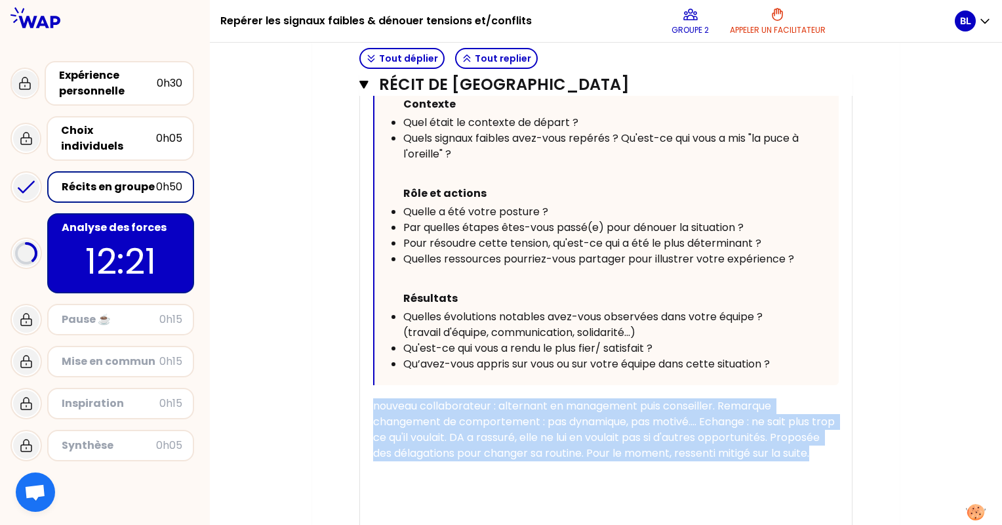
click at [463, 461] on div "nouveau collaborateur : alternant en management puis conseiller. Remarque chang…" at bounding box center [606, 429] width 466 height 63
copy span "nouveau collaborateur : alternant en management puis conseiller. Remarque chang…"
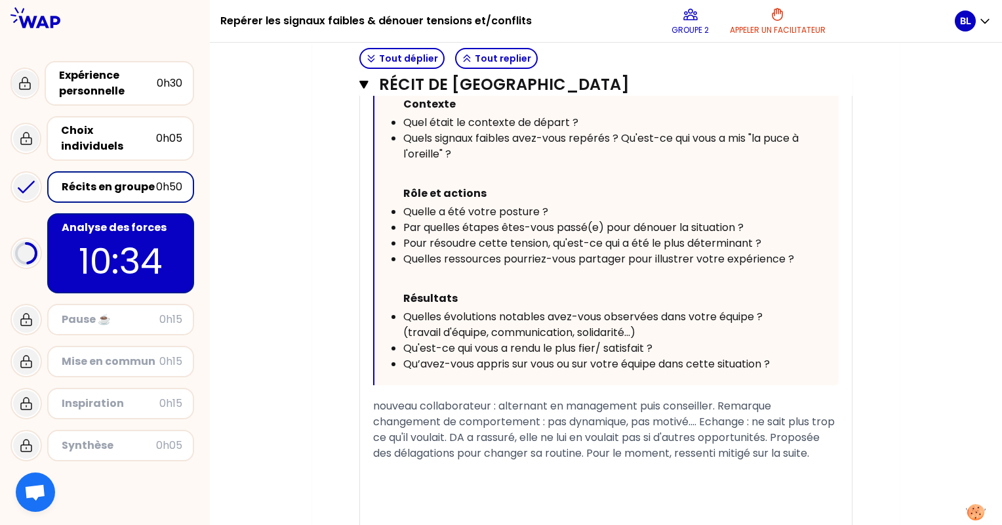
click at [132, 255] on p "10:34" at bounding box center [120, 260] width 123 height 51
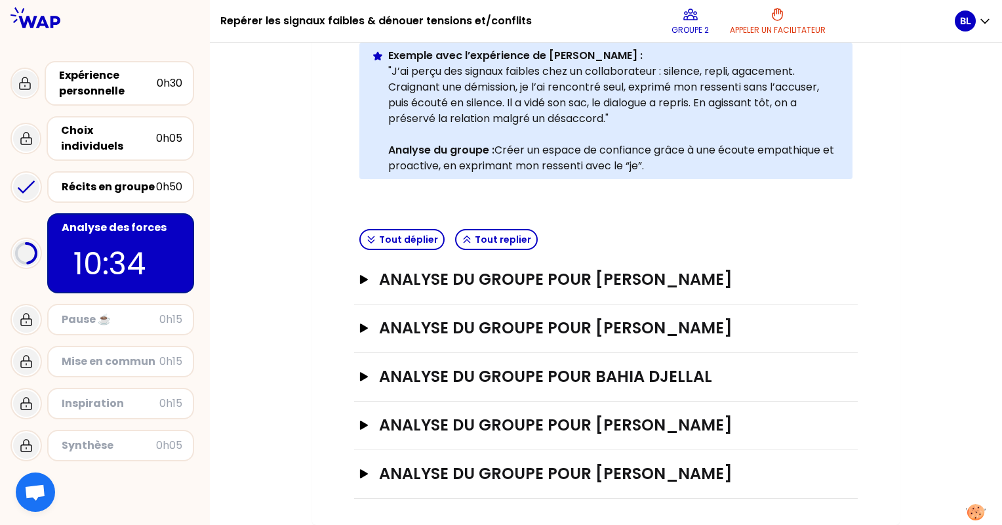
scroll to position [305, 0]
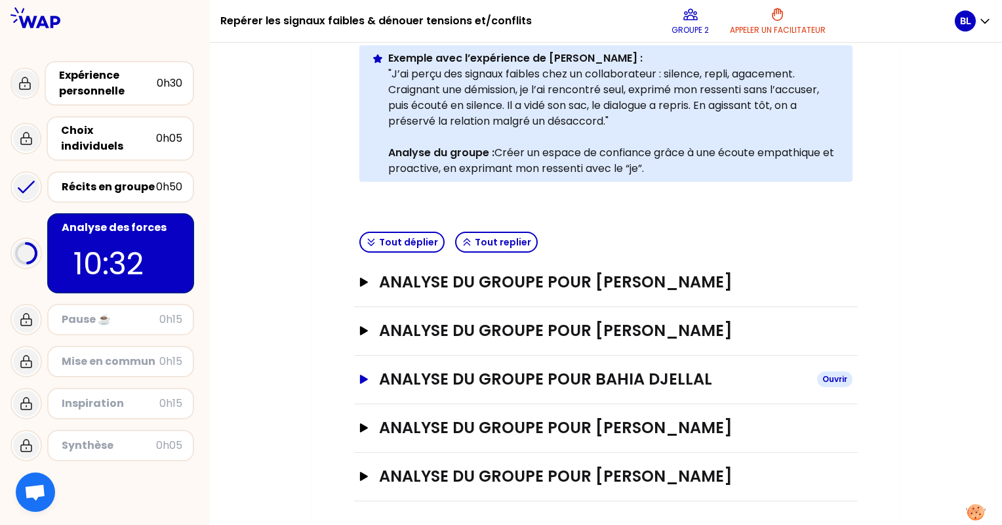
click at [516, 380] on h3 "ANALYSE DU GROUPE POUR Bahia Djellal" at bounding box center [593, 379] width 428 height 21
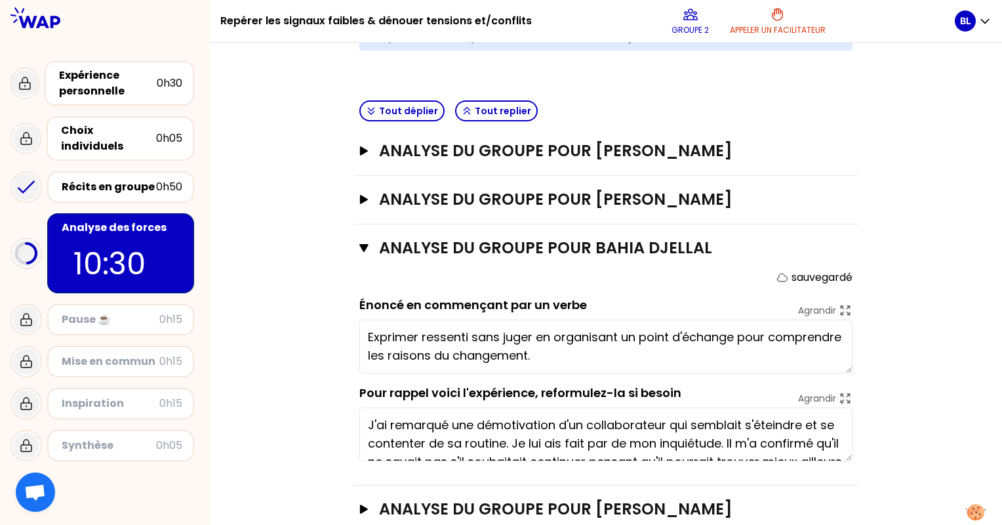
scroll to position [502, 0]
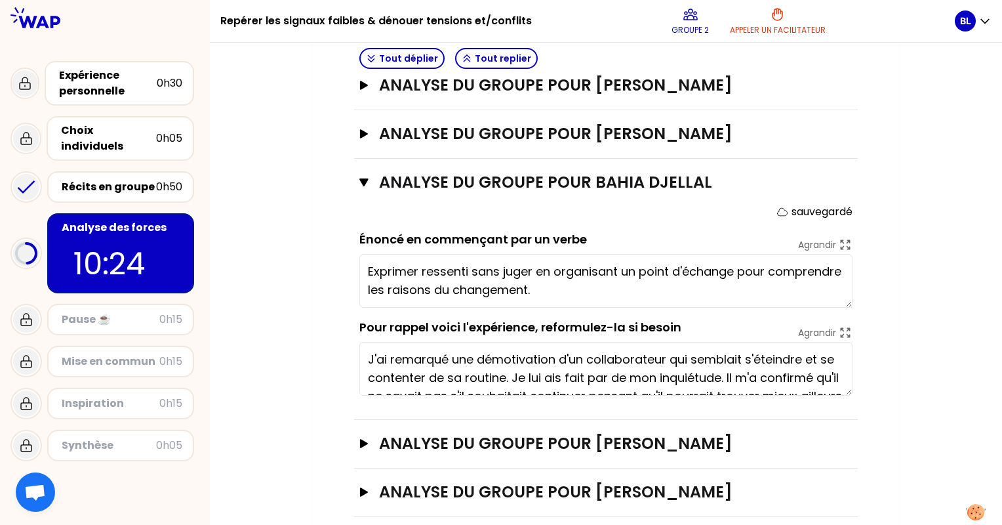
drag, startPoint x: 363, startPoint y: 268, endPoint x: 625, endPoint y: 314, distance: 265.7
click at [625, 314] on form "sauvegardé Énoncé en commençant par un verbe Agrandir Exprimer ressenti sans ju…" at bounding box center [605, 300] width 493 height 192
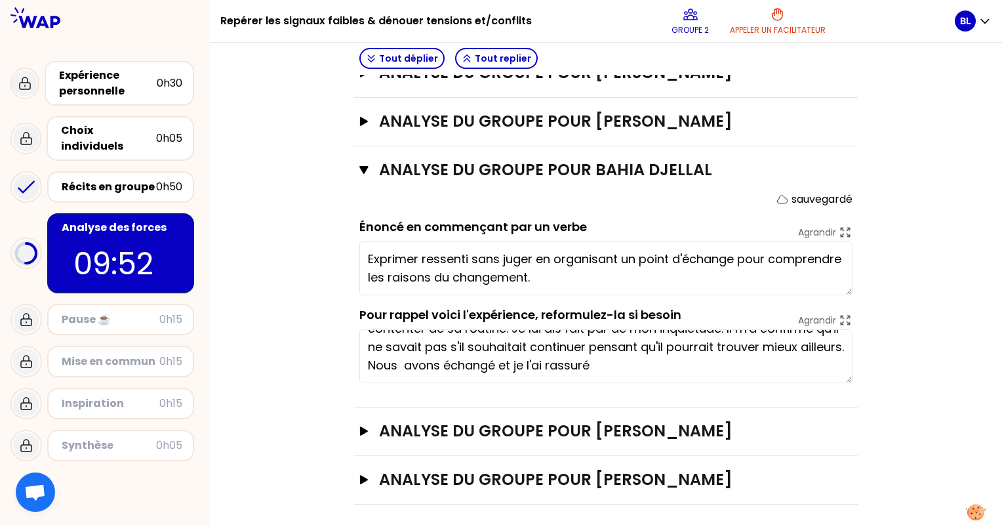
scroll to position [517, 0]
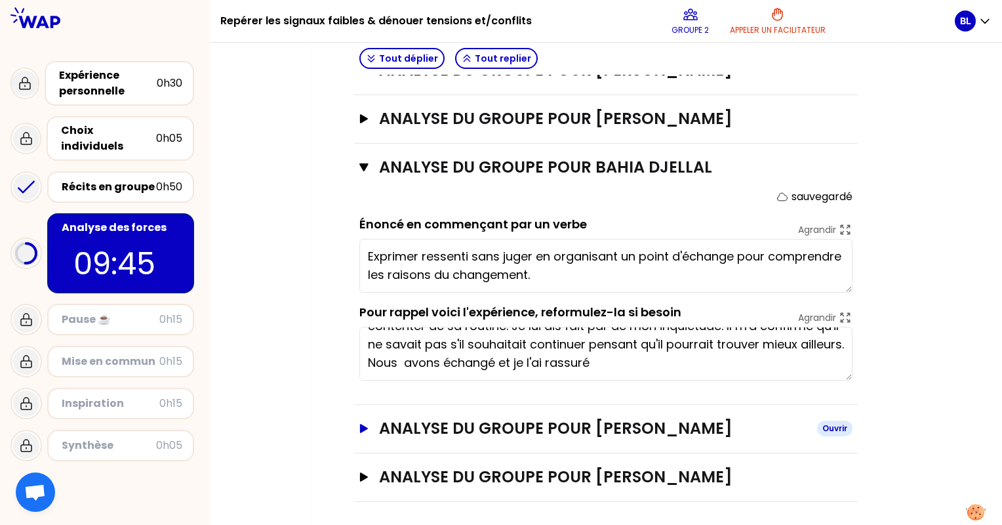
click at [461, 422] on h3 "ANALYSE DU GROUPE POUR [PERSON_NAME]" at bounding box center [593, 428] width 428 height 21
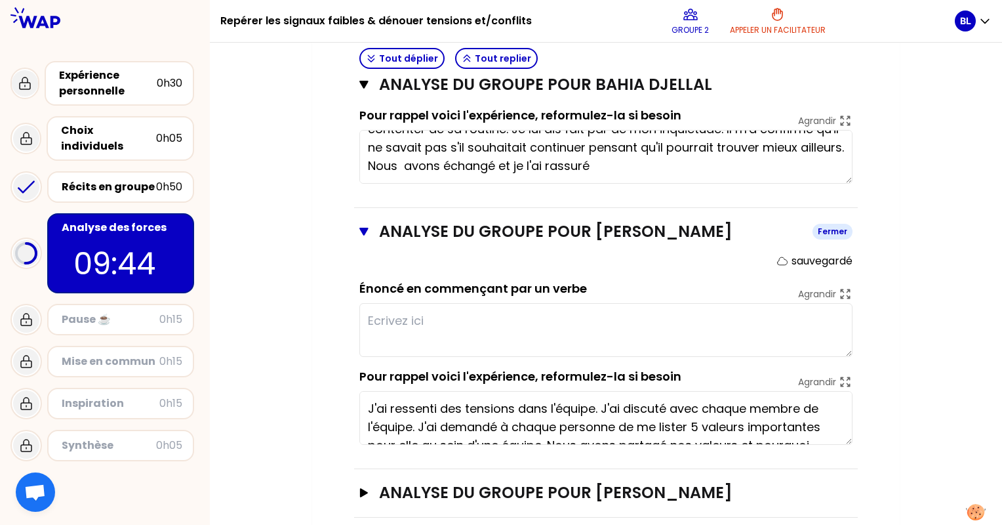
scroll to position [729, 0]
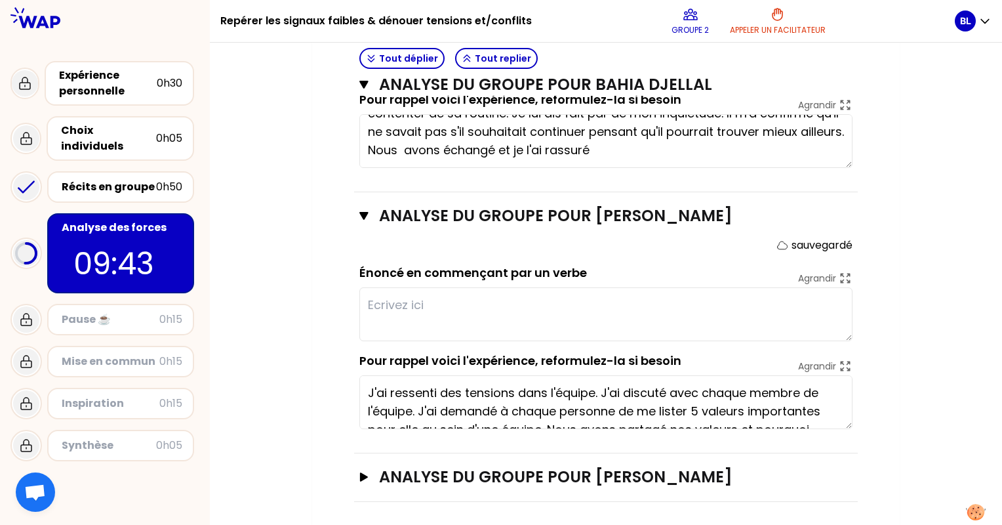
click at [415, 296] on textarea at bounding box center [605, 314] width 493 height 54
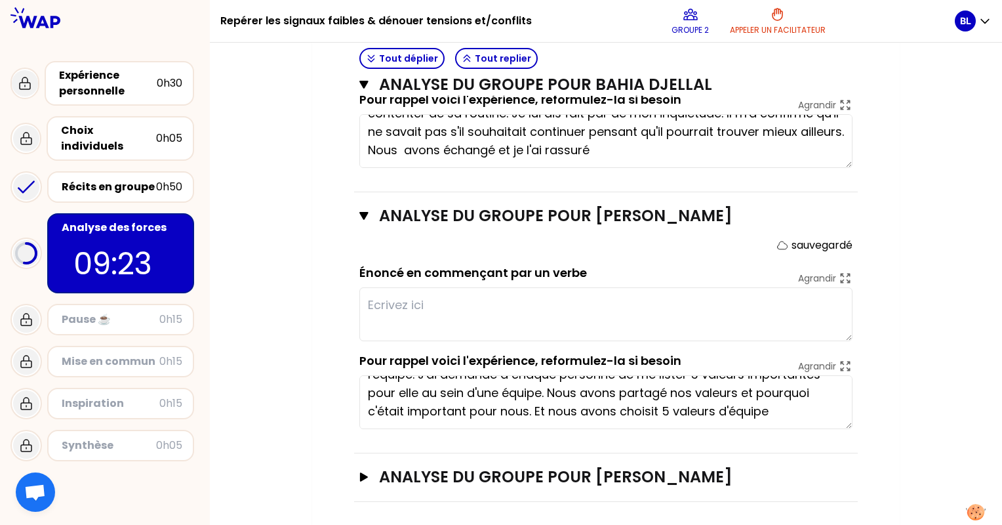
scroll to position [0, 0]
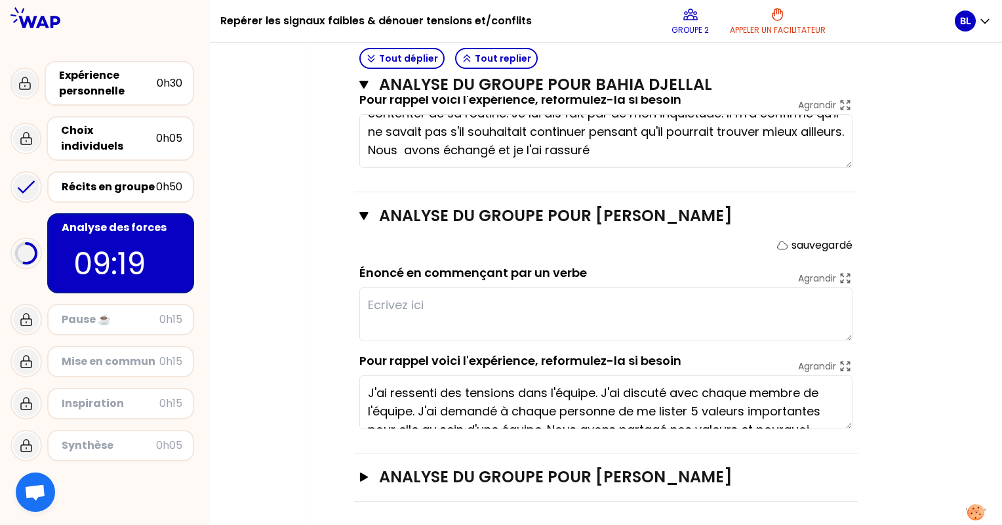
click at [467, 304] on textarea at bounding box center [605, 314] width 493 height 54
click at [369, 307] on textarea "Désamorcer la situation par l" at bounding box center [605, 314] width 493 height 54
click at [552, 300] on textarea "Désamorcer la situation par l" at bounding box center [605, 314] width 493 height 54
click at [369, 300] on textarea "Désamorcer la situation par l" at bounding box center [605, 314] width 493 height 54
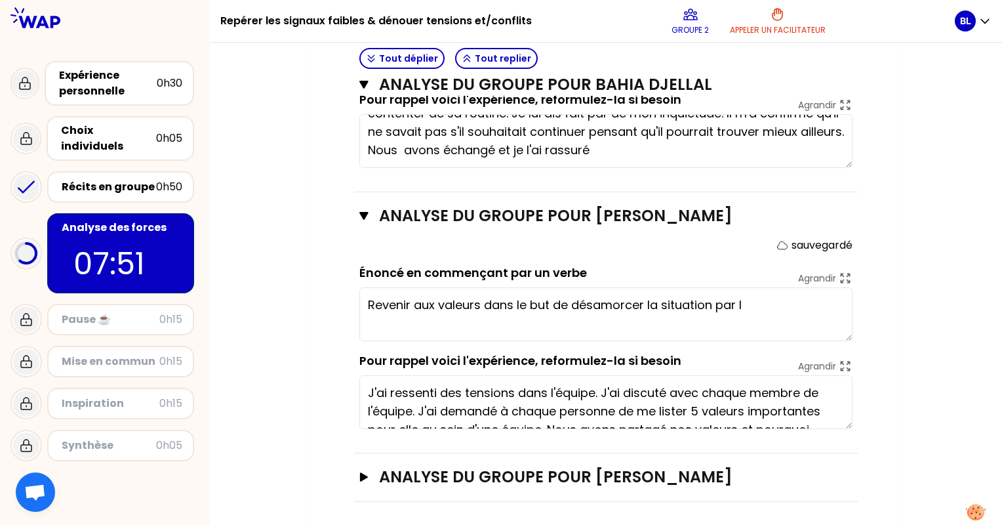
drag, startPoint x: 647, startPoint y: 302, endPoint x: 775, endPoint y: 296, distance: 128.7
click at [775, 296] on textarea "Revenir aux valeurs dans le but de désamorcer la situation par l" at bounding box center [605, 314] width 493 height 54
click at [727, 302] on textarea "Revenir aux valeurs dans le but de désamorcer une situation" at bounding box center [605, 314] width 493 height 54
click at [748, 305] on textarea "Revenir aux valeurs dans le but de désamorcer une situation comflictuelle" at bounding box center [605, 314] width 493 height 54
drag, startPoint x: 887, startPoint y: 312, endPoint x: 787, endPoint y: 302, distance: 100.8
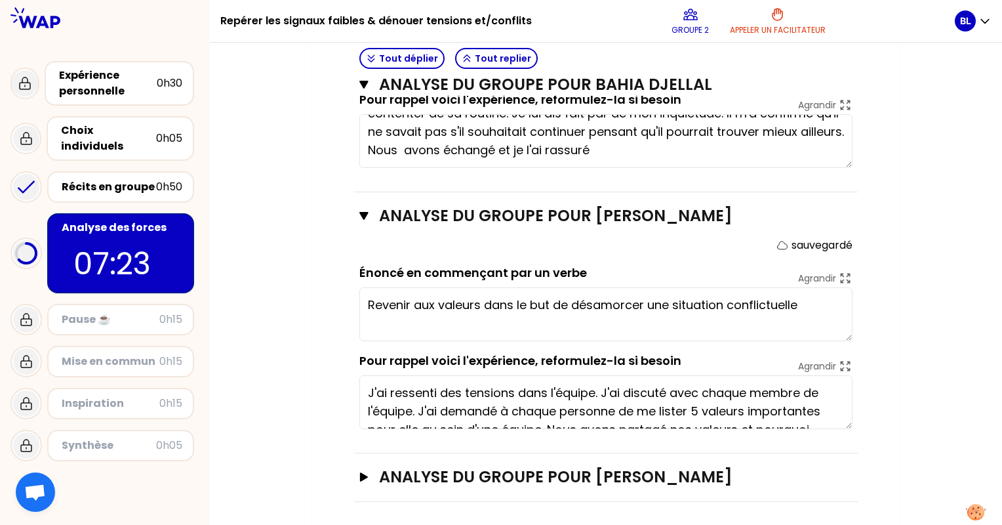
click at [806, 307] on textarea "Revenir aux valeurs dans le but de désamorcer une situation conflictuelle" at bounding box center [605, 314] width 493 height 54
click at [483, 300] on textarea "Revenir aux valeurs dans le but de désamorcer une situation conflictuelle" at bounding box center [605, 314] width 493 height 54
click at [583, 326] on textarea "Revenir aux valeurs communes dans le but de désamorcer une situation conflictue…" at bounding box center [605, 314] width 493 height 54
click at [446, 319] on textarea "Revenir aux valeurs communes dans le but de désamorcer une situation conflictue…" at bounding box center [605, 314] width 493 height 54
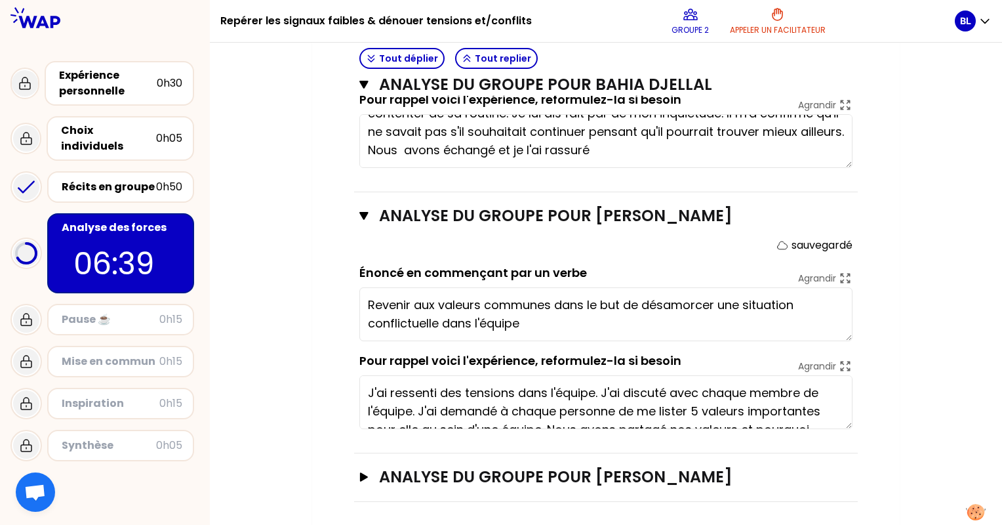
click at [443, 319] on textarea "Revenir aux valeurs communes dans le but de désamorcer une situation conflictue…" at bounding box center [605, 314] width 493 height 54
click at [642, 316] on textarea "Revenir aux valeurs communes dans le but de désamorcer une situation de tension…" at bounding box center [605, 314] width 493 height 54
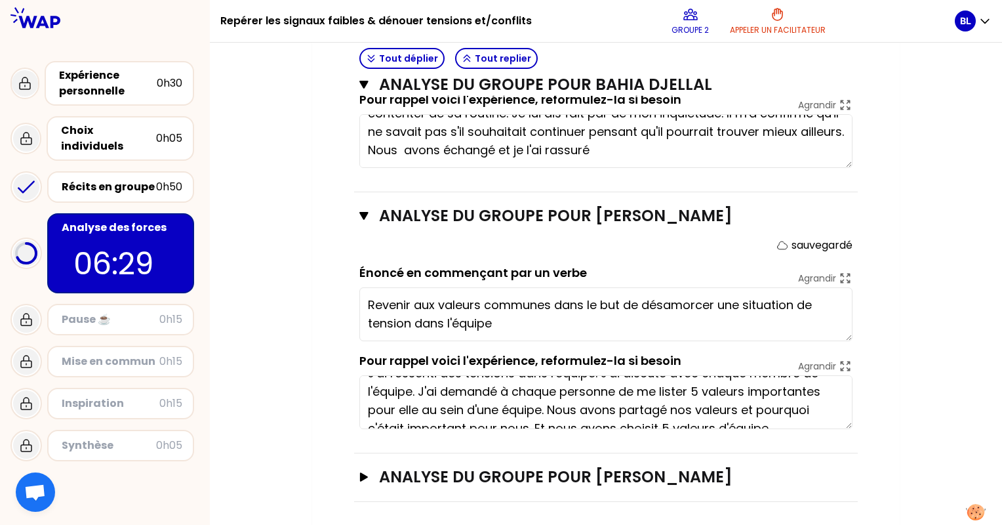
scroll to position [37, 0]
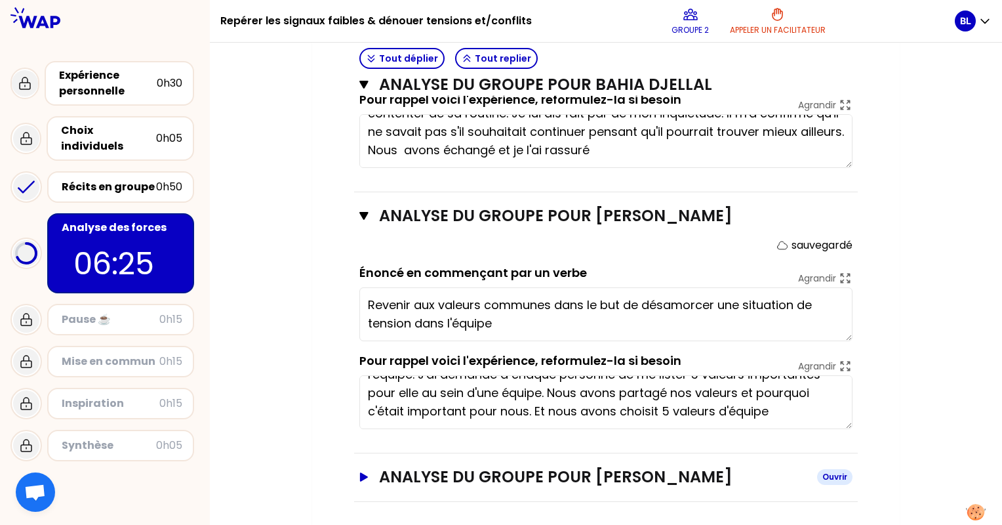
type textarea "Revenir aux valeurs communes dans le but de désamorcer une situation de tension…"
click at [372, 474] on button "ANALYSE DU GROUPE POUR [PERSON_NAME]" at bounding box center [605, 476] width 493 height 21
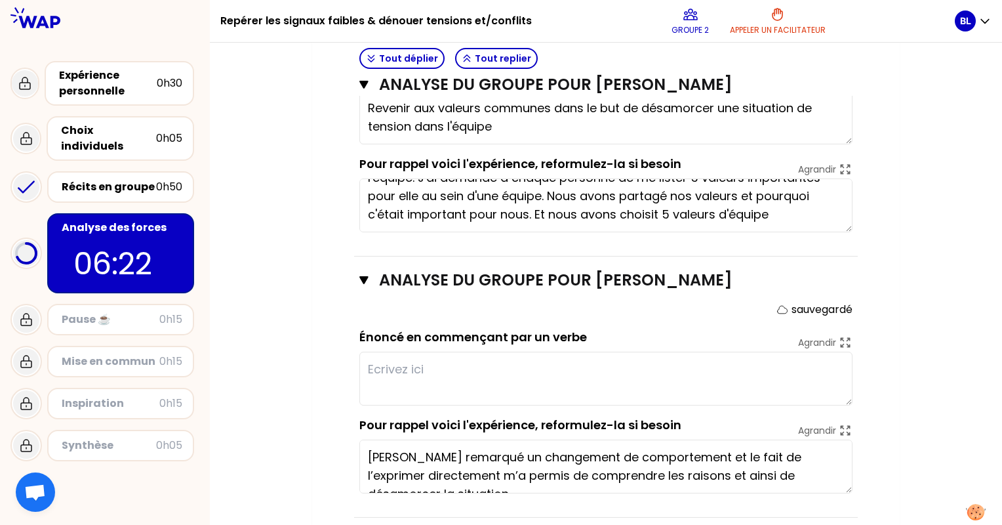
scroll to position [941, 0]
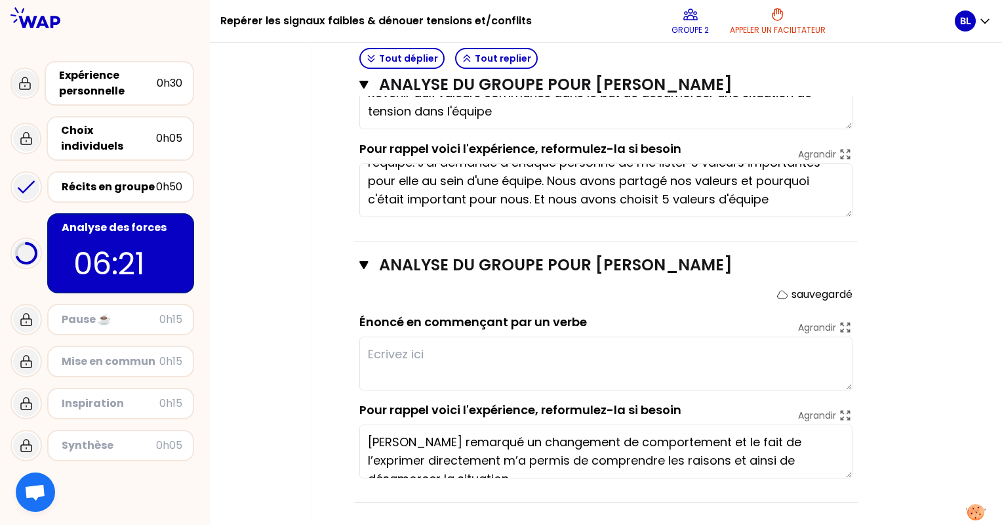
click at [455, 357] on textarea at bounding box center [605, 363] width 493 height 54
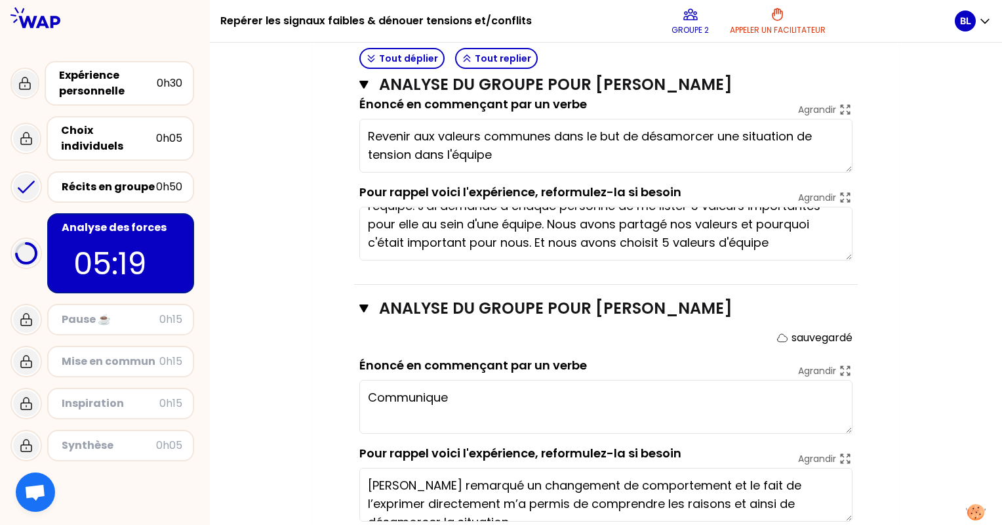
type textarea "Communiquer"
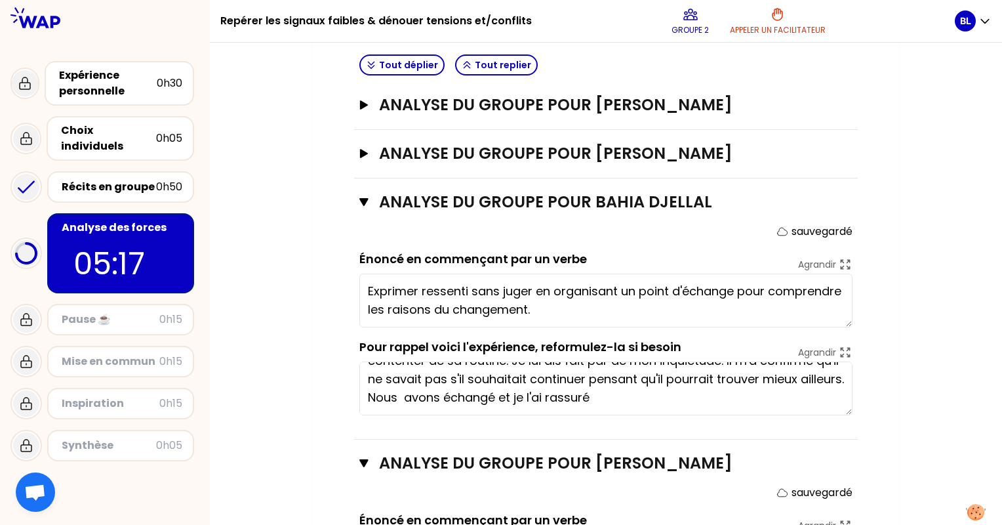
scroll to position [0, 0]
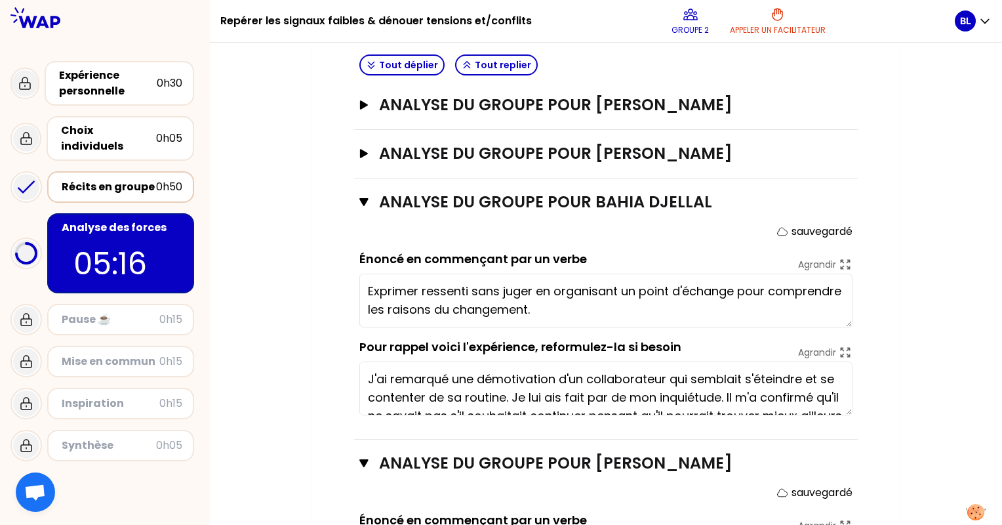
click at [129, 184] on div "Récits en groupe 0h50" at bounding box center [120, 186] width 147 height 31
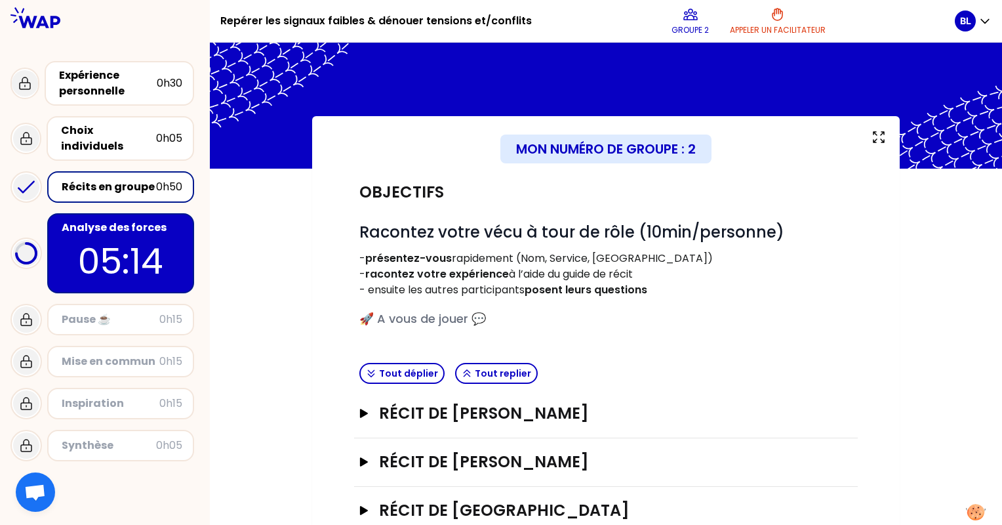
click at [79, 235] on p "05:14" at bounding box center [120, 260] width 123 height 51
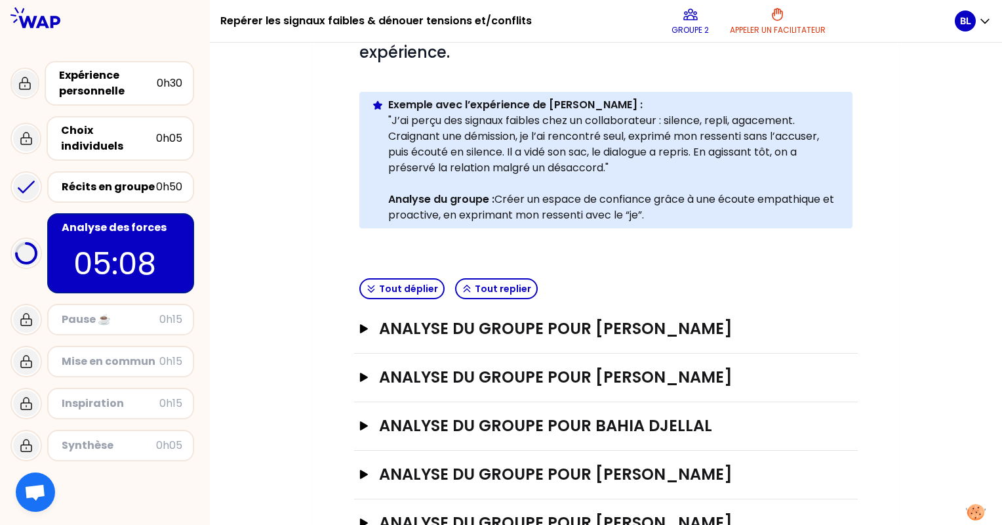
scroll to position [305, 0]
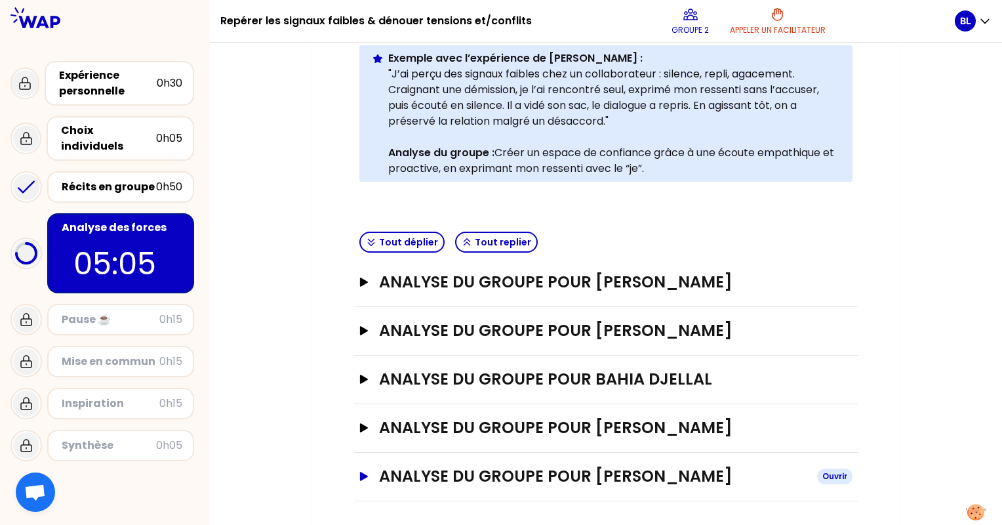
click at [450, 467] on h3 "ANALYSE DU GROUPE POUR [PERSON_NAME]" at bounding box center [593, 476] width 428 height 21
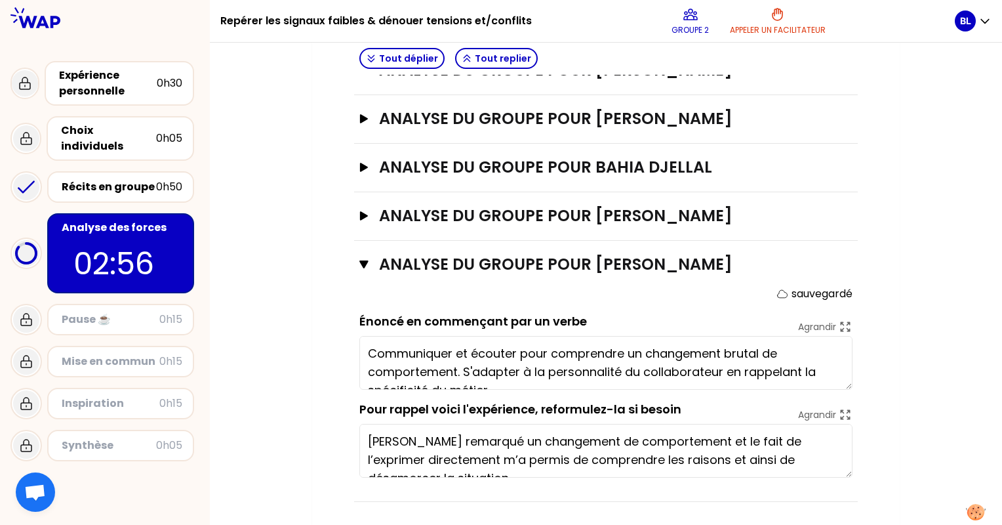
scroll to position [18, 0]
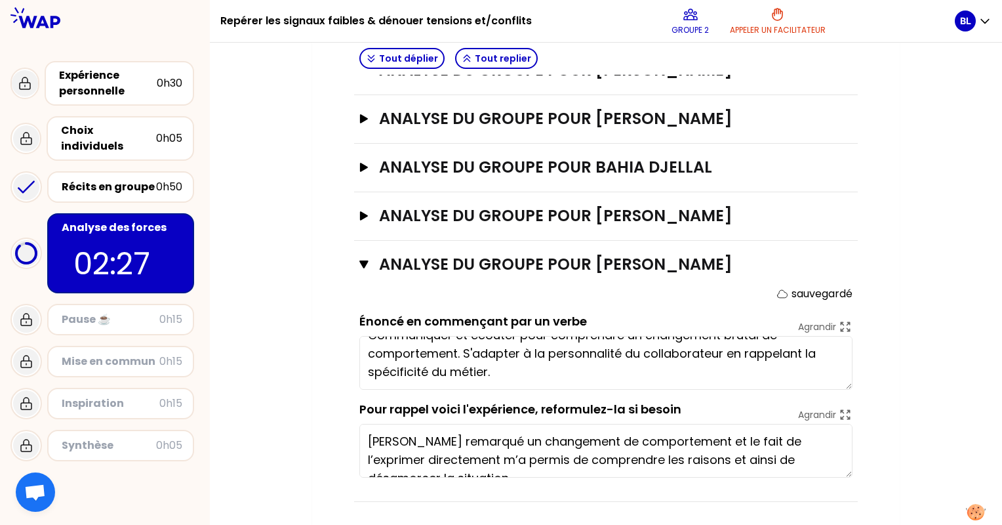
click at [512, 367] on textarea "Communiquer et écouter pour comprendre un changement brutal de comportement. S'…" at bounding box center [605, 363] width 493 height 54
type textarea "Communiquer et écouter pour comprendre un changement brutal de comportement. S'…"
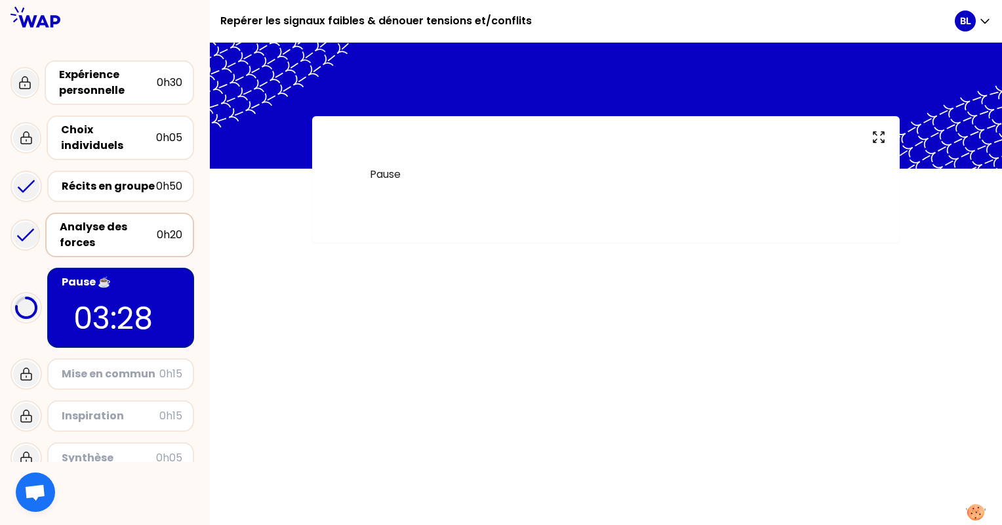
click at [111, 221] on div "Analyse des forces" at bounding box center [108, 234] width 97 height 31
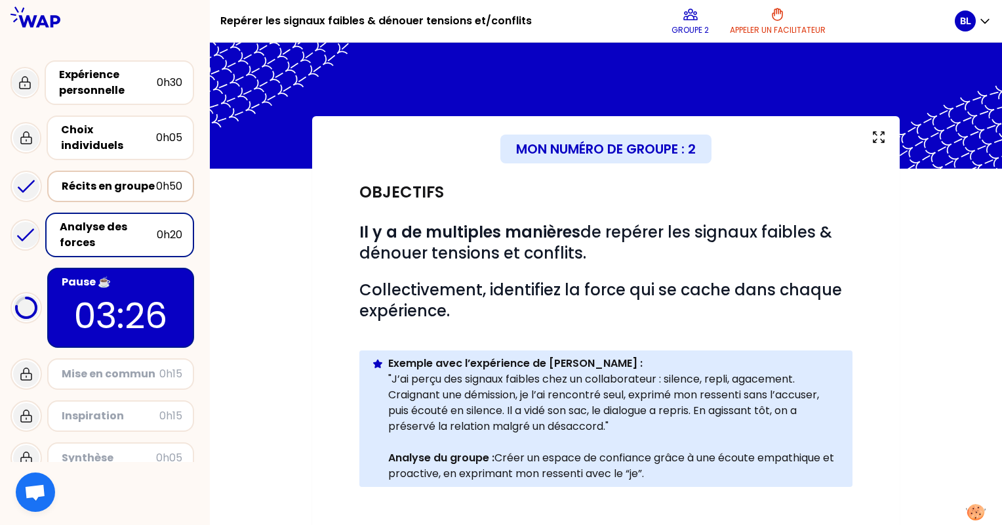
click at [144, 177] on div "Récits en groupe 0h50" at bounding box center [120, 186] width 123 height 18
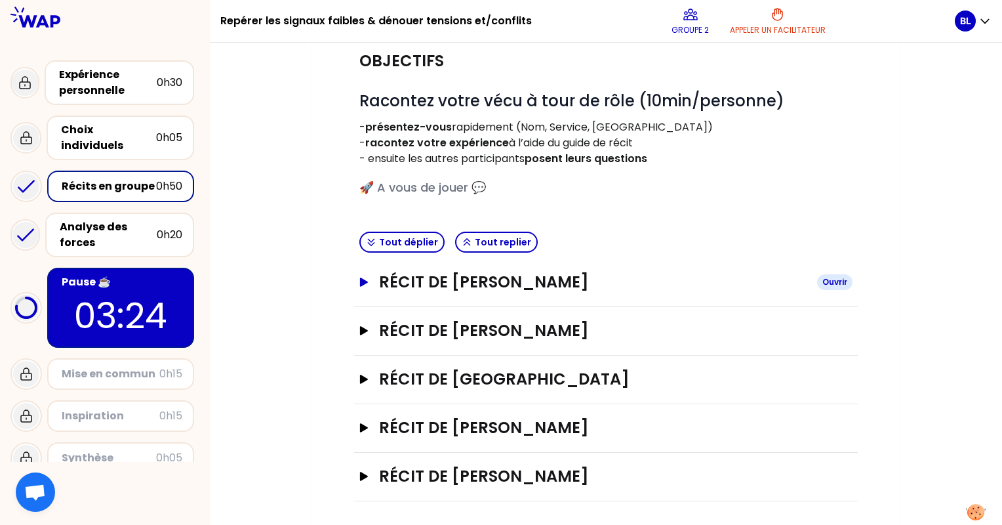
scroll to position [131, 0]
click at [493, 375] on h3 "Récit de [GEOGRAPHIC_DATA]" at bounding box center [593, 379] width 428 height 21
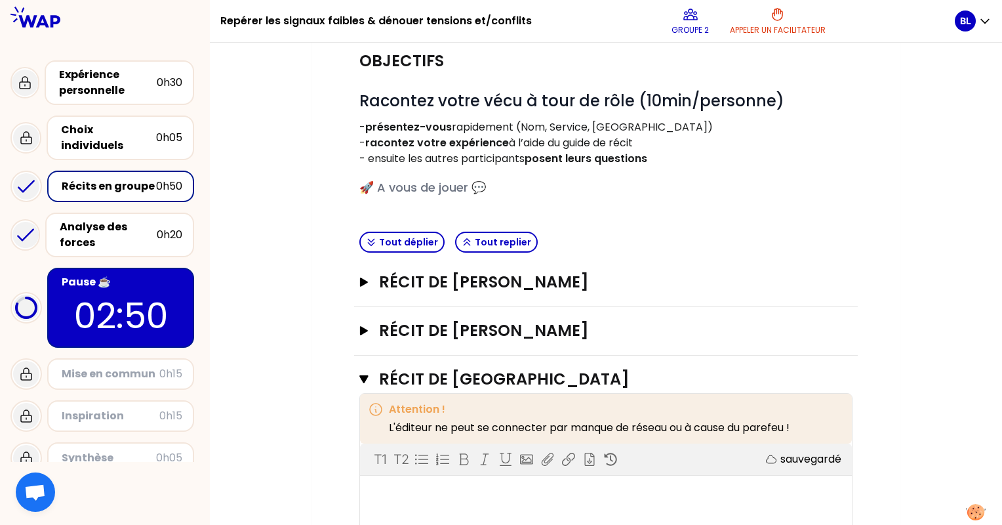
scroll to position [197, 0]
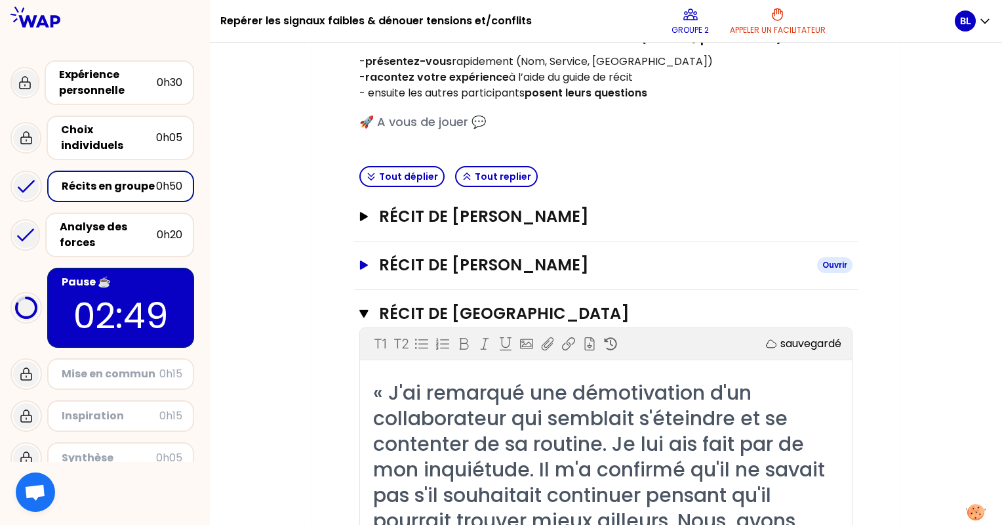
click at [464, 266] on h3 "Récit de [PERSON_NAME]" at bounding box center [593, 265] width 428 height 21
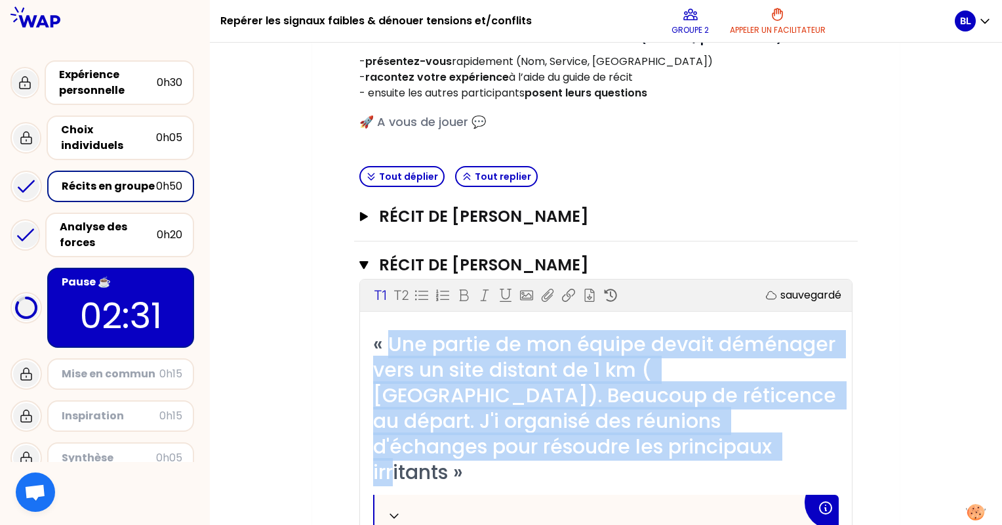
drag, startPoint x: 387, startPoint y: 338, endPoint x: 605, endPoint y: 448, distance: 243.8
click at [605, 448] on div "« Une partie de mon équipe devait déménager vers un site distant de 1 km ( [GEO…" at bounding box center [606, 407] width 466 height 153
click at [710, 457] on div "« Une partie de mon équipe devait déménager vers un site distant de 1 km ( [GEO…" at bounding box center [606, 407] width 466 height 153
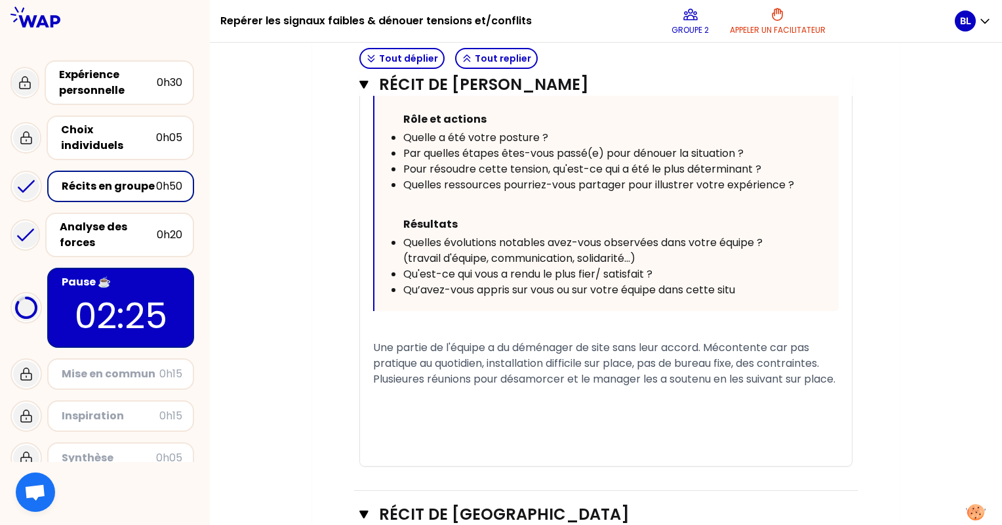
scroll to position [787, 0]
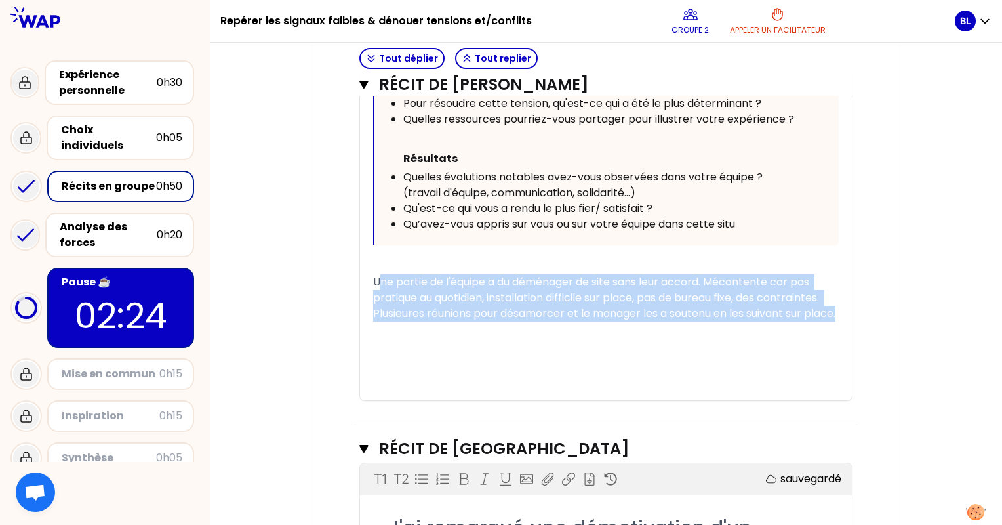
drag, startPoint x: 378, startPoint y: 252, endPoint x: 411, endPoint y: 304, distance: 61.3
click at [413, 308] on div "Une partie de l'équipe a du déménager de site sans leur accord. Mécontente car …" at bounding box center [606, 297] width 466 height 47
click at [377, 274] on span "Une partie de l'équipe a du déménager de site sans leur accord. Mécontente car …" at bounding box center [604, 297] width 462 height 47
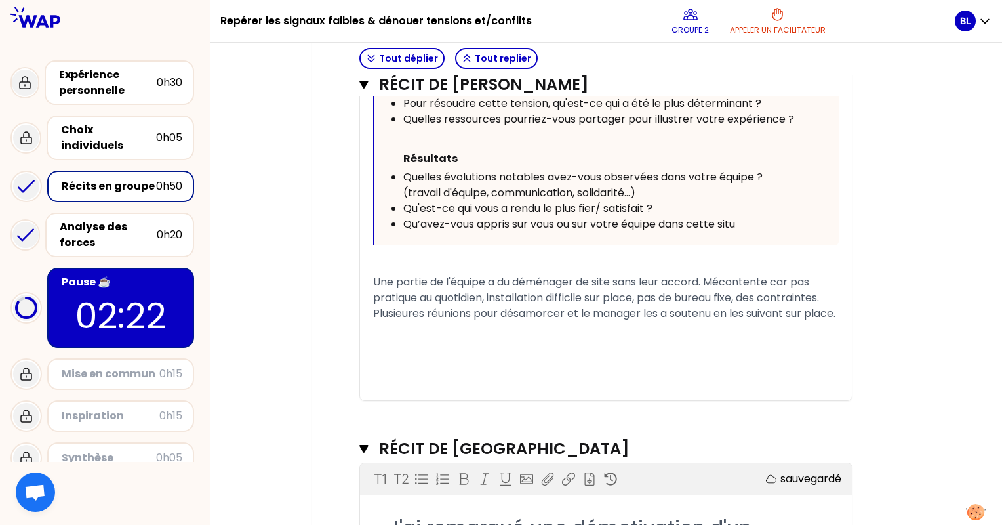
drag, startPoint x: 373, startPoint y: 254, endPoint x: 439, endPoint y: 333, distance: 103.4
click at [439, 333] on div "« Une partie de mon équipe devait déménager vers un site distant de 1 km ( [GEO…" at bounding box center [606, 70] width 492 height 659
click at [423, 321] on div "﻿" at bounding box center [606, 329] width 466 height 16
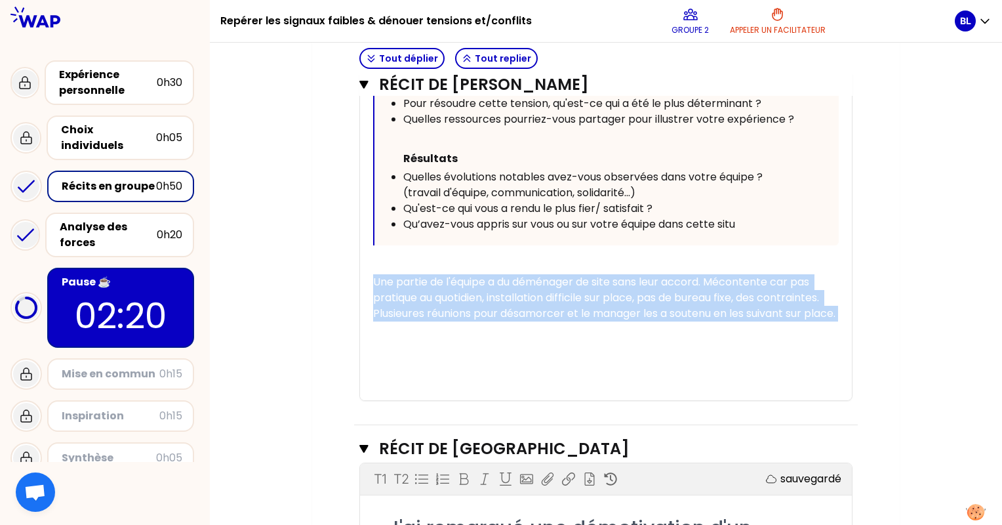
drag, startPoint x: 376, startPoint y: 255, endPoint x: 397, endPoint y: 323, distance: 71.4
click at [397, 323] on div "« Une partie de mon équipe devait déménager vers un site distant de 1 km ( [GEO…" at bounding box center [606, 70] width 466 height 659
drag, startPoint x: 163, startPoint y: 232, endPoint x: 186, endPoint y: 231, distance: 23.6
click at [163, 232] on div "Analyse des forces 0h20" at bounding box center [119, 234] width 125 height 31
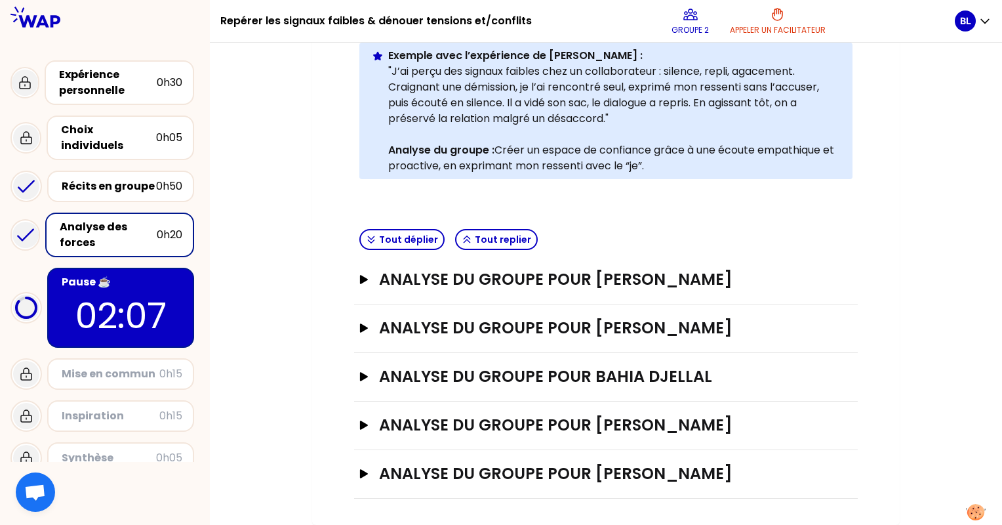
scroll to position [305, 0]
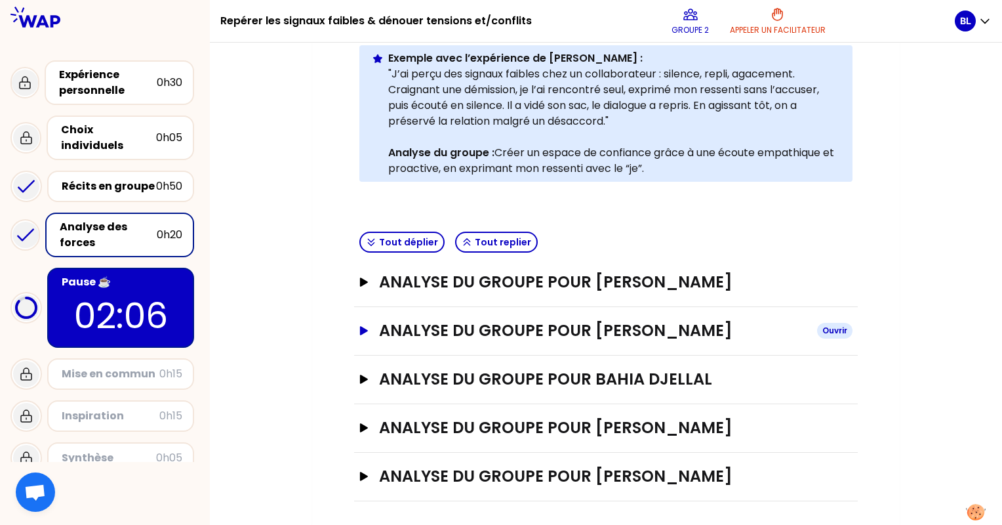
click at [567, 329] on h3 "ANALYSE DU GROUPE POUR [PERSON_NAME]" at bounding box center [593, 330] width 428 height 21
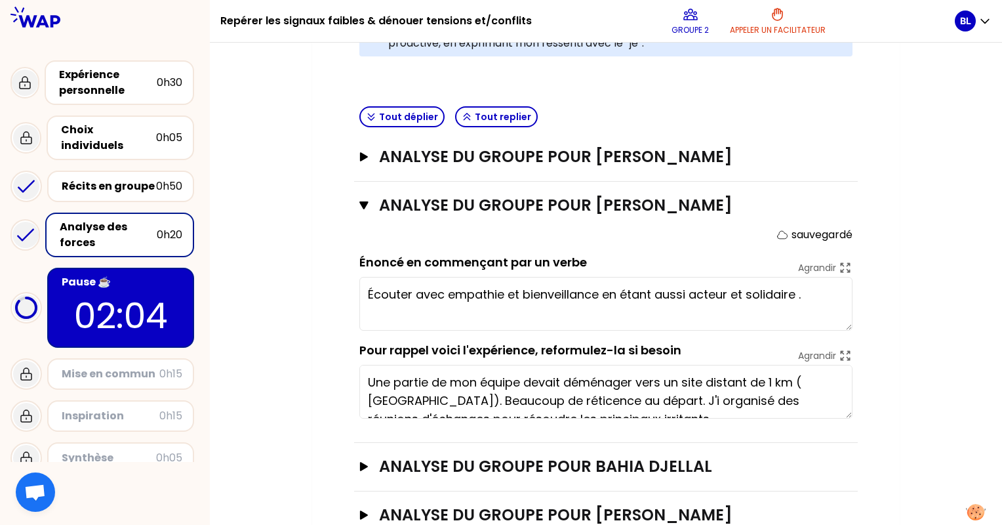
scroll to position [436, 0]
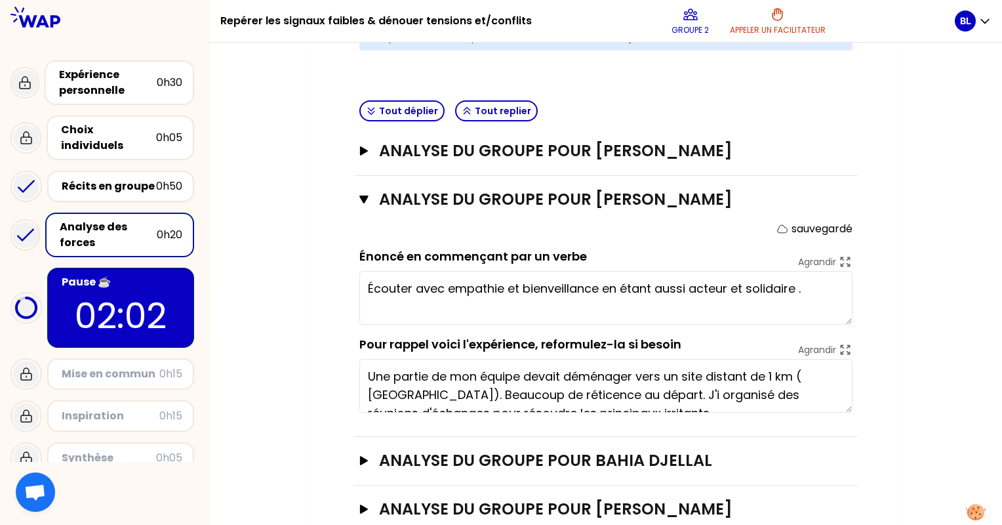
drag, startPoint x: 367, startPoint y: 287, endPoint x: 849, endPoint y: 289, distance: 481.5
click at [849, 289] on textarea "Écouter avec empathie et bienveillance en étant aussi acteur et solidaire ." at bounding box center [605, 298] width 493 height 54
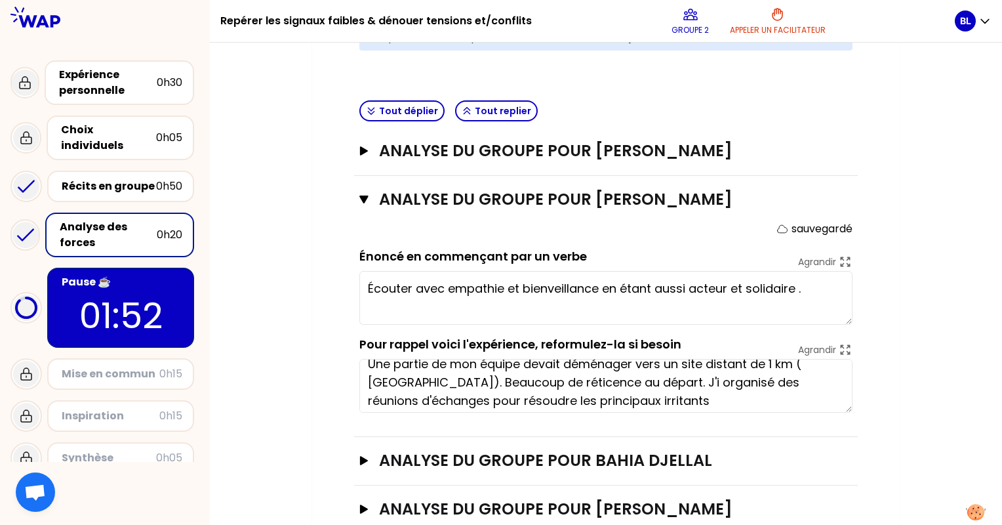
scroll to position [18, 0]
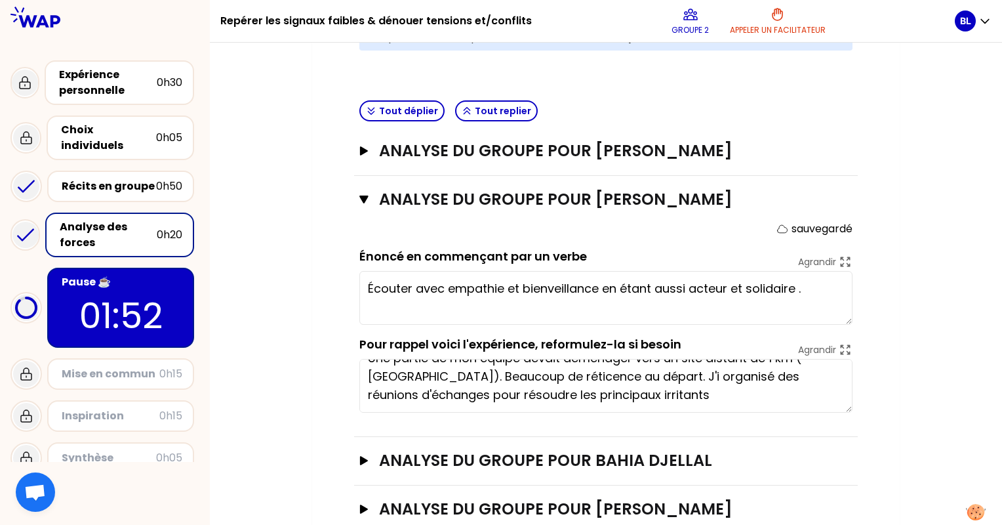
click at [898, 394] on div "Mon numéro de groupe : 2 Objectifs # Il y a de multiples manières de repérer le…" at bounding box center [606, 144] width 588 height 929
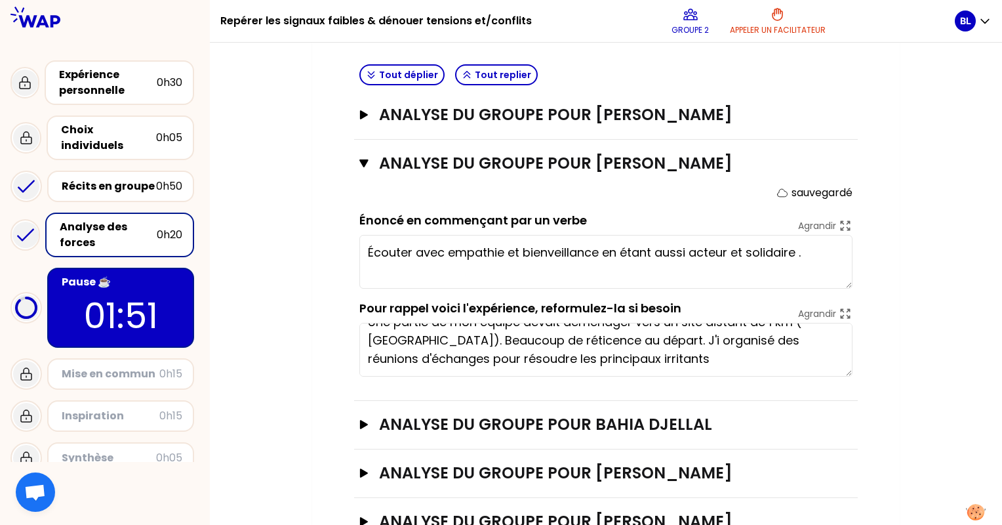
scroll to position [517, 0]
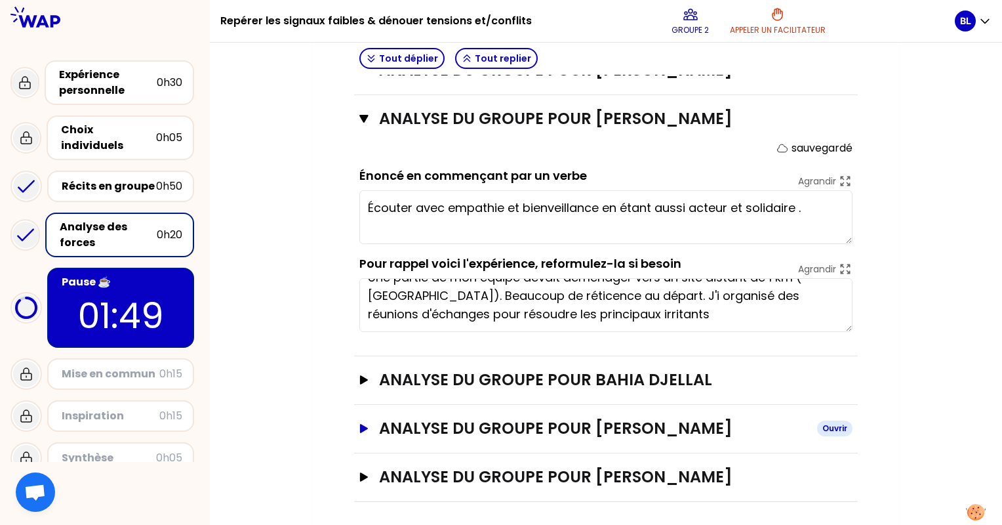
click at [609, 426] on h3 "ANALYSE DU GROUPE POUR [PERSON_NAME]" at bounding box center [593, 428] width 428 height 21
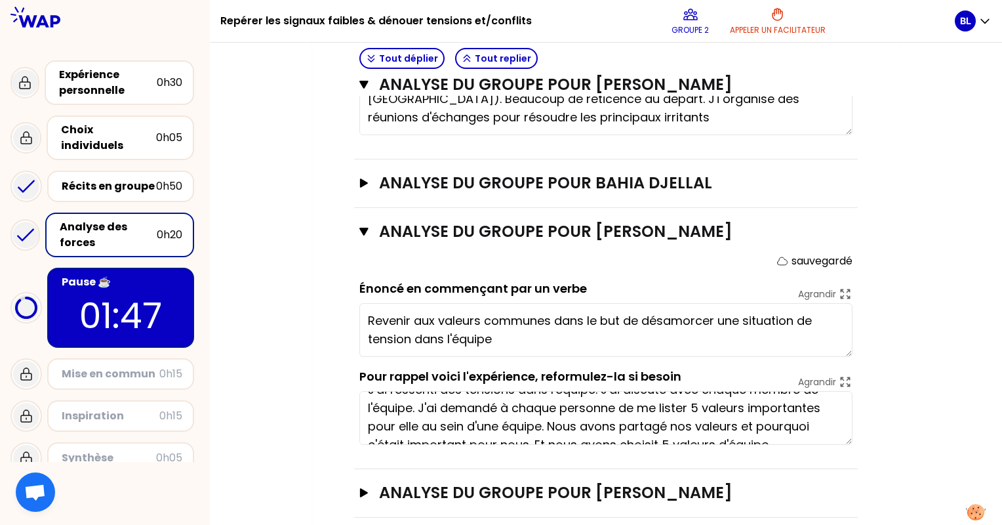
scroll to position [37, 0]
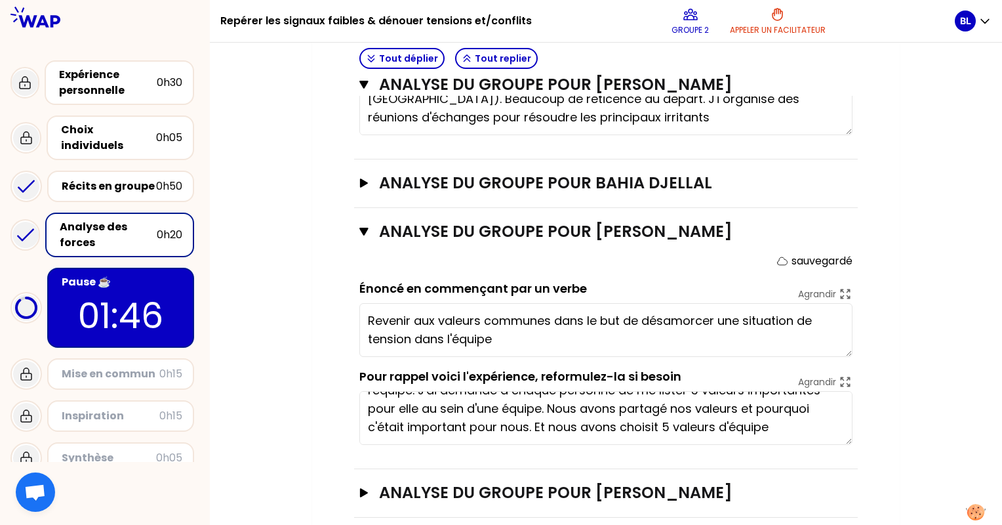
drag, startPoint x: 371, startPoint y: 315, endPoint x: 554, endPoint y: 347, distance: 185.8
click at [554, 347] on textarea "Revenir aux valeurs communes dans le but de désamorcer une situation de tension…" at bounding box center [605, 330] width 493 height 54
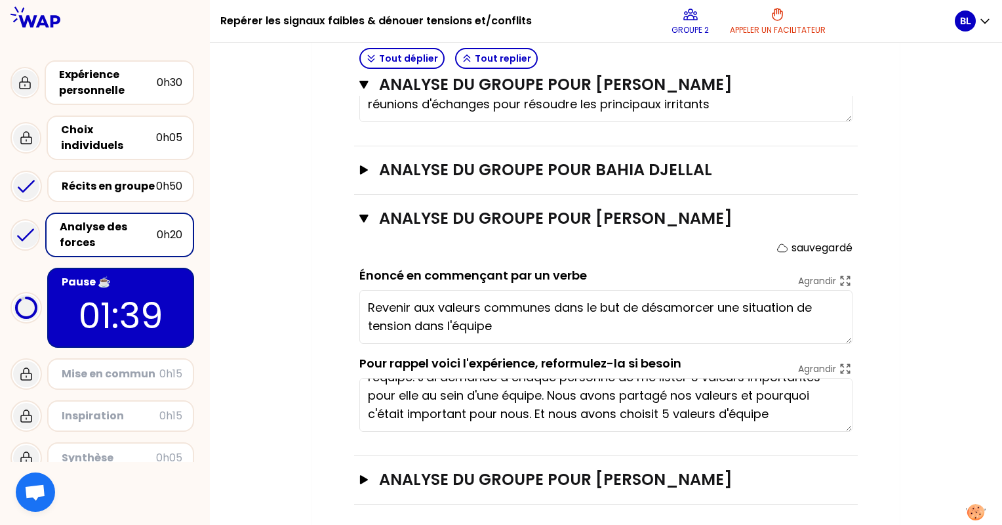
scroll to position [729, 0]
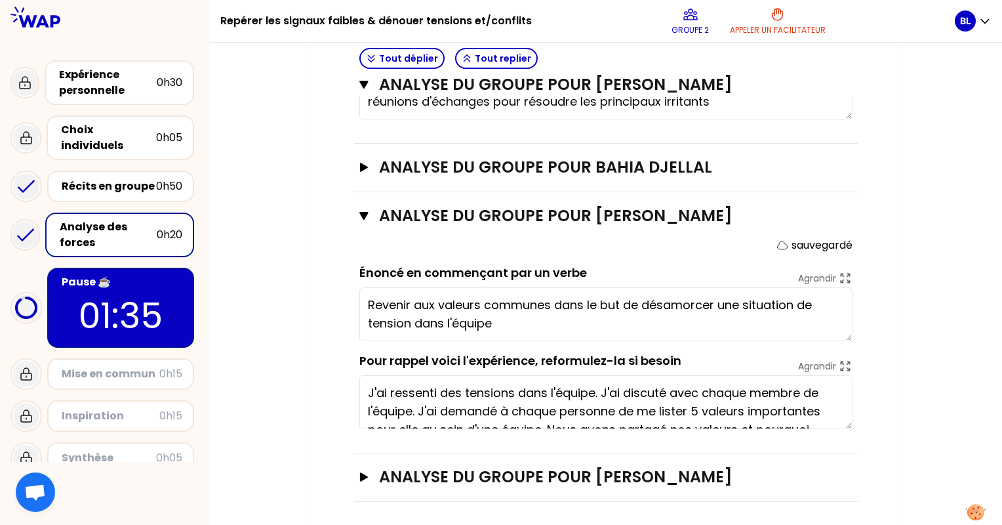
scroll to position [37, 0]
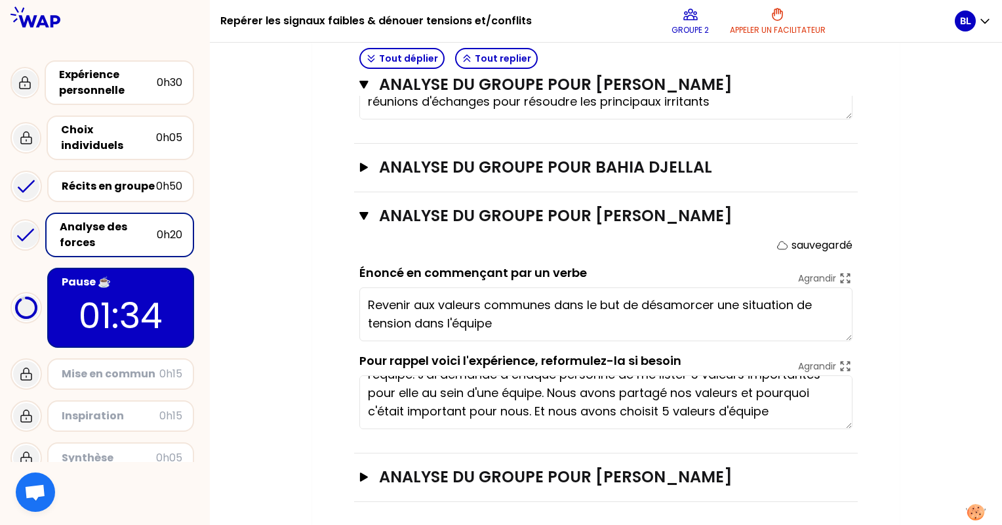
drag, startPoint x: 370, startPoint y: 383, endPoint x: 838, endPoint y: 404, distance: 468.1
click at [838, 404] on textarea "J'ai ressenti des tensions dans l'équipe. J'ai discuté avec chaque membre de l'…" at bounding box center [605, 402] width 493 height 54
click at [115, 171] on div "Récits en groupe 0h50" at bounding box center [120, 186] width 147 height 31
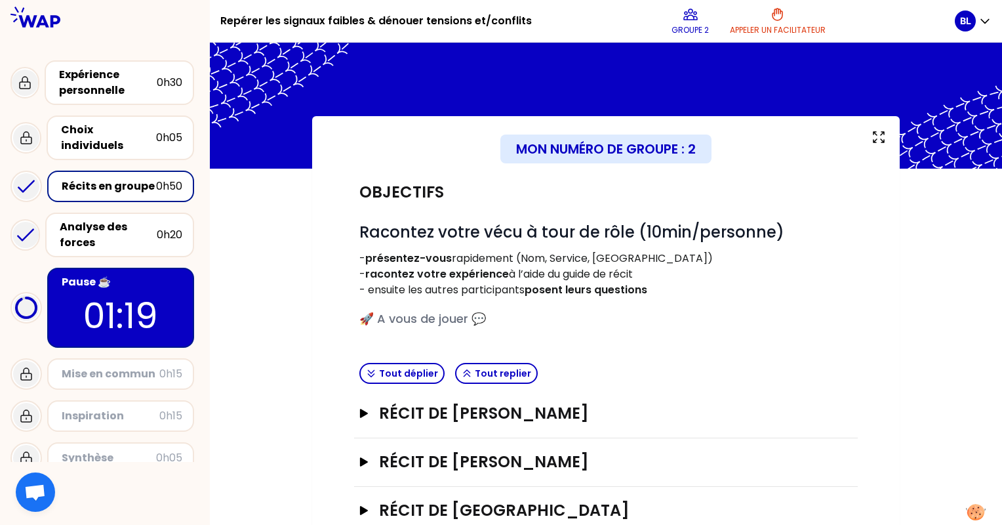
scroll to position [131, 0]
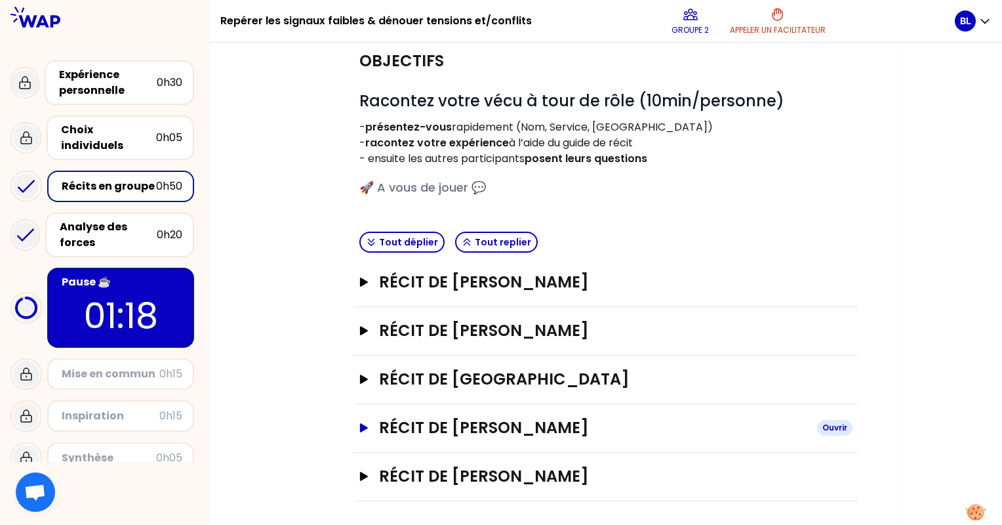
click at [475, 428] on h3 "Récit de [PERSON_NAME]" at bounding box center [593, 427] width 428 height 21
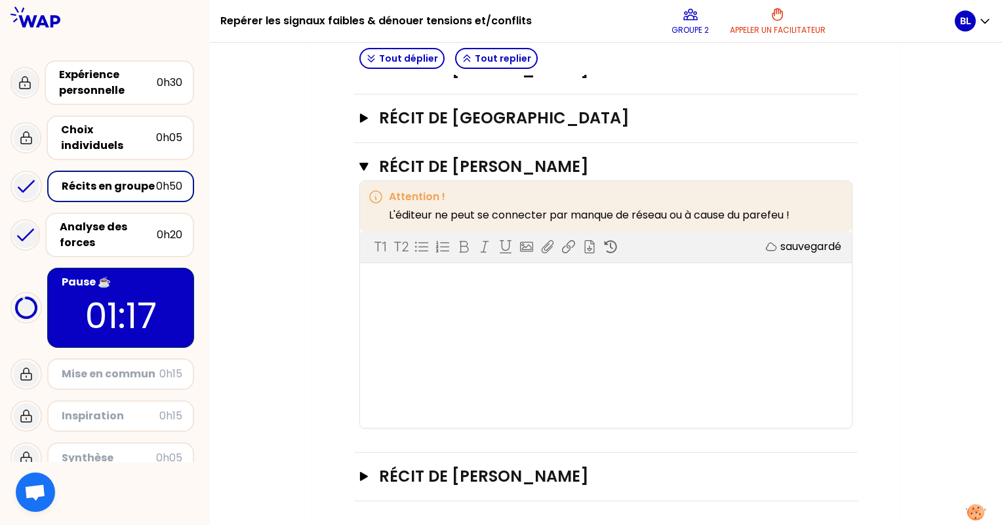
scroll to position [392, 0]
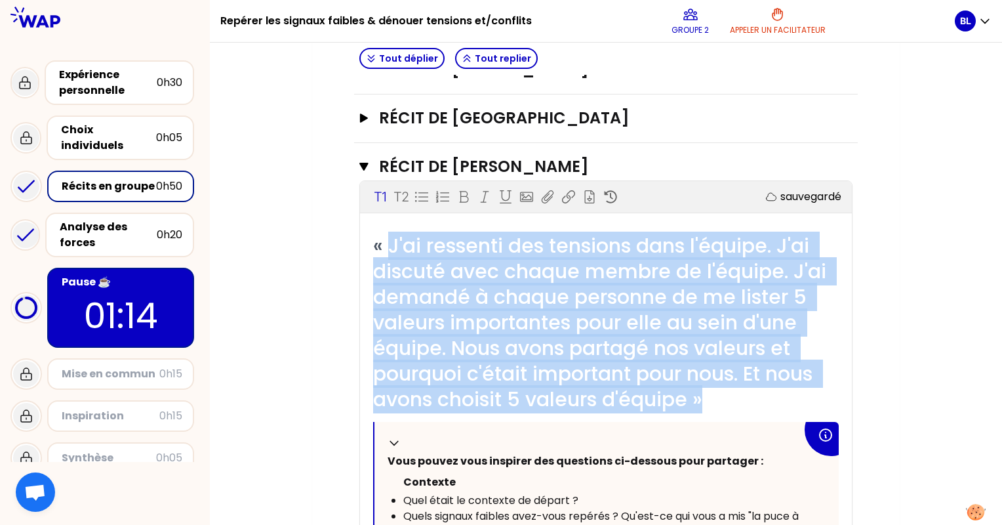
drag, startPoint x: 391, startPoint y: 243, endPoint x: 727, endPoint y: 388, distance: 366.1
click at [727, 388] on div "« J'ai ressenti des tensions dans l'équipe. J'ai discuté avec chaque membre de …" at bounding box center [606, 322] width 466 height 179
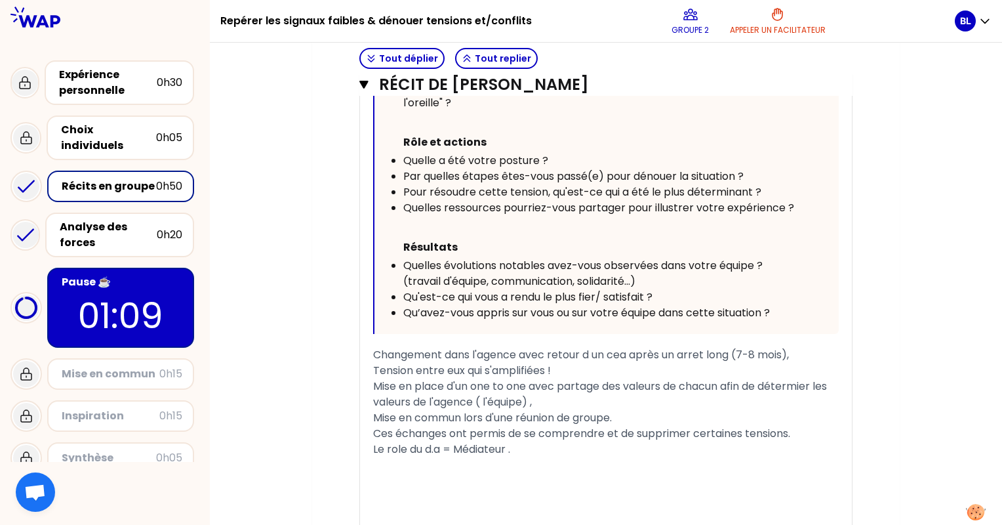
scroll to position [851, 0]
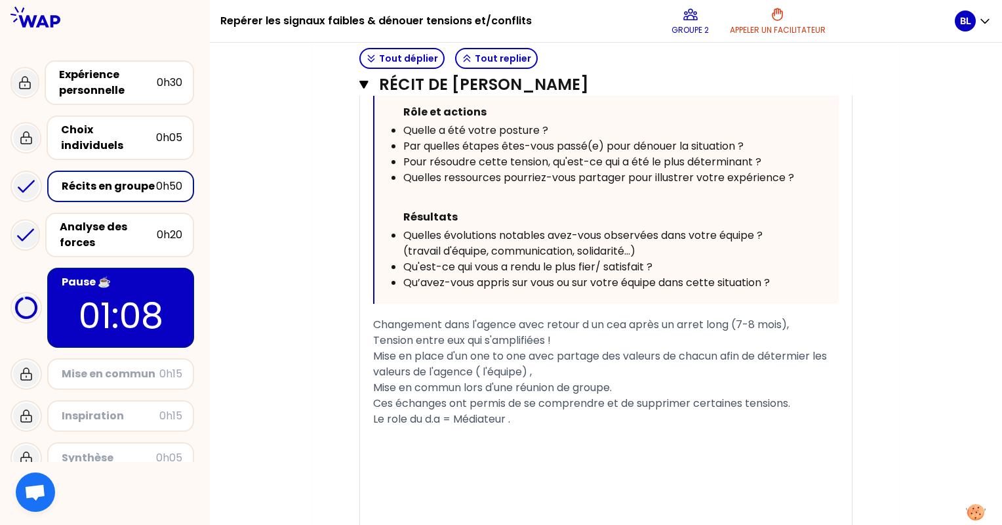
click at [386, 324] on span "Changement dans l'agence avec retour d un cea après un arret long (7-8 mois)," at bounding box center [581, 324] width 416 height 15
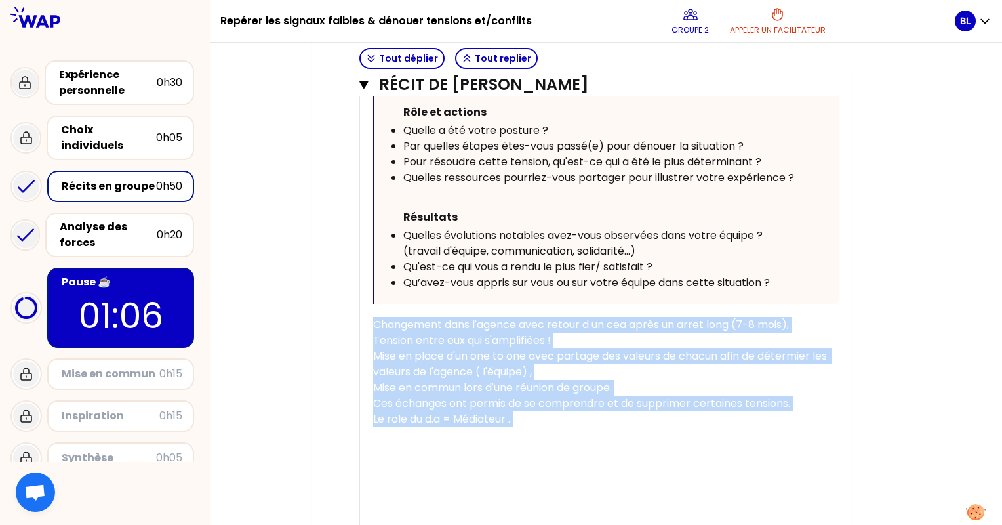
drag, startPoint x: 377, startPoint y: 321, endPoint x: 539, endPoint y: 436, distance: 199.1
click at [539, 436] on div "« J'ai ressenti des tensions dans l'équipe. J'ai discuté avec chaque membre de …" at bounding box center [606, 163] width 466 height 779
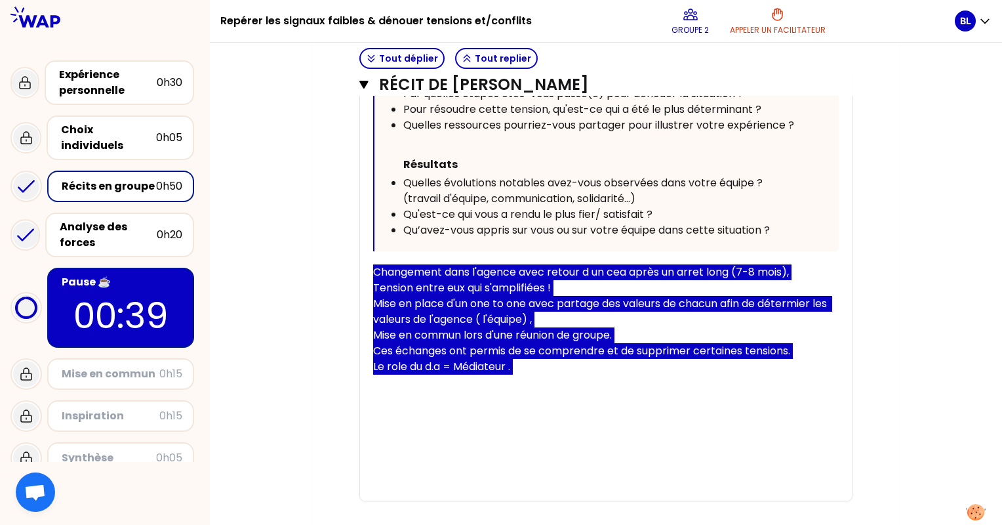
scroll to position [976, 0]
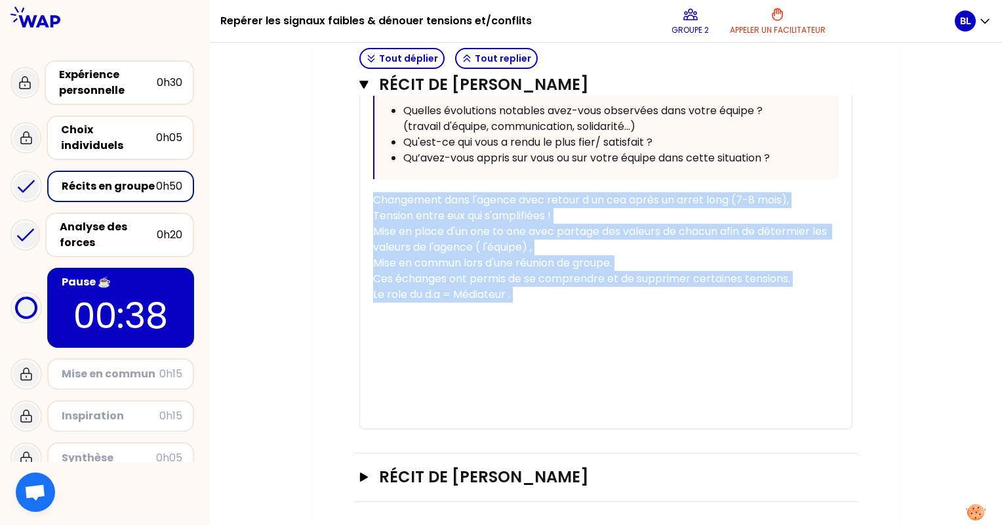
click at [567, 354] on div "﻿" at bounding box center [606, 358] width 466 height 16
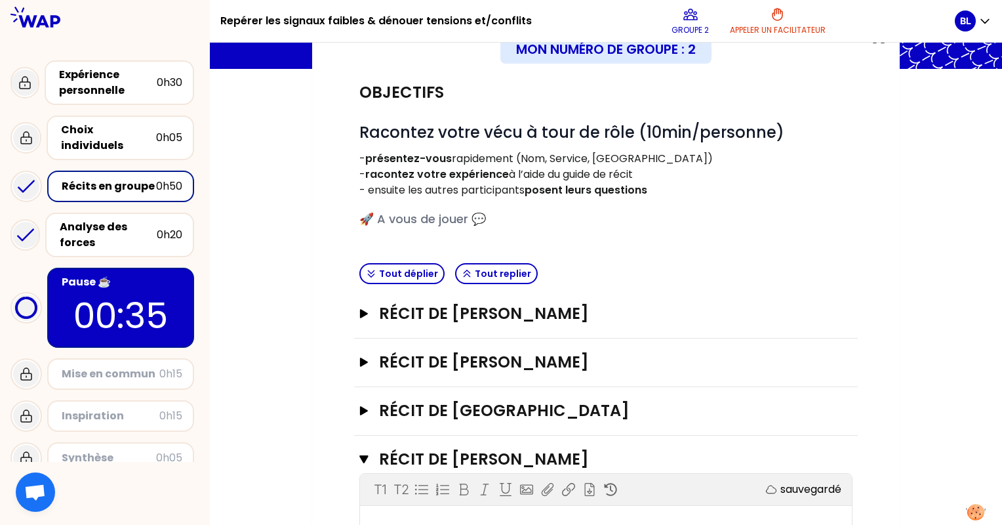
scroll to position [131, 0]
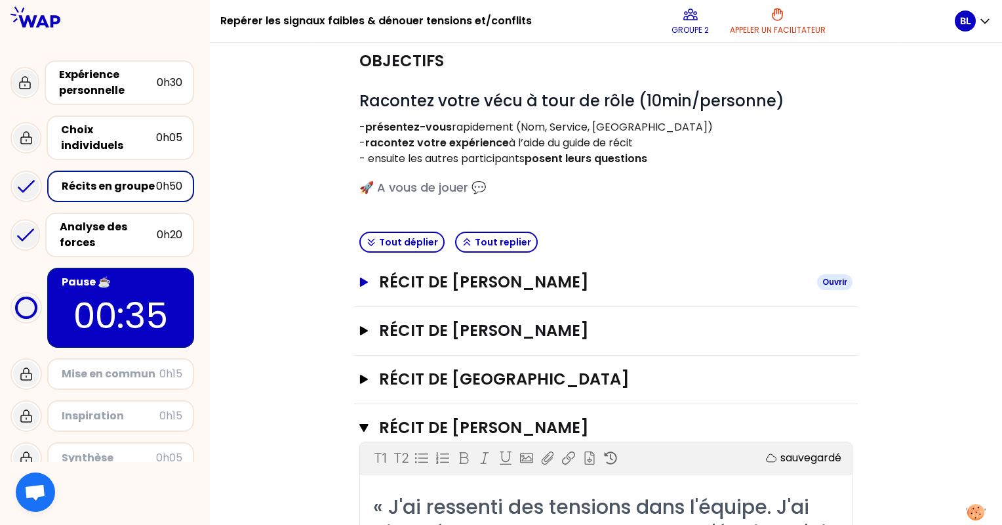
click at [512, 290] on h3 "Récit de [PERSON_NAME]" at bounding box center [593, 282] width 428 height 21
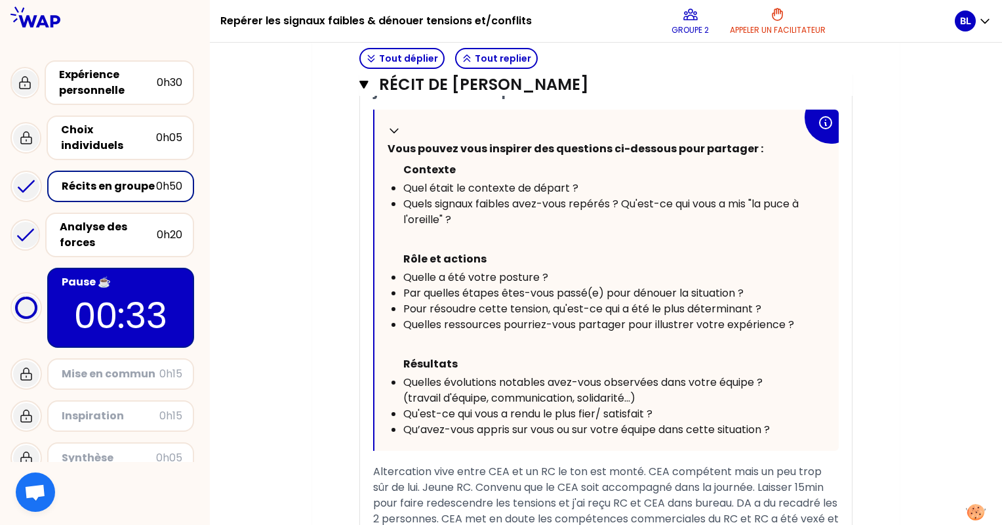
scroll to position [656, 0]
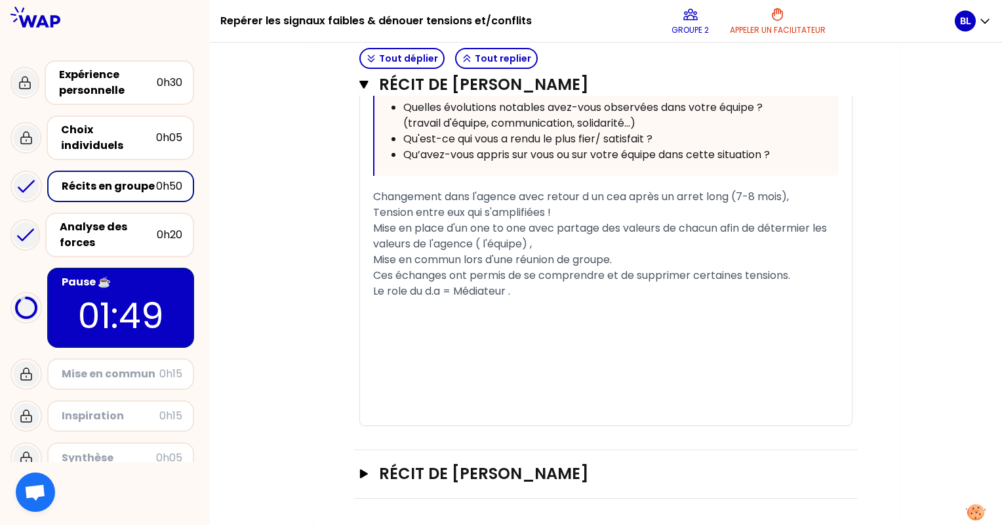
scroll to position [1806, 0]
click at [559, 466] on h3 "Récit de [PERSON_NAME]" at bounding box center [593, 473] width 428 height 21
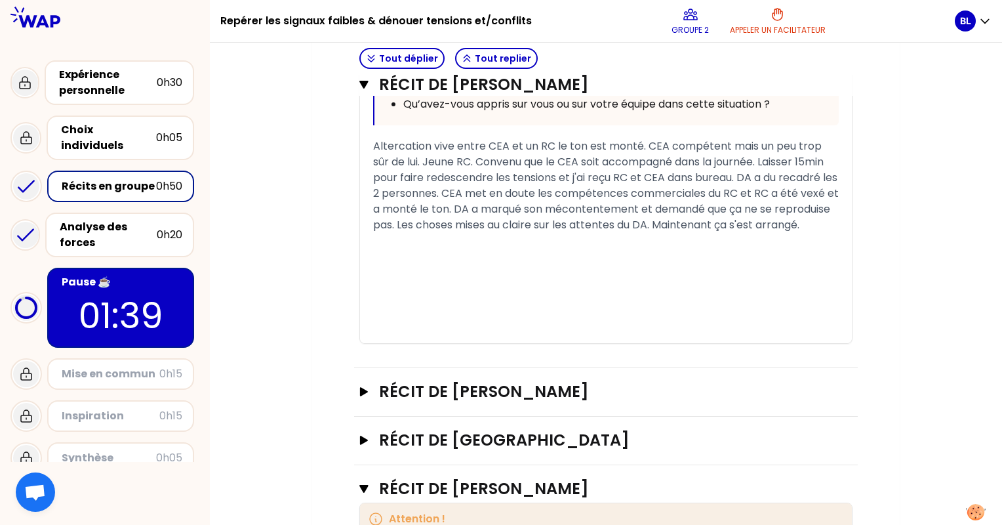
scroll to position [1049, 0]
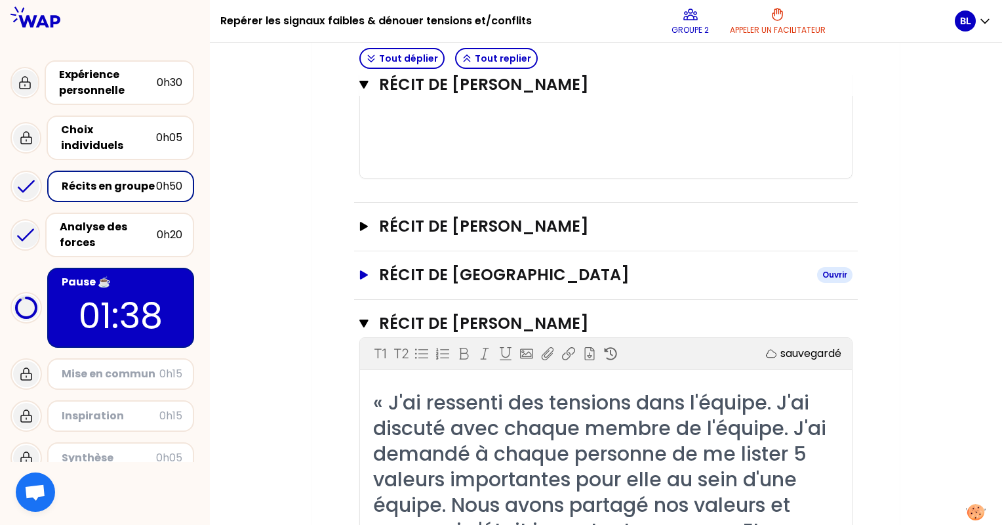
click at [439, 285] on h3 "Récit de [GEOGRAPHIC_DATA]" at bounding box center [593, 274] width 428 height 21
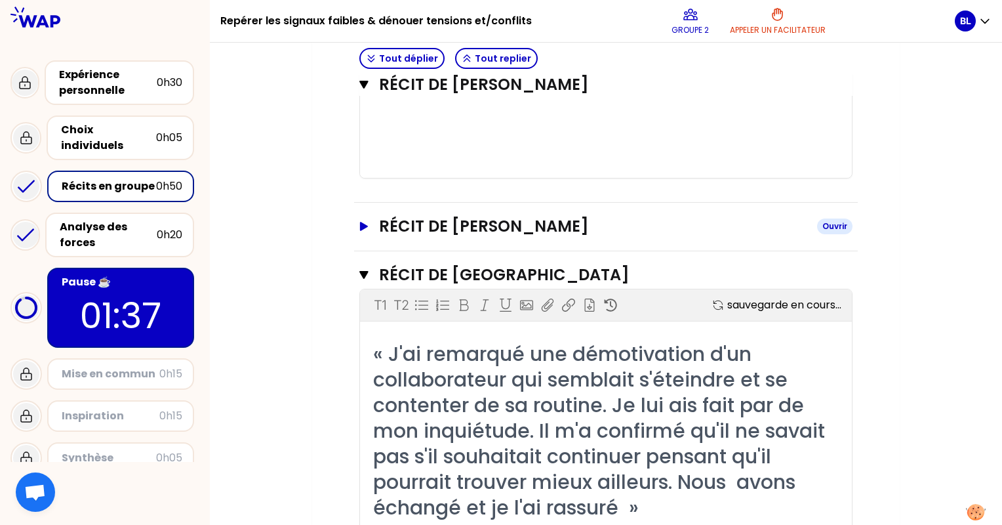
click at [465, 237] on h3 "Récit de [PERSON_NAME]" at bounding box center [593, 226] width 428 height 21
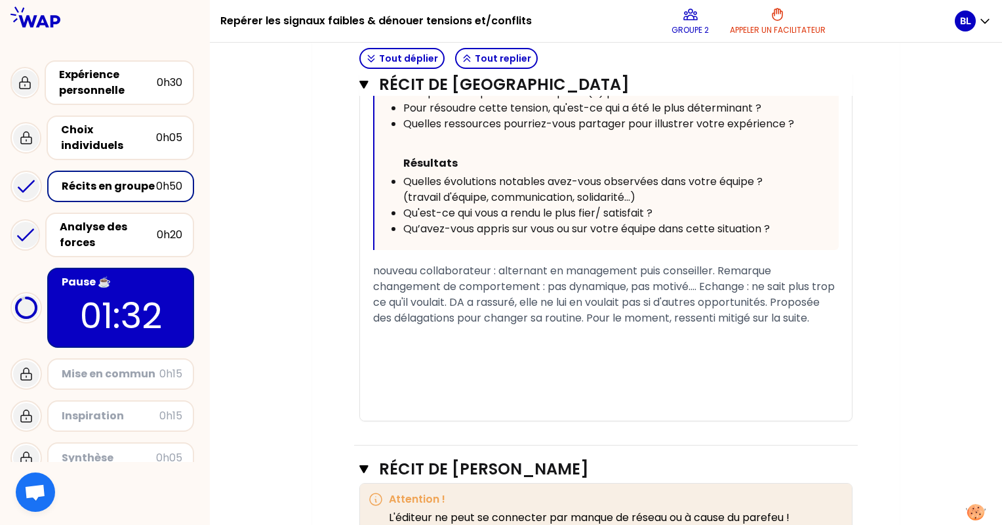
scroll to position [2427, 0]
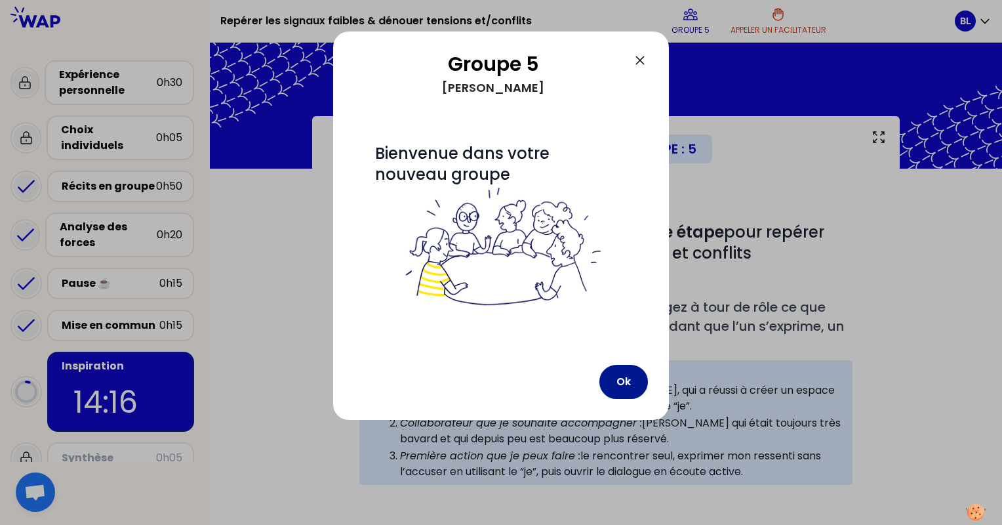
click at [630, 381] on button "Ok" at bounding box center [624, 382] width 49 height 34
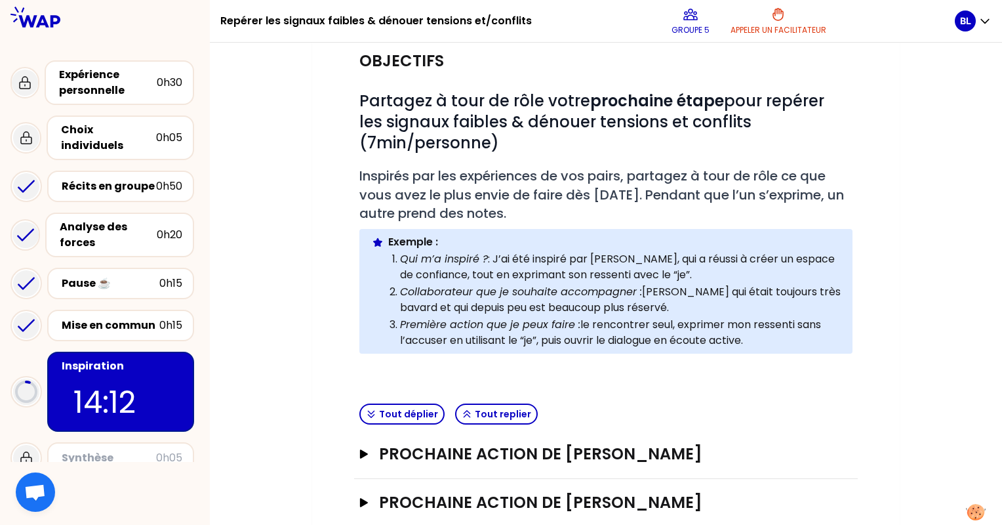
scroll to position [157, 0]
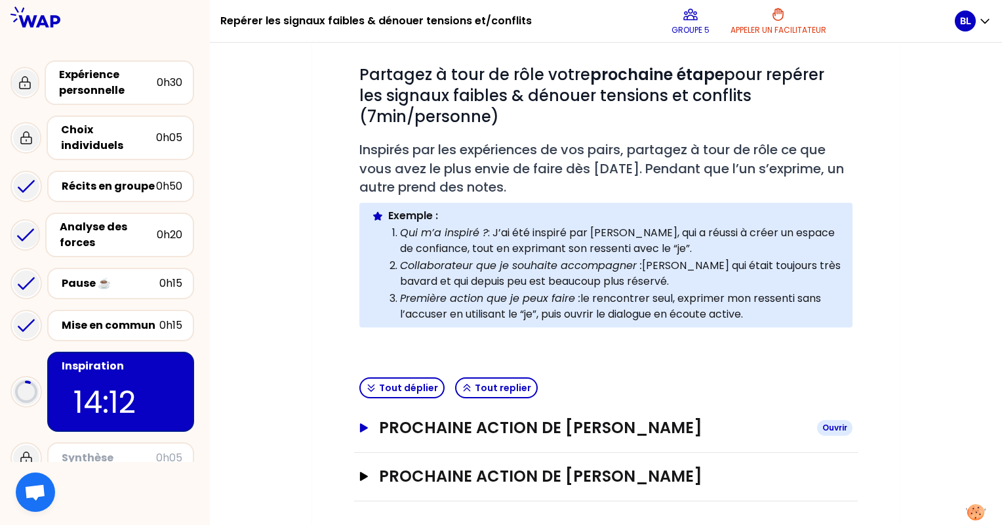
click at [528, 417] on h3 "Prochaine action de [PERSON_NAME]" at bounding box center [593, 427] width 428 height 21
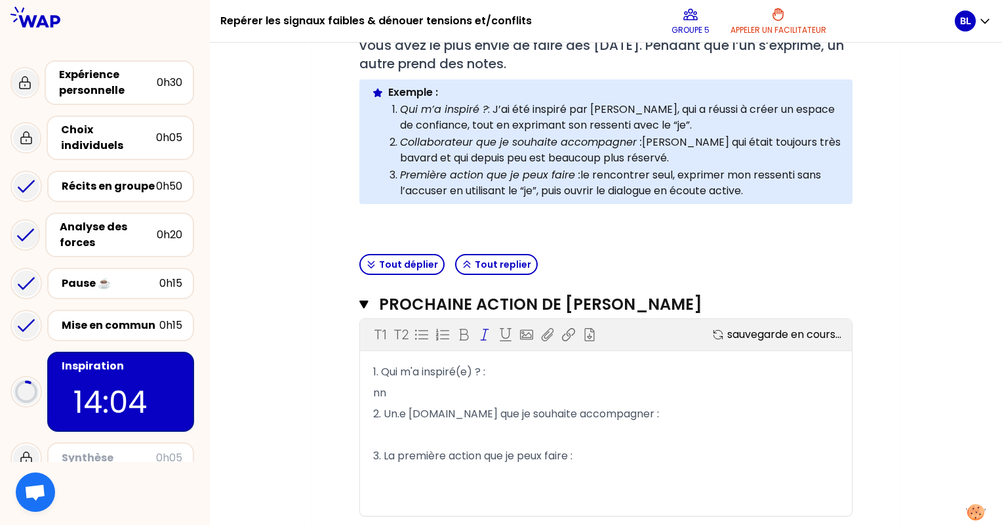
scroll to position [302, 0]
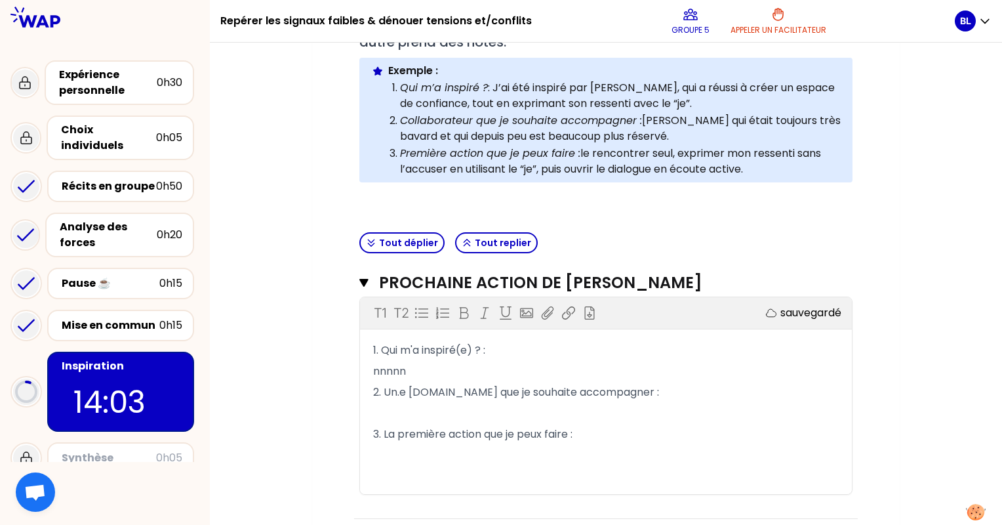
click at [426, 365] on p "nnnnn" at bounding box center [606, 371] width 466 height 21
click at [408, 369] on p "﻿" at bounding box center [606, 371] width 466 height 21
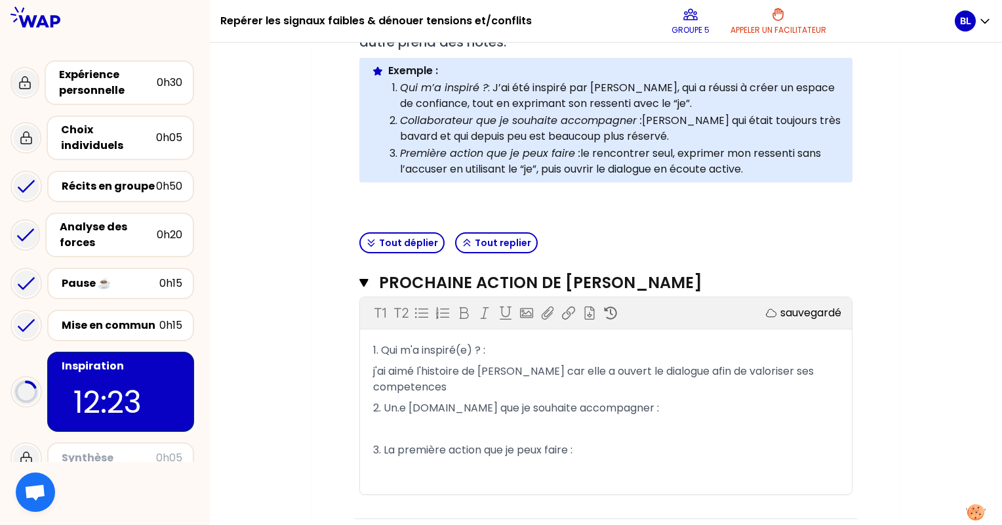
click at [559, 400] on span "2. Un.e [DOMAIN_NAME] que je souhaite accompagner :" at bounding box center [516, 407] width 286 height 15
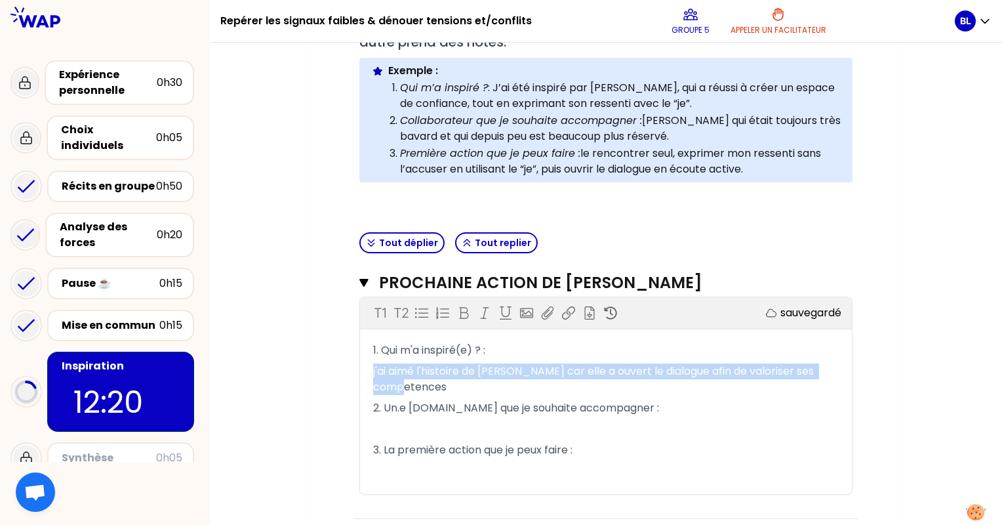
drag, startPoint x: 444, startPoint y: 388, endPoint x: 370, endPoint y: 371, distance: 76.1
click at [370, 371] on div "1. Qui m'a inspiré(e) ? : j'ai aimé l'histoire de [PERSON_NAME] car elle a ouve…" at bounding box center [606, 411] width 492 height 142
click at [420, 387] on span "j'ai aimé l'histoire de [PERSON_NAME] car elle a ouvert le dialogue afin de val…" at bounding box center [594, 378] width 443 height 31
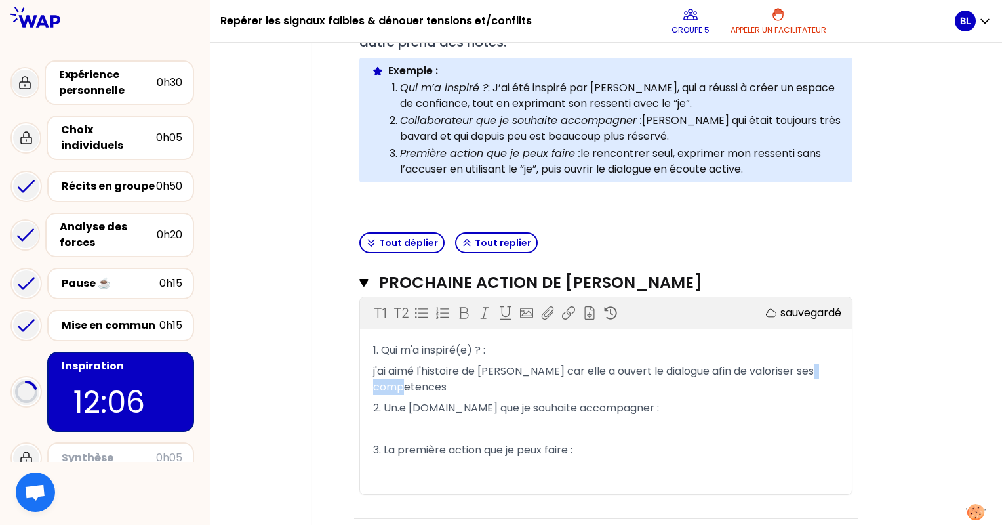
drag, startPoint x: 420, startPoint y: 380, endPoint x: 496, endPoint y: 383, distance: 76.1
click at [420, 380] on p "j'ai aimé l'histoire de [PERSON_NAME] car elle a ouvert le dialogue afin de val…" at bounding box center [606, 379] width 466 height 37
click at [521, 412] on p "2. Un.e [DOMAIN_NAME] que je souhaite accompagner :" at bounding box center [606, 407] width 466 height 21
click at [407, 418] on p "﻿" at bounding box center [606, 428] width 466 height 21
click at [437, 424] on p "x" at bounding box center [606, 428] width 466 height 21
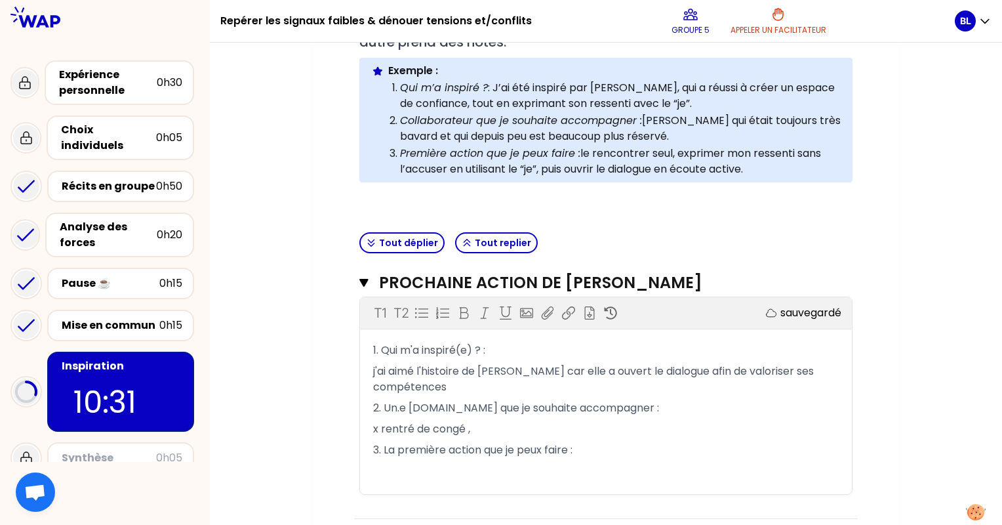
click at [447, 439] on p "3. La première action que je peux faire :" at bounding box center [606, 449] width 466 height 21
click at [502, 475] on p "﻿" at bounding box center [606, 470] width 466 height 21
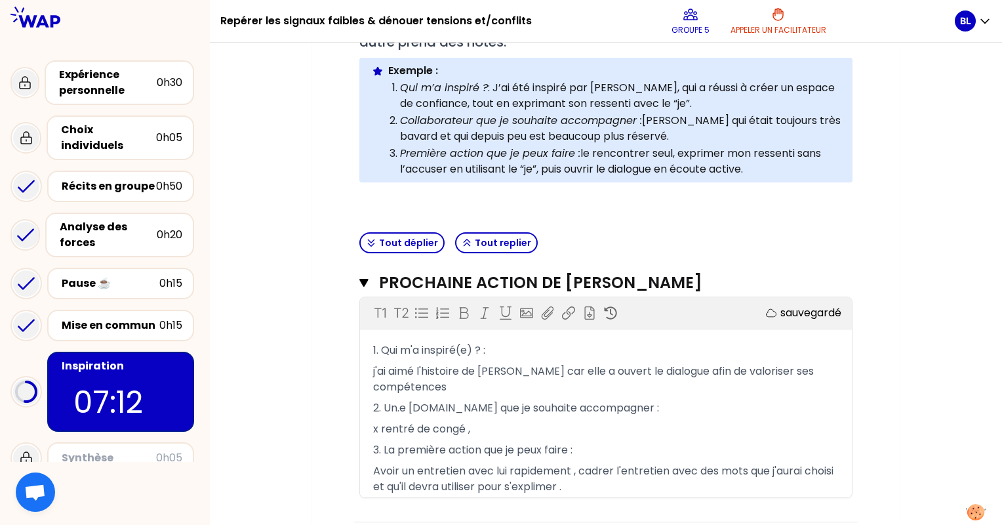
click at [485, 425] on p "x rentré de congé ," at bounding box center [606, 428] width 466 height 21
click at [403, 488] on span "Avoir un entretien avec lui rapidement , cadrer l'entretien avec des mots que j…" at bounding box center [604, 478] width 463 height 31
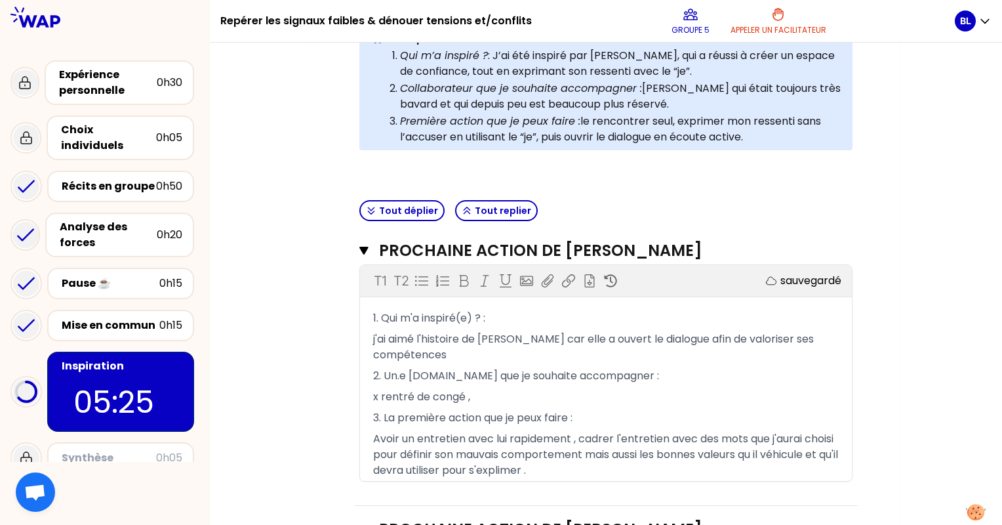
scroll to position [387, 0]
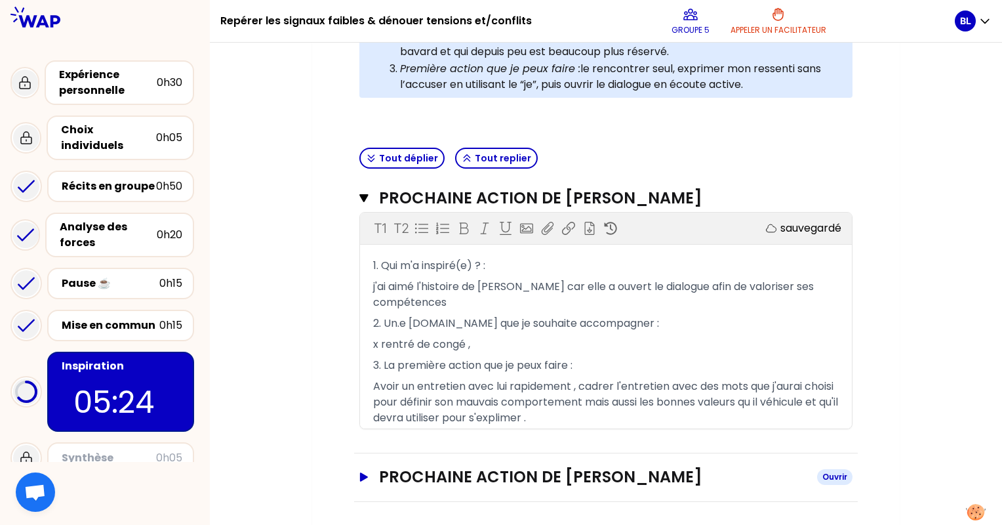
click at [384, 468] on h3 "Prochaine action de [PERSON_NAME]" at bounding box center [593, 476] width 428 height 21
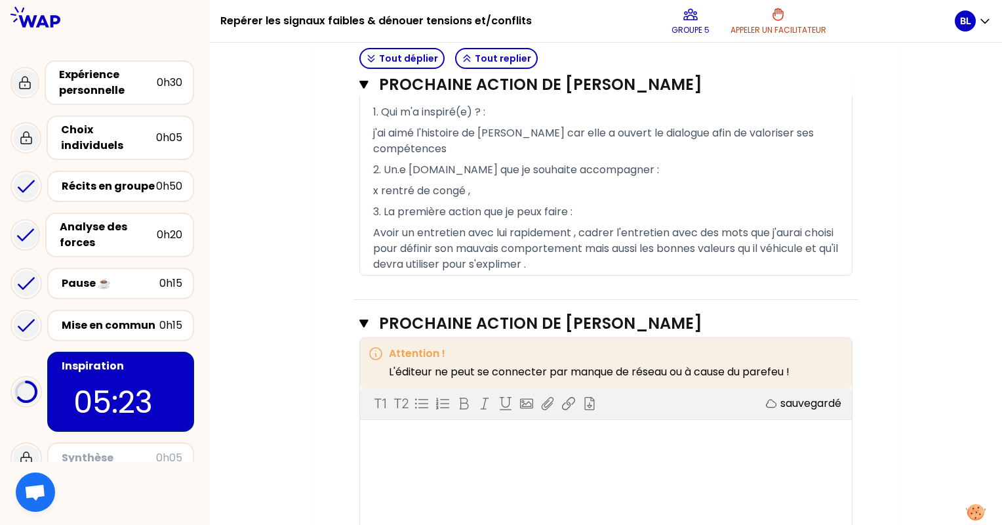
scroll to position [598, 0]
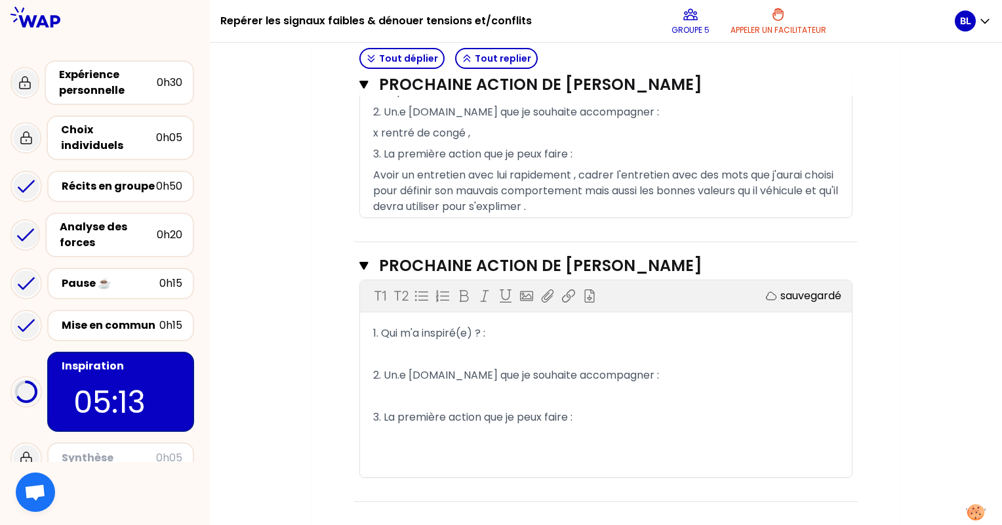
click at [502, 333] on p "1. Qui m'a inspiré(e) ? :" at bounding box center [606, 333] width 466 height 21
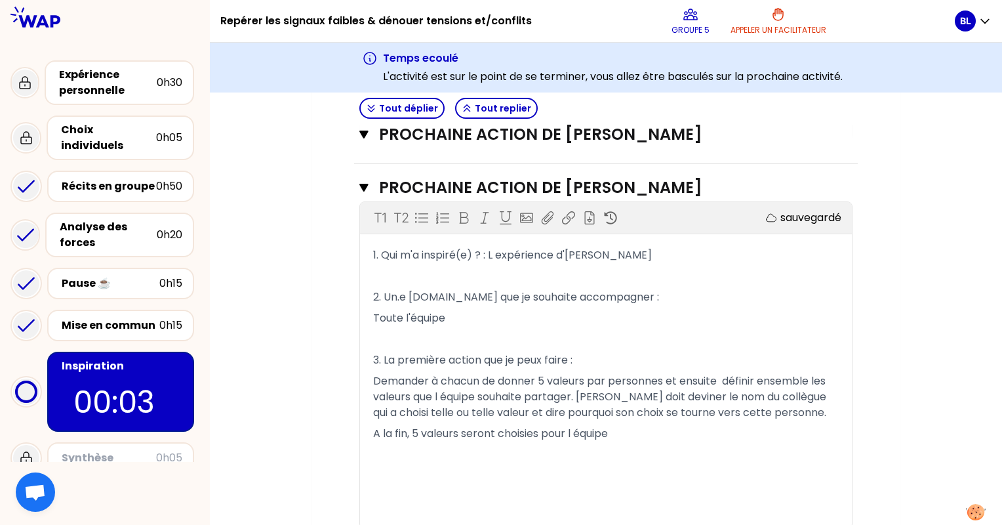
scroll to position [777, 0]
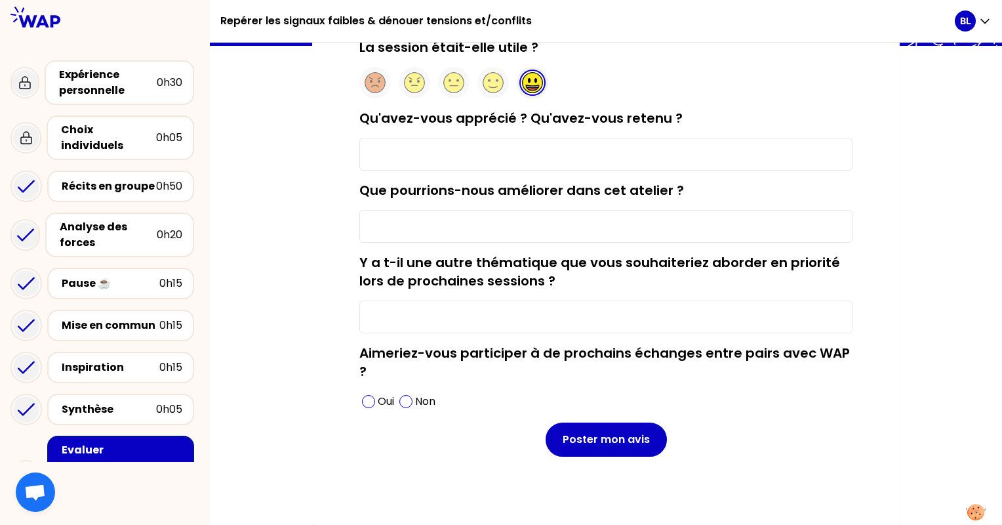
type input "Le partage d'expérience , certaine solutions pour résoudre quelques problématiq…"
type input "ras"
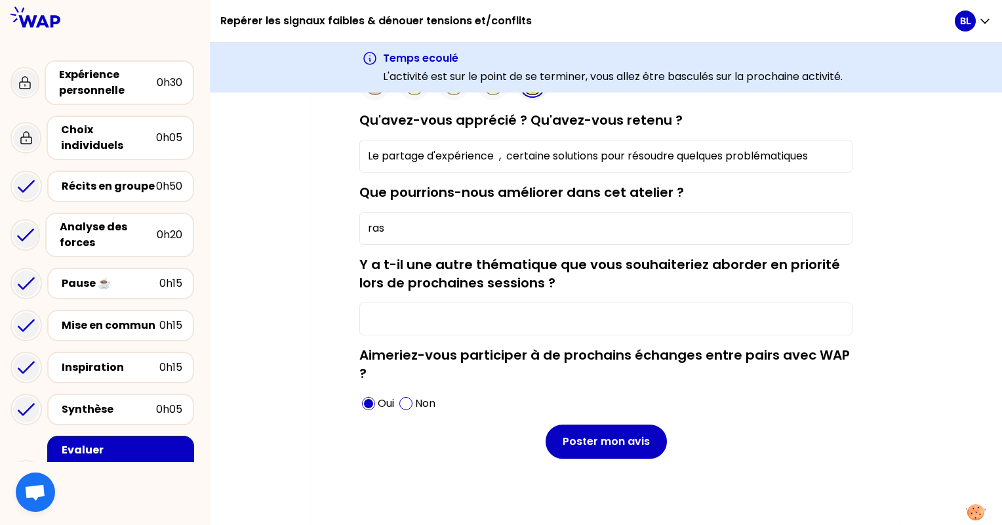
scroll to position [171, 0]
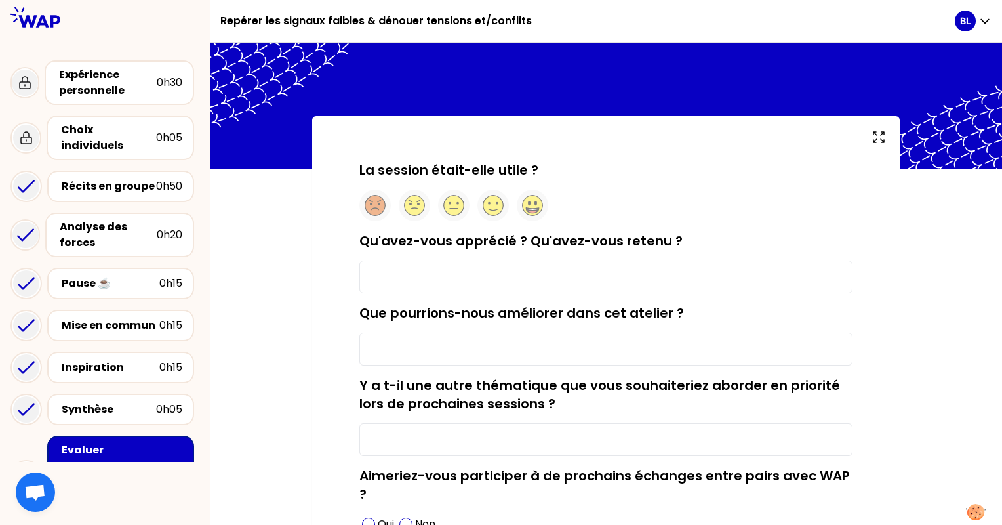
click at [512, 274] on input "Qu'avez-vous apprécié ? Qu'avez-vous retenu ?" at bounding box center [605, 276] width 493 height 33
click at [523, 200] on icon at bounding box center [532, 205] width 21 height 21
click at [528, 277] on input "Le partage d'expérience ," at bounding box center [605, 276] width 493 height 33
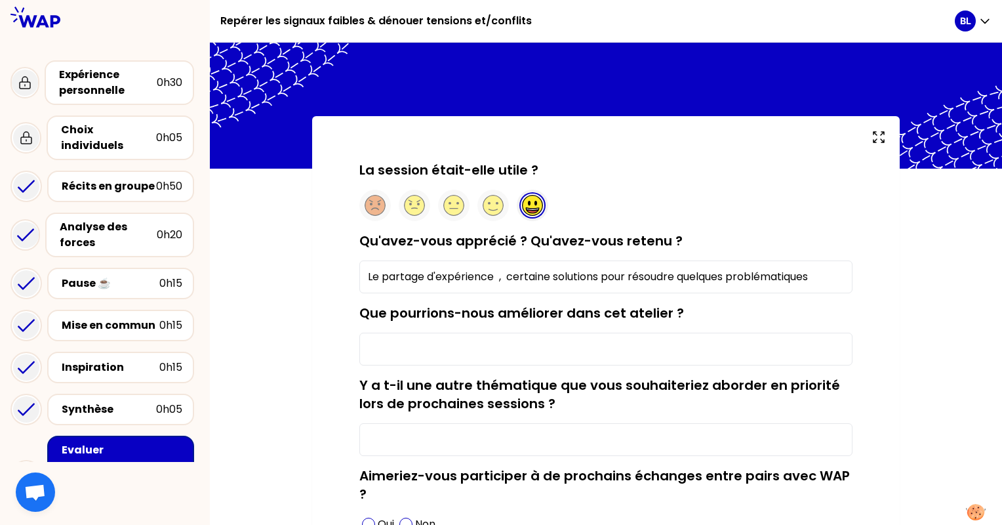
type input "Le partage d'expérience , certaine solutions pour résoudre quelques problématiq…"
click at [538, 342] on input "Que pourrions-nous améliorer dans cet atelier ?" at bounding box center [605, 349] width 493 height 33
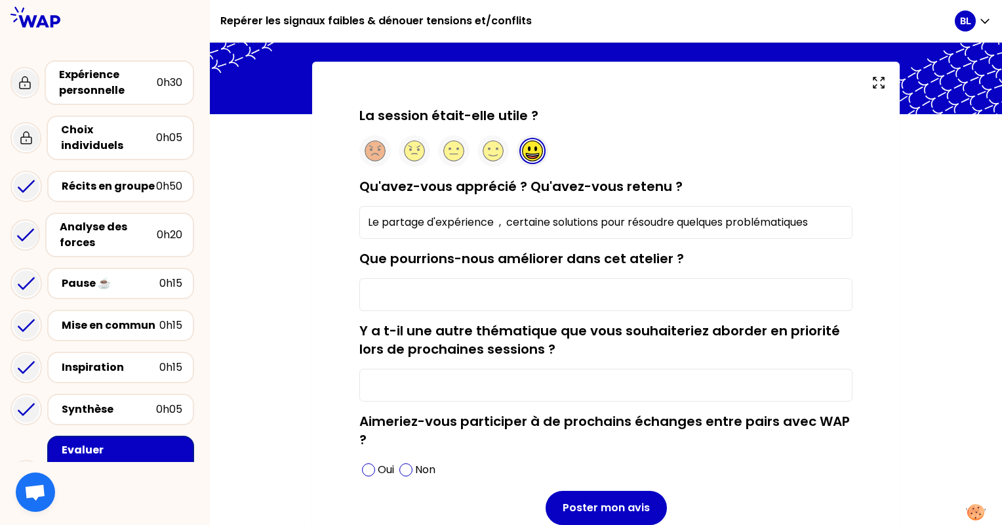
scroll to position [121, 0]
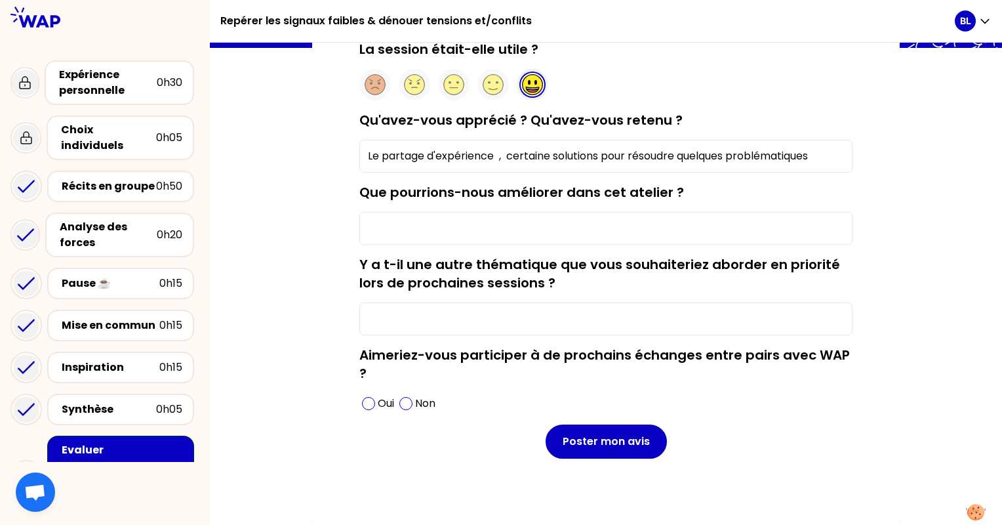
click at [399, 228] on input "Que pourrions-nous améliorer dans cet atelier ?" at bounding box center [605, 228] width 493 height 33
type input "ras"
click at [401, 317] on input "Y a t-il une autre thématique que vous souhaiteriez aborder en priorité lors de…" at bounding box center [605, 318] width 493 height 33
click at [368, 406] on span at bounding box center [368, 403] width 13 height 13
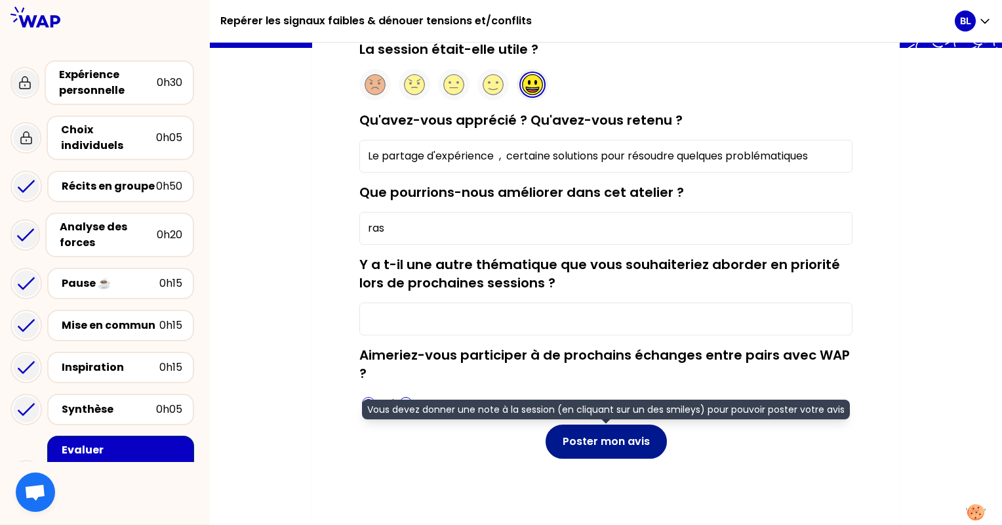
click at [638, 445] on button "Poster mon avis" at bounding box center [606, 441] width 121 height 34
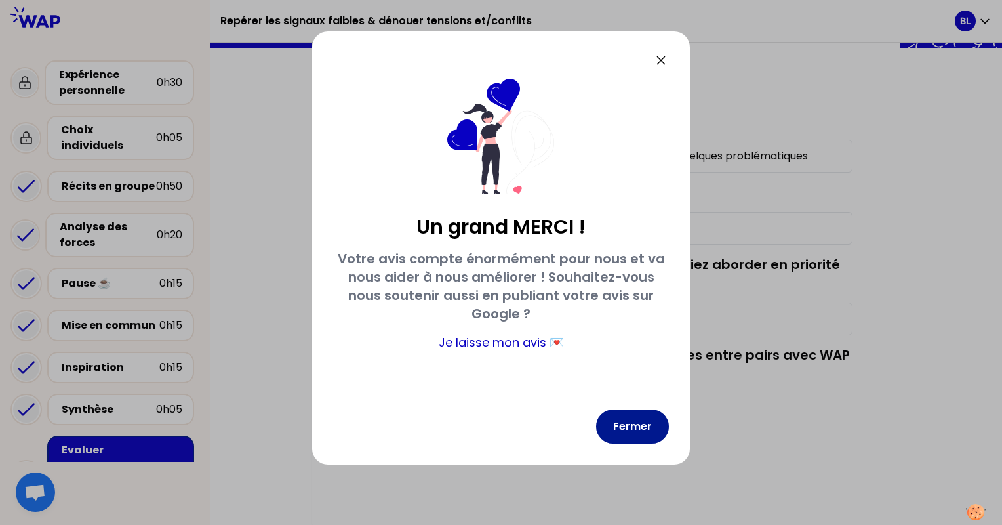
click at [637, 431] on button "Fermer" at bounding box center [632, 426] width 73 height 34
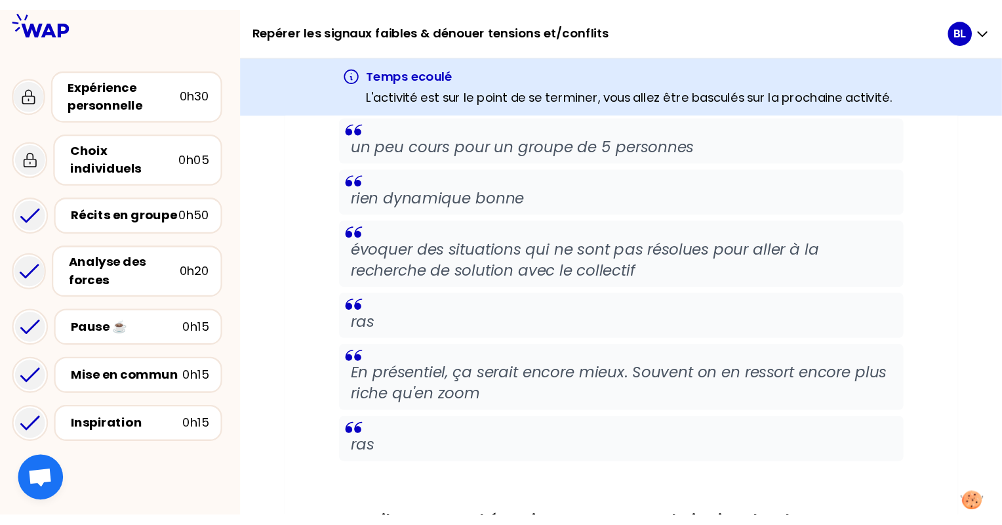
scroll to position [1254, 0]
